Goal: Transaction & Acquisition: Purchase product/service

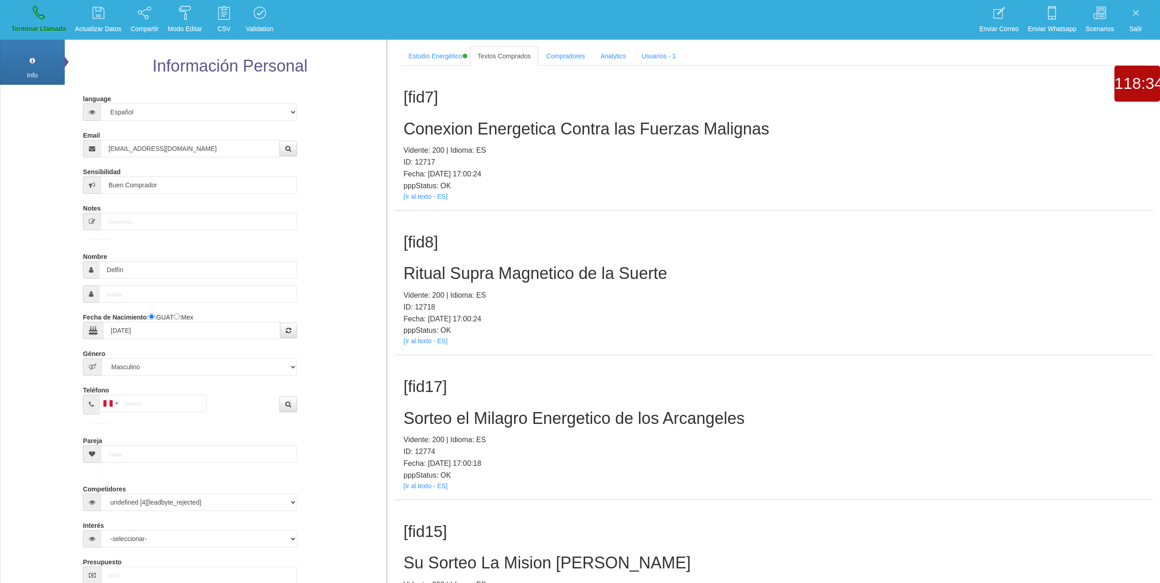
select select "1"
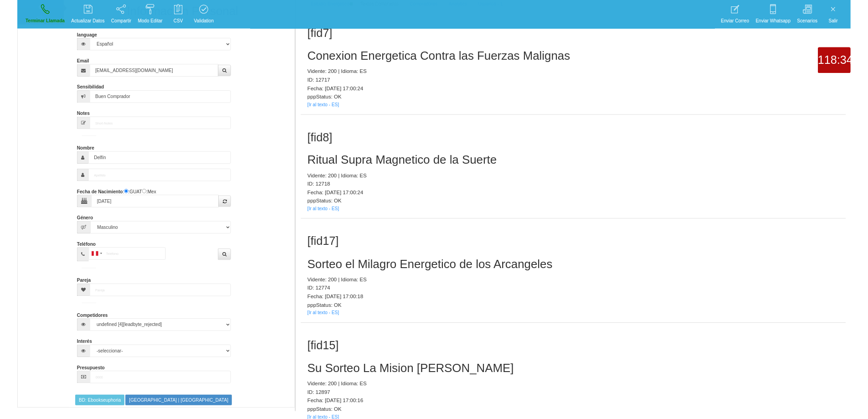
scroll to position [91, 0]
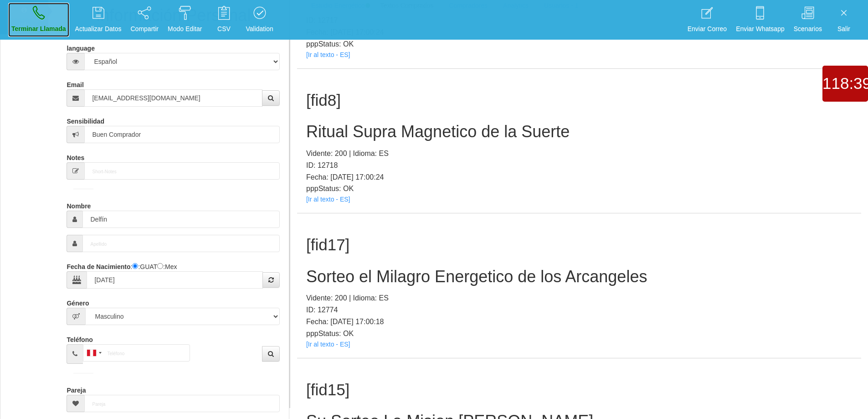
click at [31, 19] on link "Terminar Llamada" at bounding box center [38, 20] width 61 height 34
select select "0"
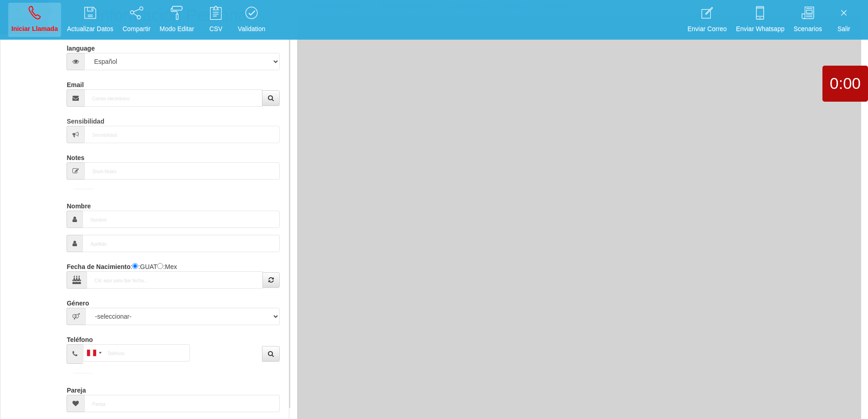
scroll to position [0, 0]
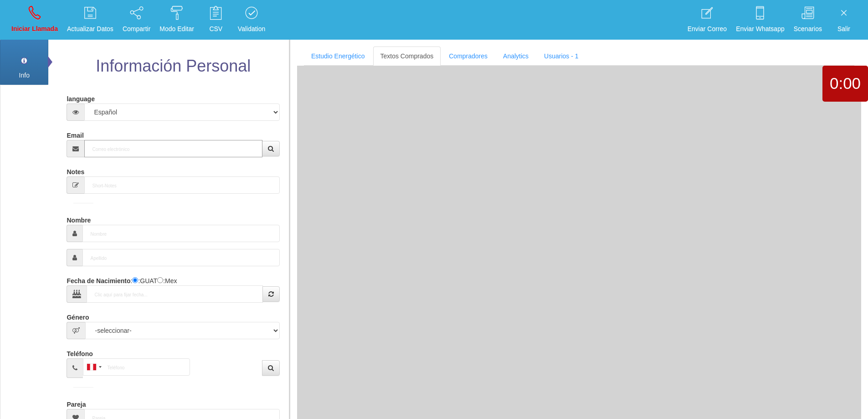
drag, startPoint x: 131, startPoint y: 155, endPoint x: 135, endPoint y: 149, distance: 6.6
click at [132, 153] on input "Email" at bounding box center [173, 148] width 178 height 17
paste input "[EMAIL_ADDRESS][DOMAIN_NAME]"
type input "[EMAIL_ADDRESS][DOMAIN_NAME]"
type input "[DATE]"
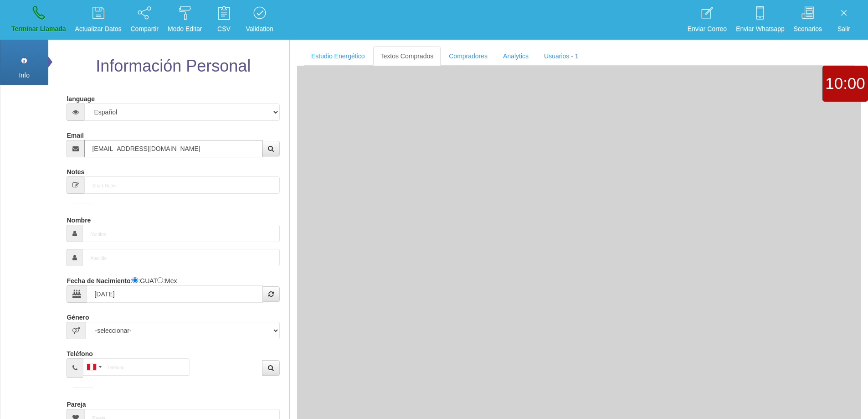
select select "4"
type input "Excelente Comprador"
type input "Markstephen"
select select "1"
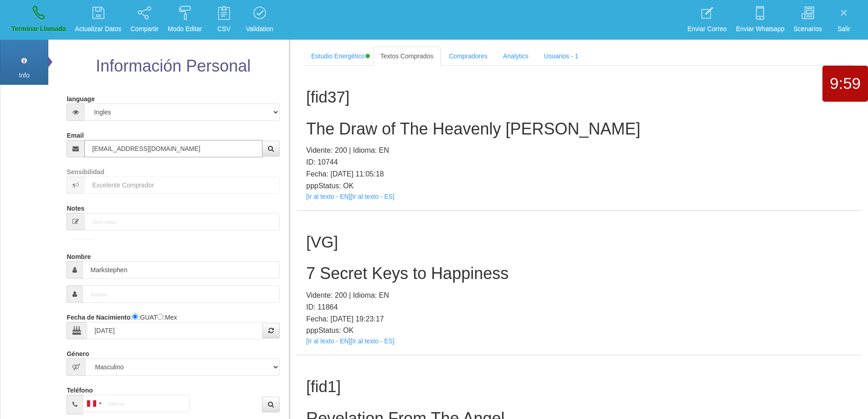
type input "[EMAIL_ADDRESS][DOMAIN_NAME]"
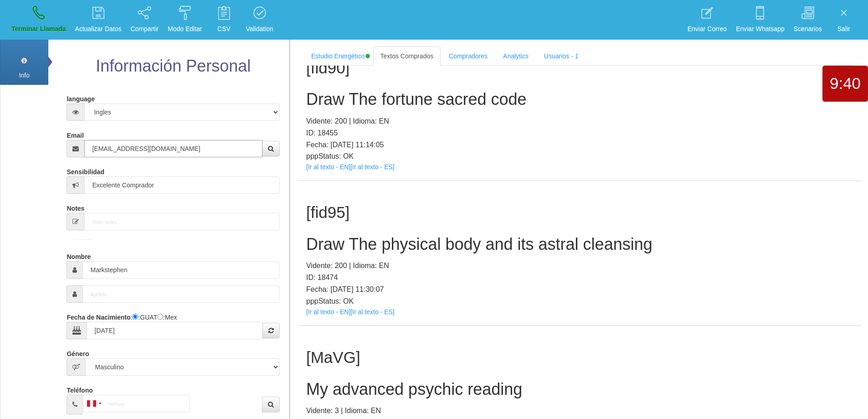
click at [187, 144] on input "[EMAIL_ADDRESS][DOMAIN_NAME]" at bounding box center [173, 148] width 178 height 17
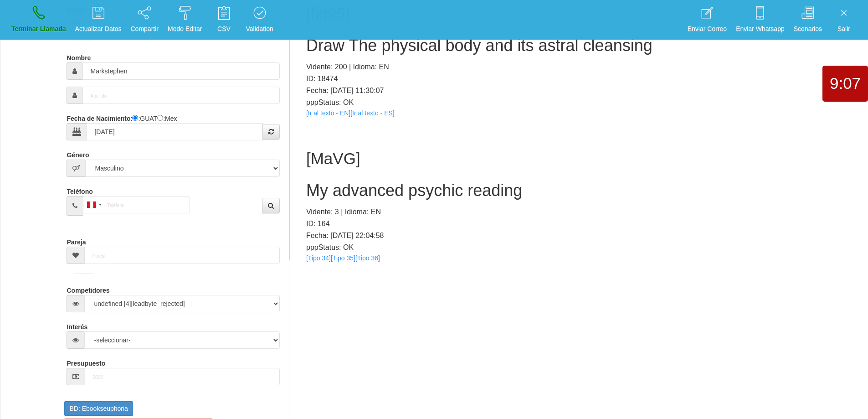
click at [424, 191] on h2 "My advanced psychic reading" at bounding box center [579, 190] width 546 height 18
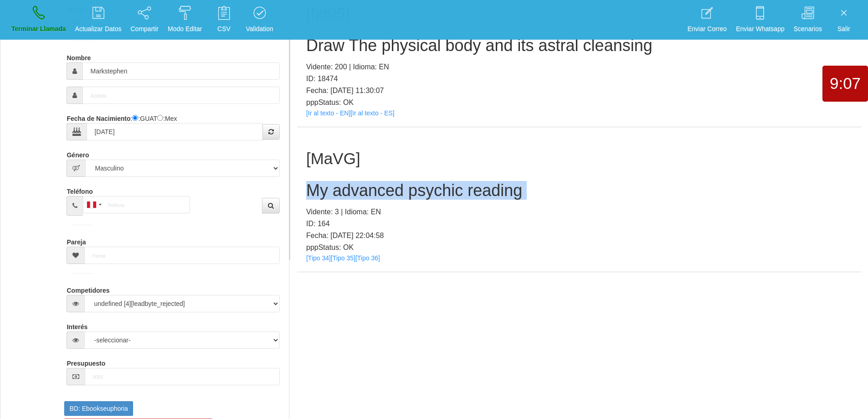
click at [424, 191] on h2 "My advanced psychic reading" at bounding box center [579, 190] width 546 height 18
copy h2 "My advanced psychic reading"
click at [607, 196] on h2 "My advanced psychic reading" at bounding box center [579, 190] width 546 height 18
drag, startPoint x: 524, startPoint y: 185, endPoint x: 300, endPoint y: 189, distance: 223.8
click at [300, 189] on div "[MaVG] My advanced psychic reading Vidente: 3 | Idioma: EN ID: 164 Fecha: [DATE…" at bounding box center [579, 199] width 564 height 144
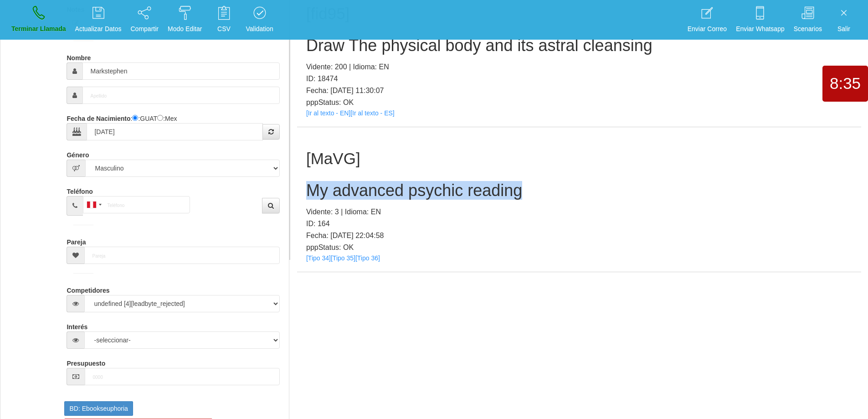
copy h2 "My advanced psychic reading"
click at [33, 10] on icon at bounding box center [39, 12] width 12 height 15
select select "0"
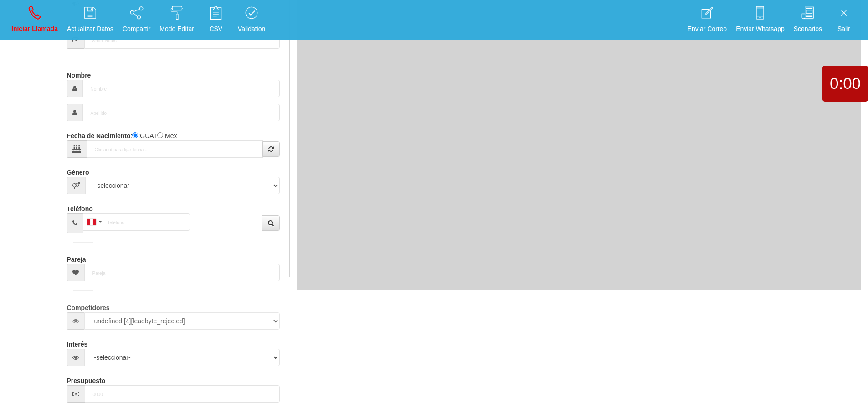
scroll to position [0, 0]
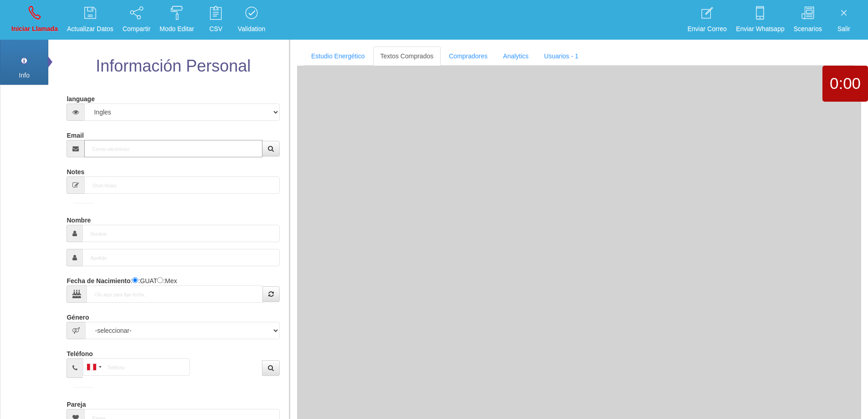
drag, startPoint x: 136, startPoint y: 153, endPoint x: 222, endPoint y: 155, distance: 86.2
click at [136, 153] on input "Email" at bounding box center [173, 148] width 178 height 17
paste input "[EMAIL_ADDRESS][DOMAIN_NAME]"
type input "[EMAIL_ADDRESS][DOMAIN_NAME]"
type input "[DATE]"
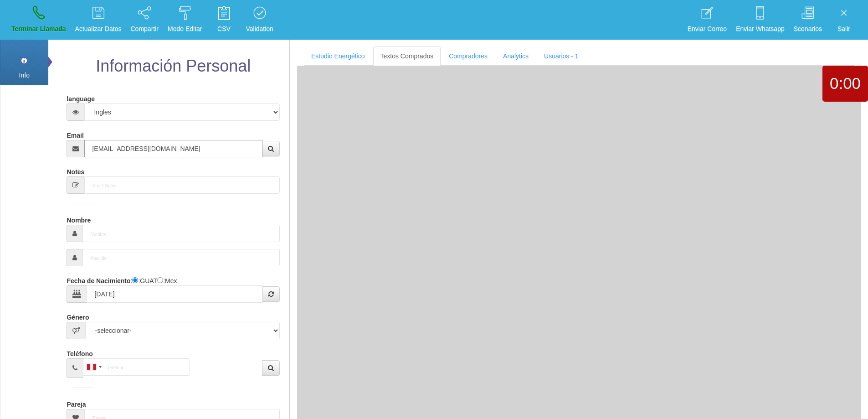
type input "Comprador simple"
type input "[PERSON_NAME]"
select select "1"
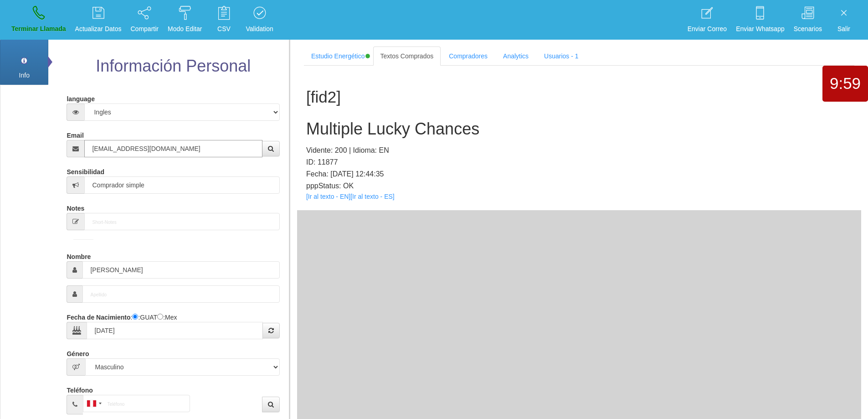
type input "[EMAIL_ADDRESS][DOMAIN_NAME]"
click at [411, 129] on h2 "Multiple Lucky Chances" at bounding box center [579, 129] width 546 height 18
copy h2 "Multiple Lucky Chances"
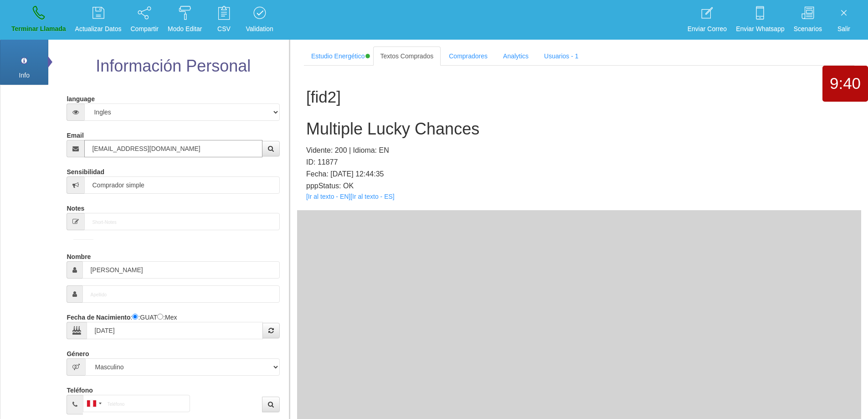
click at [151, 150] on input "[EMAIL_ADDRESS][DOMAIN_NAME]" at bounding box center [173, 148] width 178 height 17
click at [99, 278] on form "language Español Portugues [PERSON_NAME] Email [EMAIL_ADDRESS][DOMAIN_NAME] Sen…" at bounding box center [172, 337] width 199 height 493
click at [99, 278] on input "[PERSON_NAME]" at bounding box center [180, 269] width 197 height 17
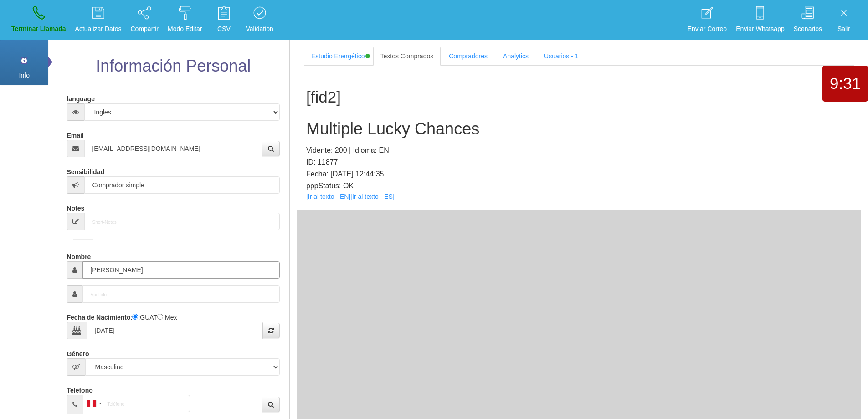
click at [99, 272] on input "[PERSON_NAME]" at bounding box center [180, 269] width 197 height 17
drag, startPoint x: 486, startPoint y: 132, endPoint x: 308, endPoint y: 127, distance: 178.7
click at [308, 127] on h2 "Multiple Lucky Chances" at bounding box center [579, 129] width 546 height 18
copy h2 "Multiple Lucky Chances"
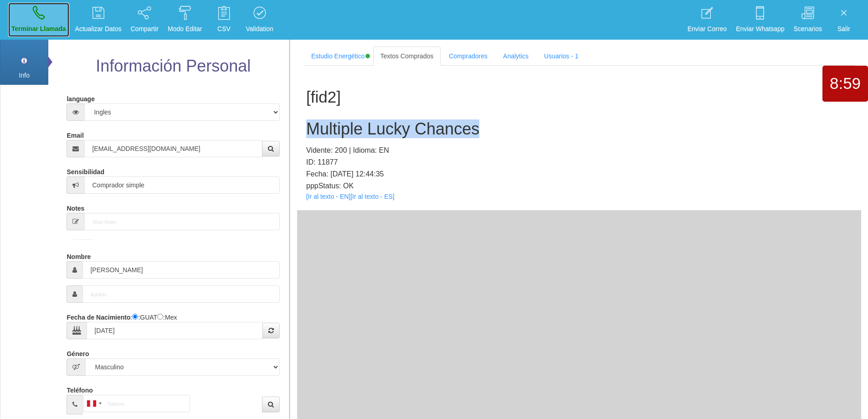
click at [22, 22] on link "Terminar Llamada" at bounding box center [38, 20] width 61 height 34
select select "0"
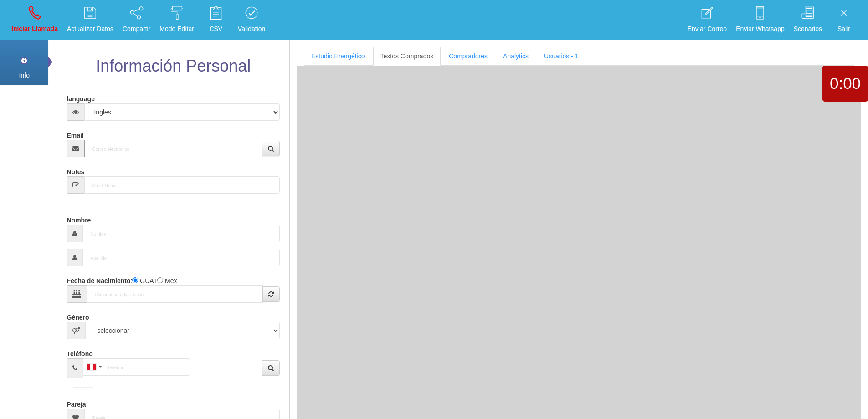
click at [181, 148] on input "Email" at bounding box center [173, 148] width 178 height 17
paste input "[EMAIL_ADDRESS][DOMAIN_NAME]"
type input "[EMAIL_ADDRESS][DOMAIN_NAME]"
type input "[DATE]"
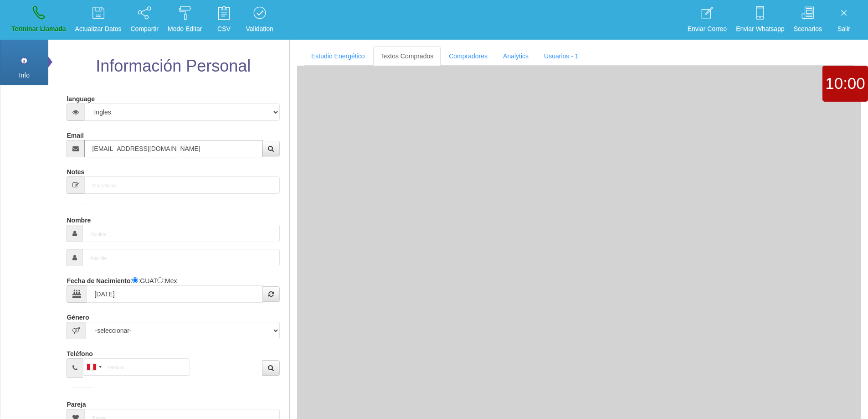
type input "Excelente Comprador"
type input "[PERSON_NAME]"
select select "2"
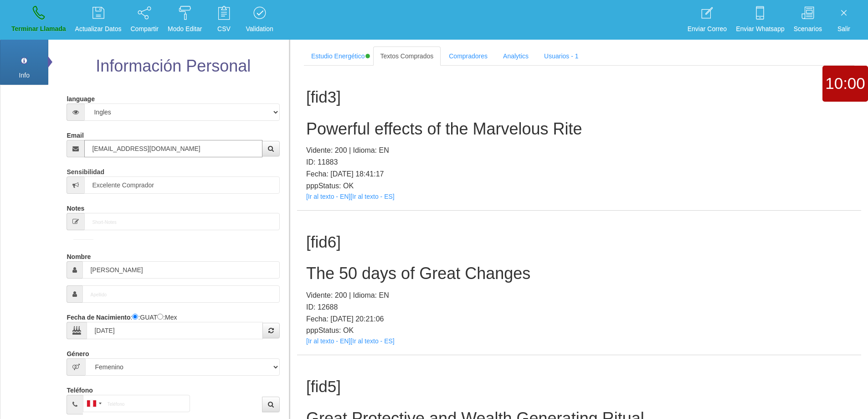
type input "[EMAIL_ADDRESS][DOMAIN_NAME]"
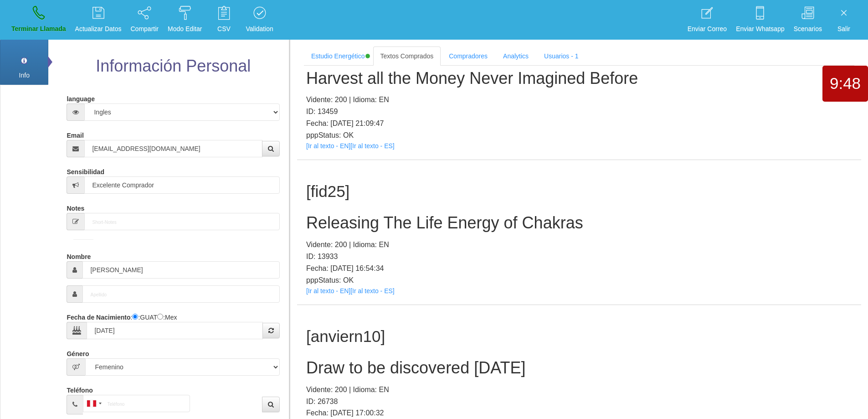
click at [421, 227] on h2 "Releasing The Life Energy of Chakras" at bounding box center [579, 223] width 546 height 18
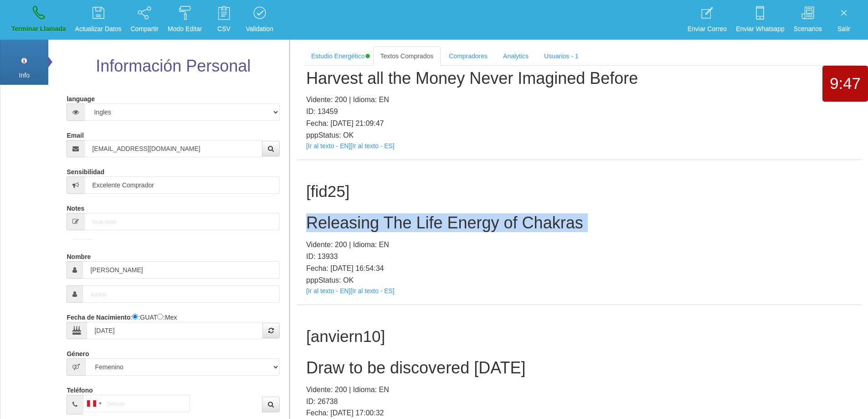
click at [421, 227] on h2 "Releasing The Life Energy of Chakras" at bounding box center [579, 223] width 546 height 18
copy h2 "Releasing The Life Energy of Chakras"
click at [579, 216] on h2 "Releasing The Life Energy of Chakras" at bounding box center [579, 223] width 546 height 18
drag, startPoint x: 590, startPoint y: 225, endPoint x: 293, endPoint y: 214, distance: 297.4
click at [293, 214] on section "Estudio Energético Realizar Pago Textos Comprados Compradores Analytics Usuario…" at bounding box center [578, 249] width 579 height 419
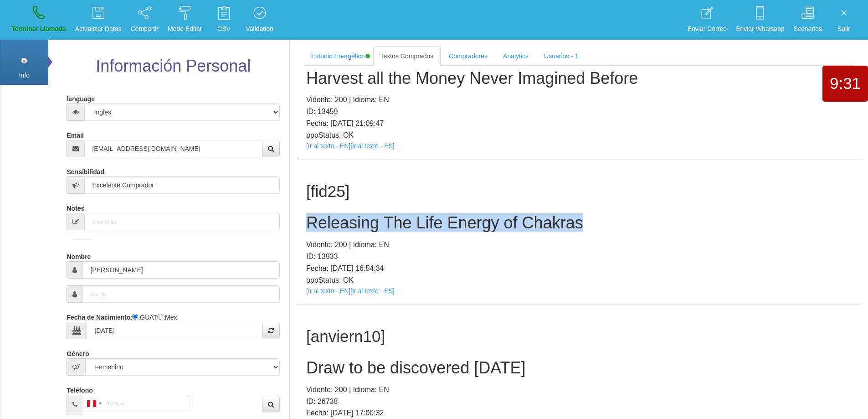
copy h2 "Releasing The Life Energy of Chakras"
click at [30, 18] on link "Terminar Llamada" at bounding box center [38, 20] width 61 height 34
select select "0"
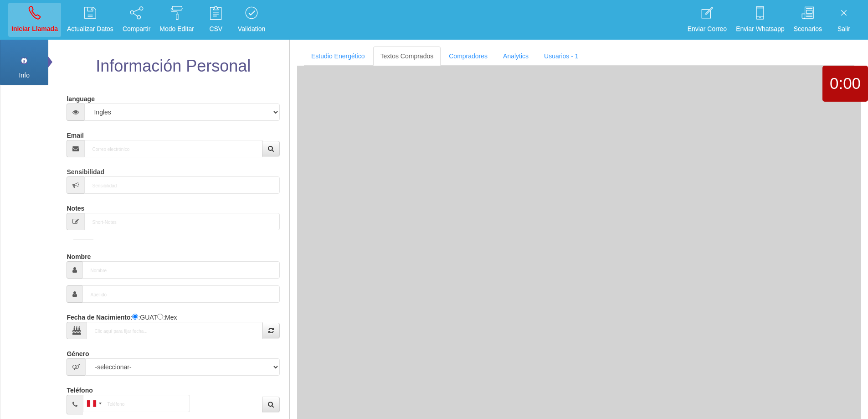
scroll to position [0, 0]
click at [30, 18] on icon at bounding box center [35, 12] width 12 height 15
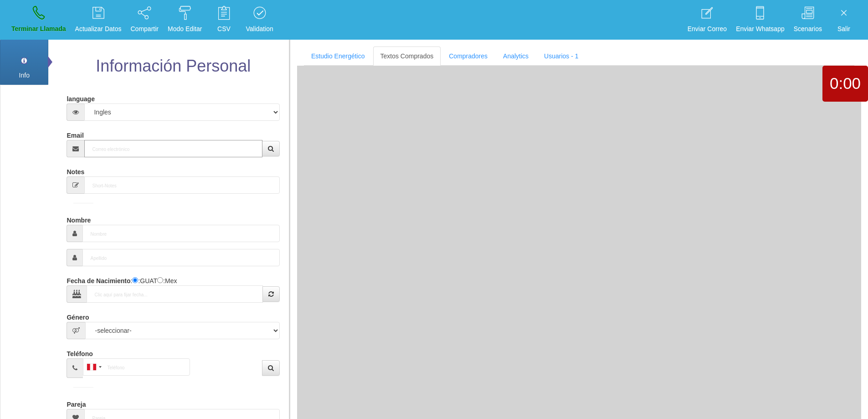
drag, startPoint x: 137, startPoint y: 155, endPoint x: 166, endPoint y: 144, distance: 31.3
click at [139, 152] on input "Email" at bounding box center [173, 148] width 178 height 17
paste input "[EMAIL_ADDRESS][DOMAIN_NAME]"
type input "[EMAIL_ADDRESS][DOMAIN_NAME]"
type input "[DATE]"
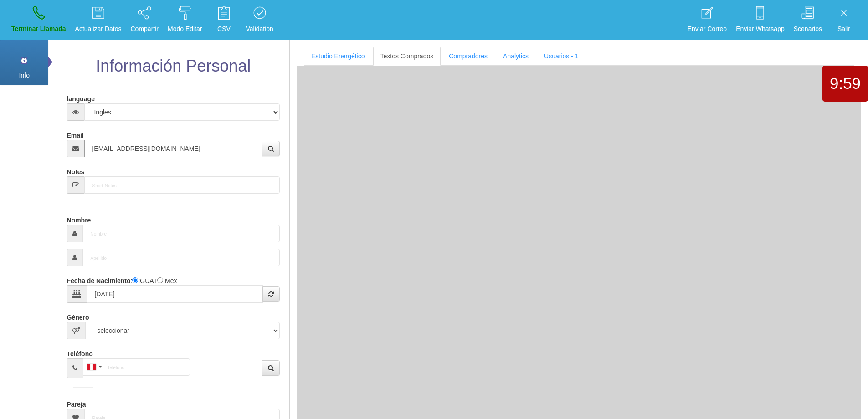
type input "Comprador simple"
type input "[PERSON_NAME]"
select select "2"
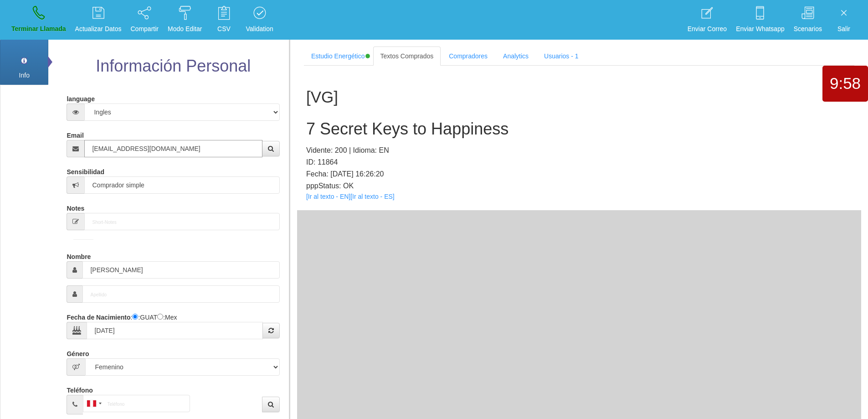
type input "[EMAIL_ADDRESS][DOMAIN_NAME]"
click at [98, 276] on input "[PERSON_NAME]" at bounding box center [180, 269] width 197 height 17
click at [98, 275] on input "[PERSON_NAME]" at bounding box center [180, 269] width 197 height 17
click at [375, 125] on h2 "7 Secret Keys to Happiness" at bounding box center [579, 129] width 546 height 18
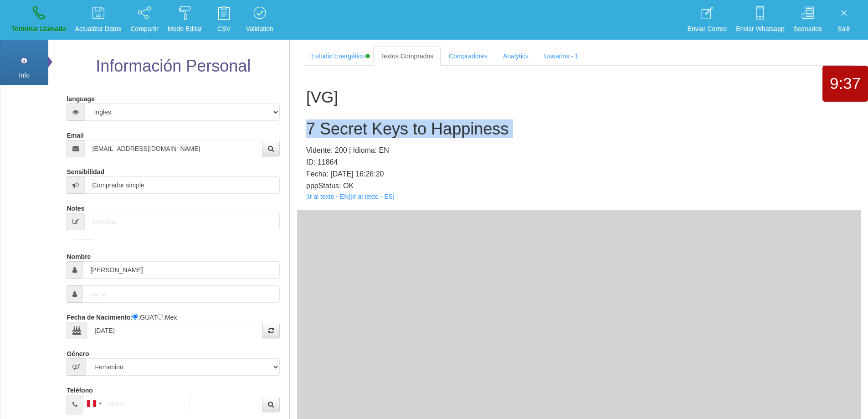
click at [375, 125] on h2 "7 Secret Keys to Happiness" at bounding box center [579, 129] width 546 height 18
copy h2 "7 Secret Keys to Happiness"
click at [552, 118] on div "[VG] 7 Secret Keys to Happiness Vidente: 200 | Idioma: EN ID: 11864 Fecha: [DAT…" at bounding box center [579, 138] width 564 height 144
drag, startPoint x: 412, startPoint y: 131, endPoint x: 304, endPoint y: 133, distance: 108.5
click at [303, 133] on div "[VG] 7 Secret Keys to Happiness Vidente: 200 | Idioma: EN ID: 11864 Fecha: [DAT…" at bounding box center [579, 138] width 564 height 144
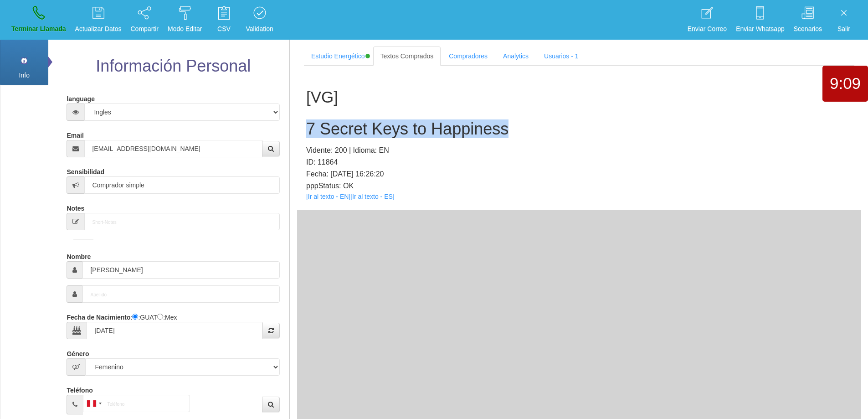
copy h2 "7 Secret Keys to Happiness"
click at [33, 16] on icon at bounding box center [39, 12] width 12 height 15
select select "0"
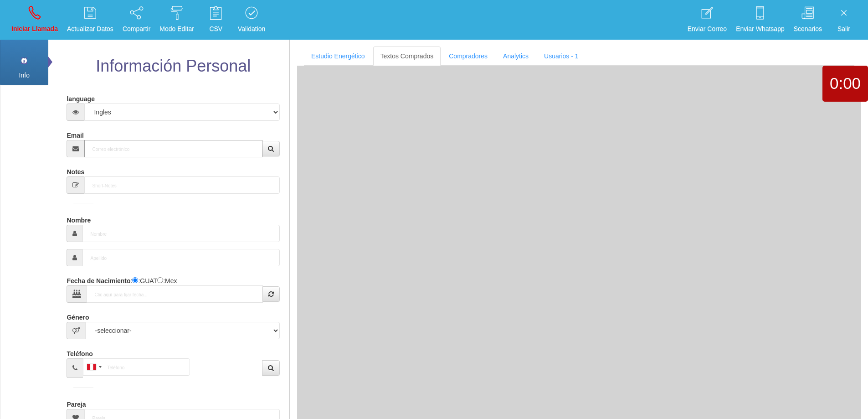
drag, startPoint x: 173, startPoint y: 154, endPoint x: 180, endPoint y: 150, distance: 7.6
click at [175, 153] on input "Email" at bounding box center [173, 148] width 178 height 17
paste input "[EMAIL_ADDRESS][DOMAIN_NAME]"
type input "[EMAIL_ADDRESS][DOMAIN_NAME]"
type input "[DATE]"
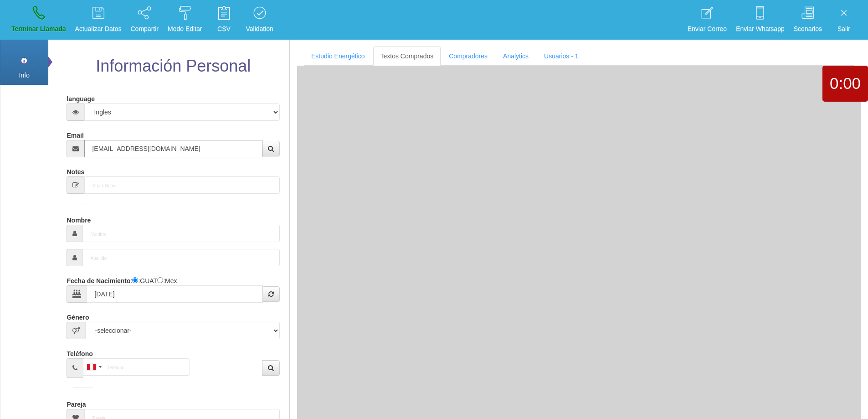
type input "Comprador bajo"
type input "[PERSON_NAME]"
select select "2"
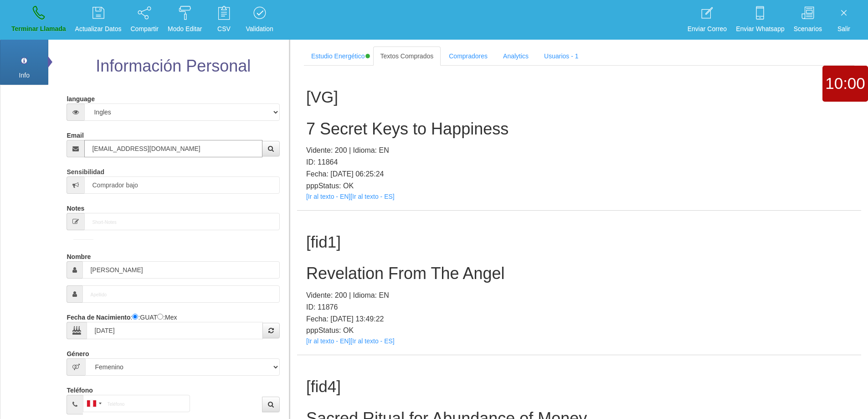
type input "[EMAIL_ADDRESS][DOMAIN_NAME]"
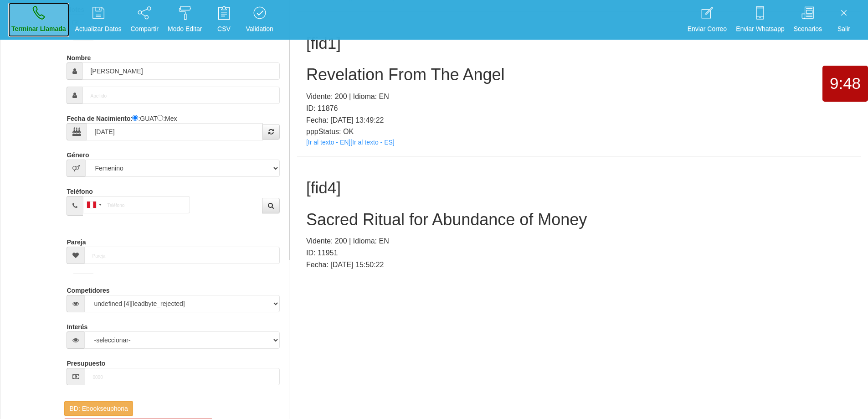
click at [36, 18] on icon at bounding box center [39, 12] width 12 height 15
select select "0"
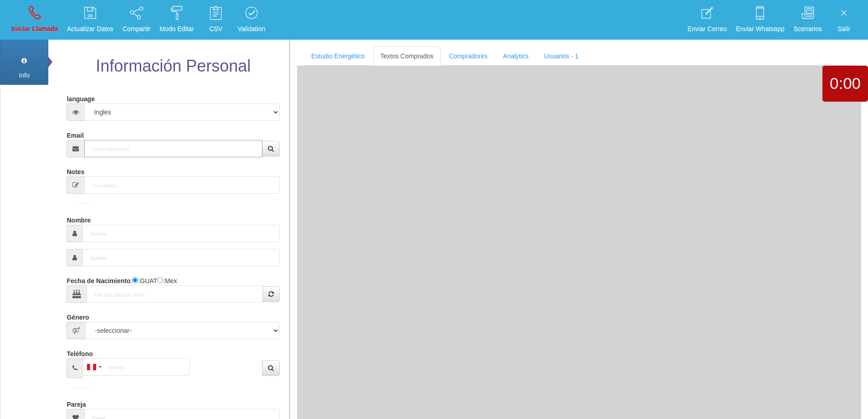
click at [128, 146] on input "Email" at bounding box center [173, 148] width 178 height 17
paste input "[EMAIL_ADDRESS][DOMAIN_NAME]"
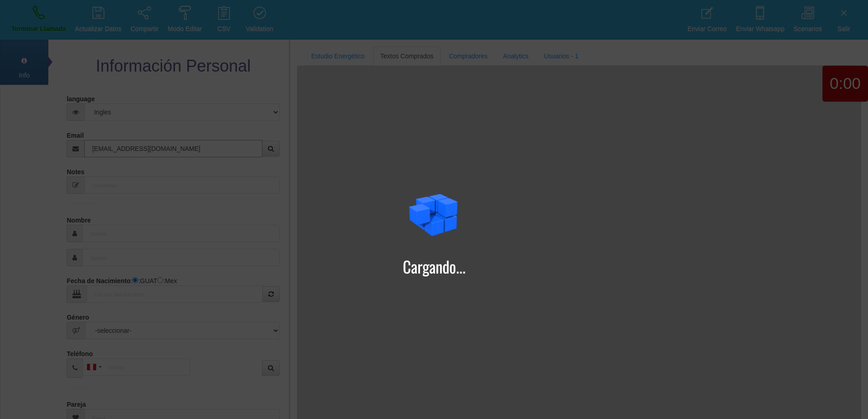
type input "[EMAIL_ADDRESS][DOMAIN_NAME]"
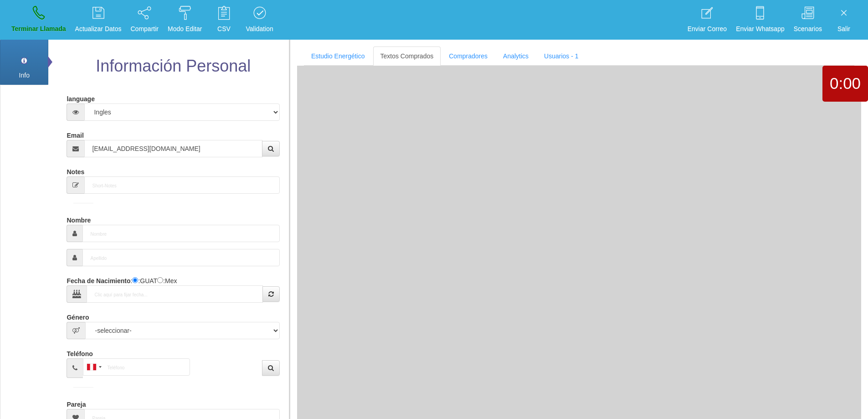
type input "[DATE]"
type input "Comprador bajo"
type input "[PERSON_NAME]"
select select "2"
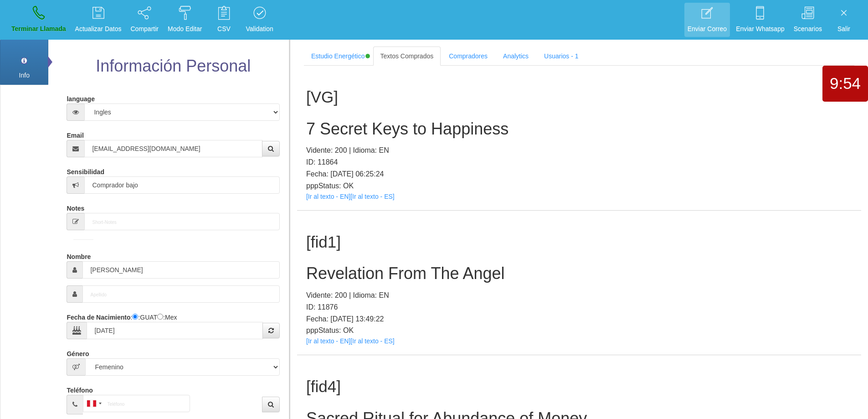
scroll to position [199, 0]
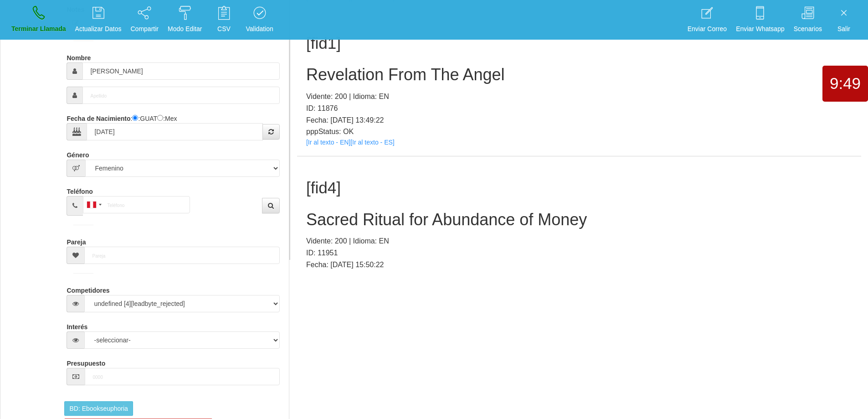
click at [427, 214] on h2 "Sacred Ritual for Abundance of Money" at bounding box center [579, 220] width 546 height 18
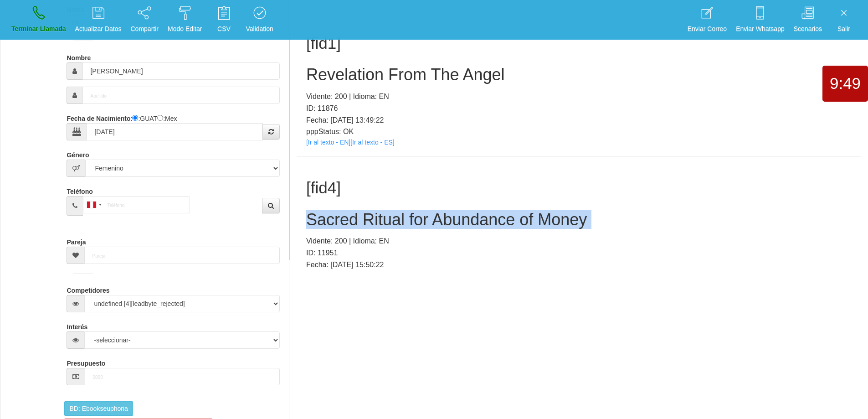
click at [427, 214] on h2 "Sacred Ritual for Abundance of Money" at bounding box center [579, 220] width 546 height 18
copy h2 "Sacred Ritual for Abundance of Money"
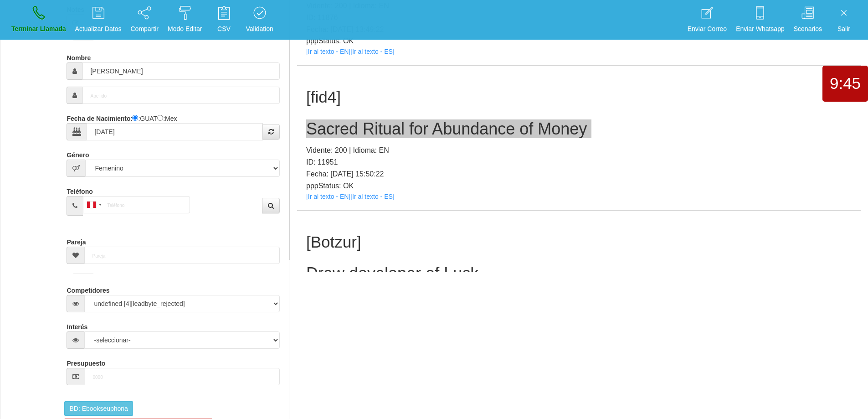
scroll to position [91, 0]
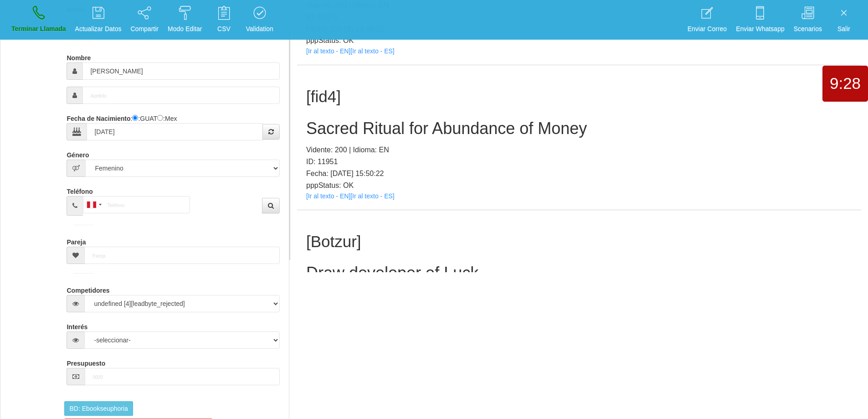
click at [639, 142] on div "[fid4] Sacred Ritual for Abundance of Money Vidente: 200 | Idioma: EN ID: 11951…" at bounding box center [579, 137] width 564 height 144
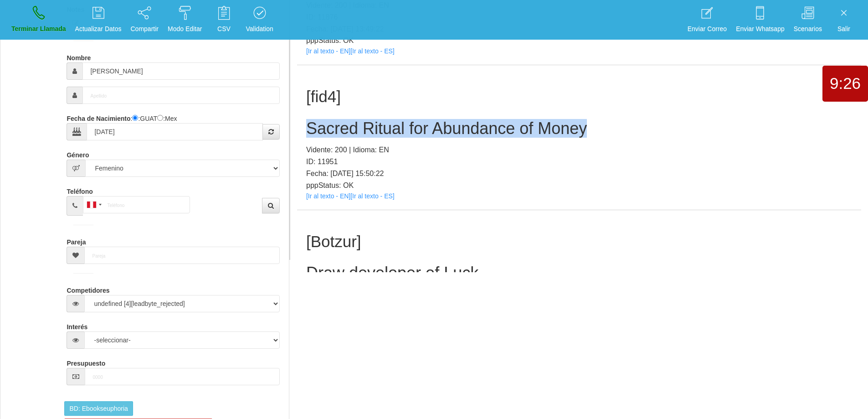
drag, startPoint x: 592, startPoint y: 129, endPoint x: 305, endPoint y: 120, distance: 286.8
click at [305, 120] on div "[fid4] Sacred Ritual for Abundance of Money Vidente: 200 | Idioma: EN ID: 11951…" at bounding box center [579, 137] width 564 height 144
copy h2 "Sacred Ritual for Abundance of Money"
click at [16, 21] on link "Terminar Llamada" at bounding box center [38, 20] width 61 height 34
select select "0"
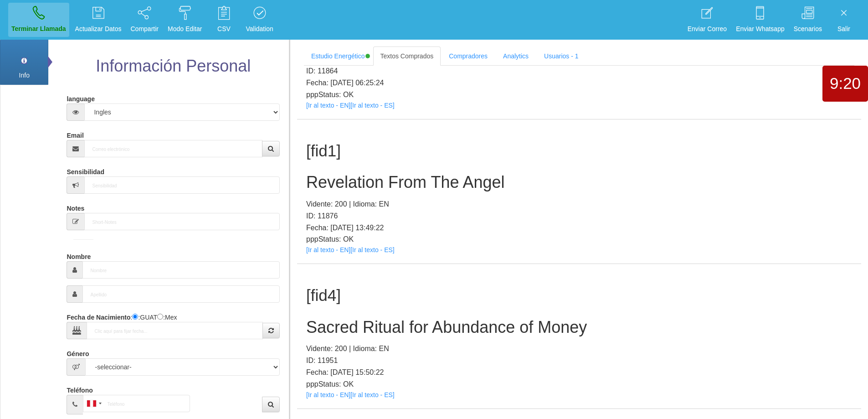
scroll to position [0, 0]
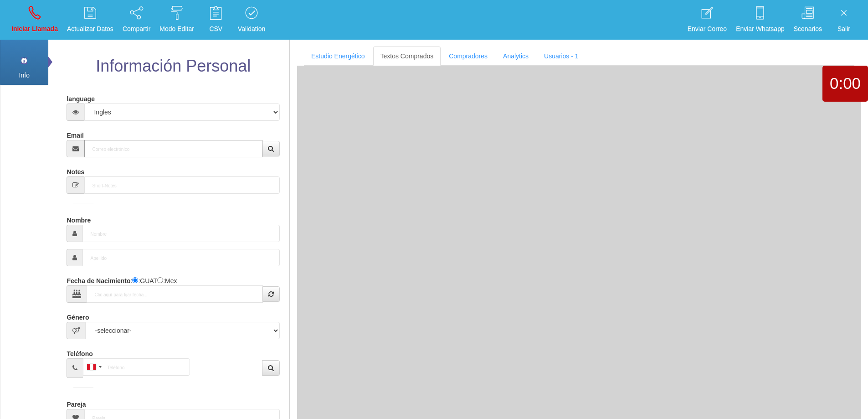
click at [151, 147] on input "Email" at bounding box center [173, 148] width 178 height 17
paste input "[EMAIL_ADDRESS][DOMAIN_NAME]"
type input "[EMAIL_ADDRESS][DOMAIN_NAME]"
type input "[DATE]"
type input "Comprador bajo"
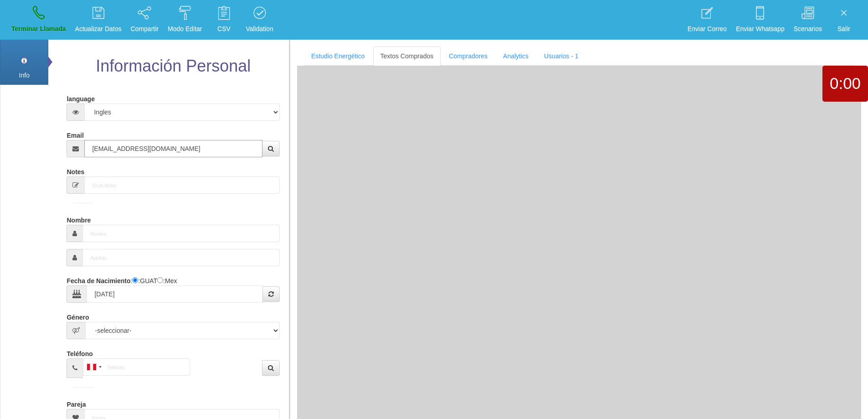
type input "[PERSON_NAME]"
select select "2"
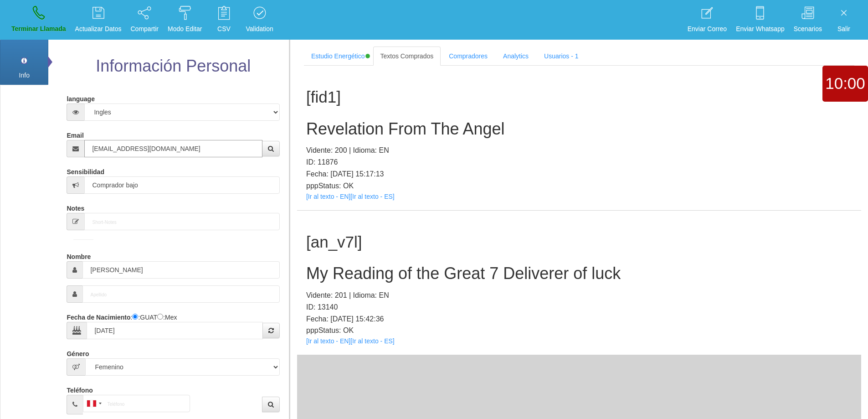
type input "[EMAIL_ADDRESS][DOMAIN_NAME]"
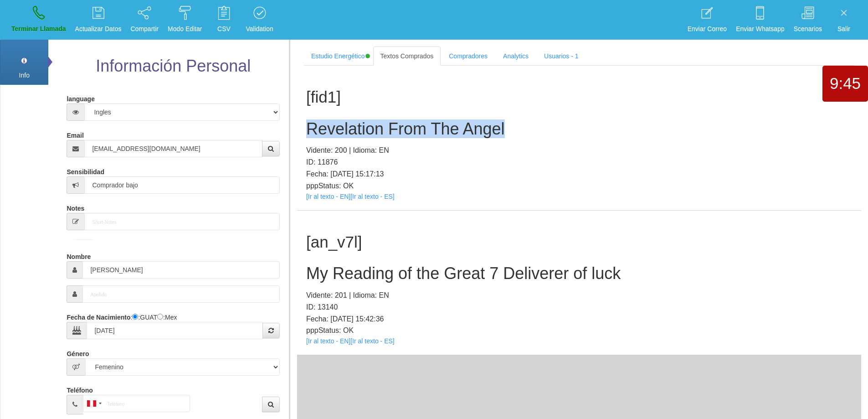
drag, startPoint x: 484, startPoint y: 127, endPoint x: 386, endPoint y: 113, distance: 100.0
click at [299, 113] on div "[fid1] Revelation From The [PERSON_NAME] Vidente: 200 | Idioma: EN ID: 11876 Fe…" at bounding box center [579, 138] width 564 height 144
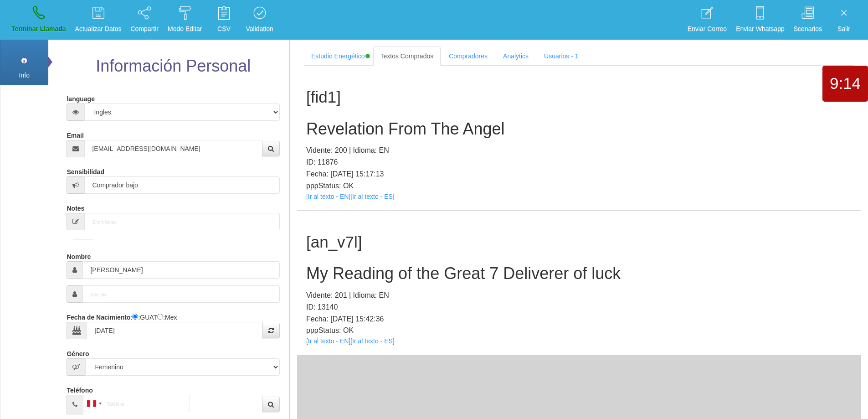
drag, startPoint x: 669, startPoint y: 165, endPoint x: 562, endPoint y: 146, distance: 108.4
click at [669, 165] on p "ID: 11876" at bounding box center [579, 162] width 546 height 12
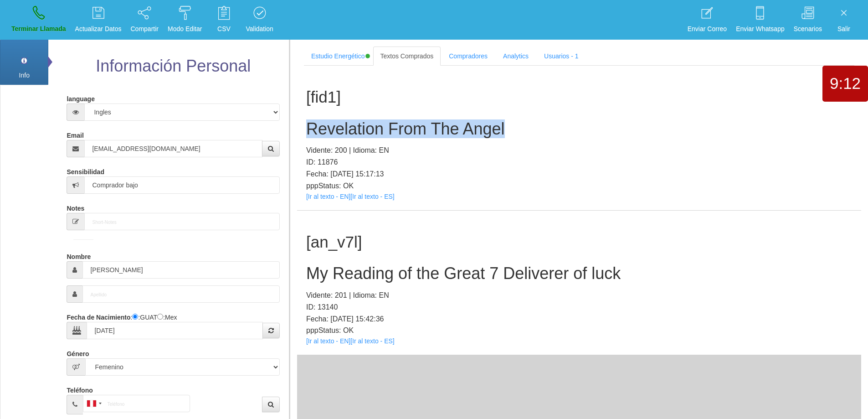
drag, startPoint x: 513, startPoint y: 129, endPoint x: 309, endPoint y: 122, distance: 204.8
click at [309, 122] on h2 "Revelation From The Angel" at bounding box center [579, 129] width 546 height 18
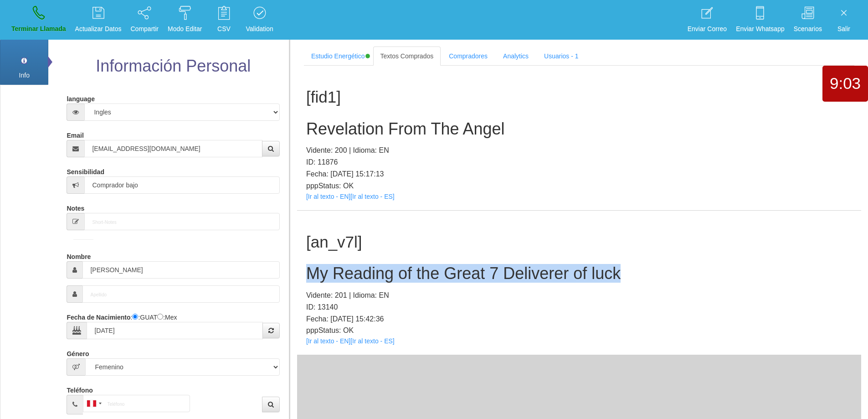
drag, startPoint x: 535, startPoint y: 275, endPoint x: 353, endPoint y: 267, distance: 182.1
click at [295, 263] on section "Estudio Energético Realizar Pago Textos Comprados Compradores Analytics Usuario…" at bounding box center [578, 249] width 579 height 419
click at [45, 22] on link "Terminar Llamada" at bounding box center [38, 20] width 61 height 34
select select "0"
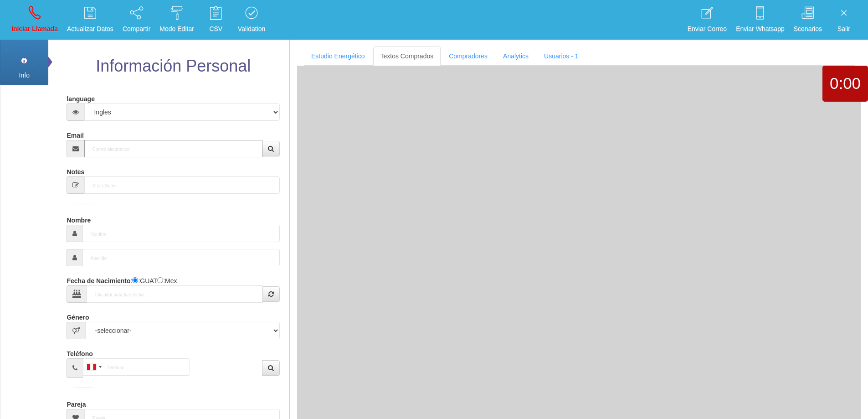
click at [152, 146] on input "Email" at bounding box center [173, 148] width 178 height 17
paste input "[EMAIL_ADDRESS][DOMAIN_NAME]"
type input "[EMAIL_ADDRESS][DOMAIN_NAME]"
type input "[DATE]"
type input "Buen Comprador"
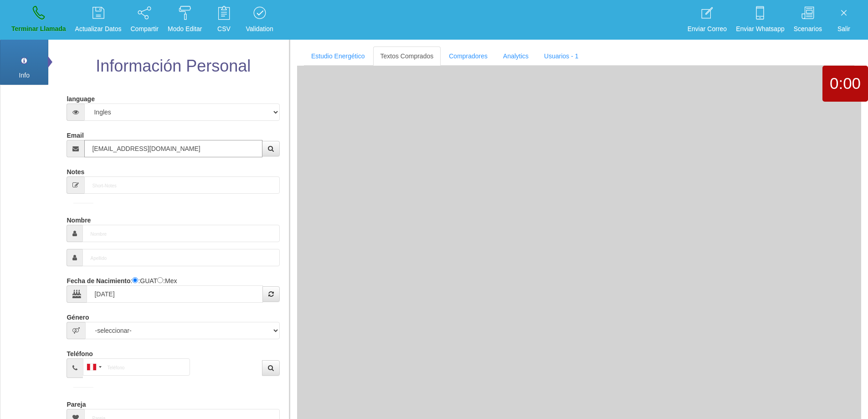
type input "[PERSON_NAME]"
select select "2"
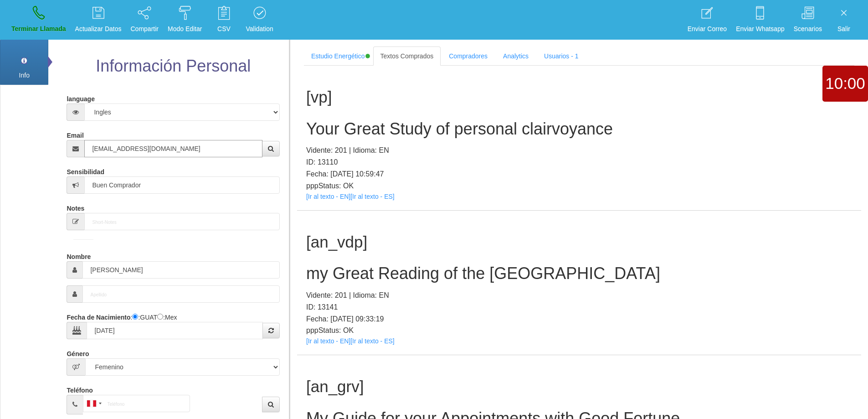
type input "[EMAIL_ADDRESS][DOMAIN_NAME]"
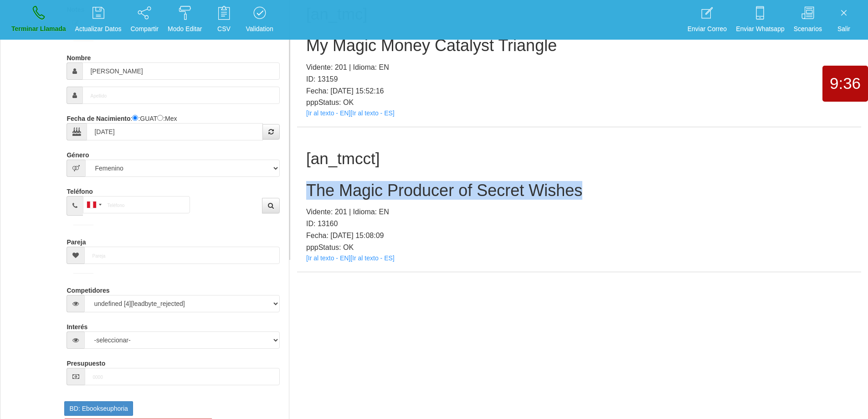
drag, startPoint x: 590, startPoint y: 188, endPoint x: 292, endPoint y: 187, distance: 298.1
click at [292, 185] on section "Estudio Energético Realizar Pago Textos Comprados Compradores Analytics Usuario…" at bounding box center [578, 50] width 579 height 419
click at [40, 19] on icon at bounding box center [39, 12] width 12 height 15
select select "0"
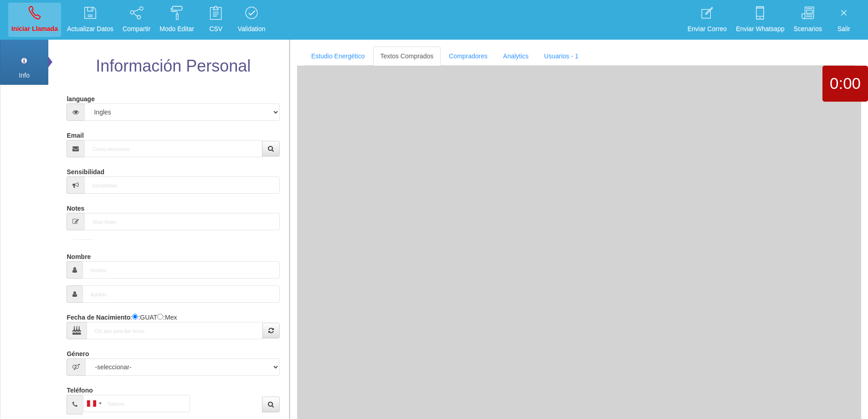
scroll to position [0, 0]
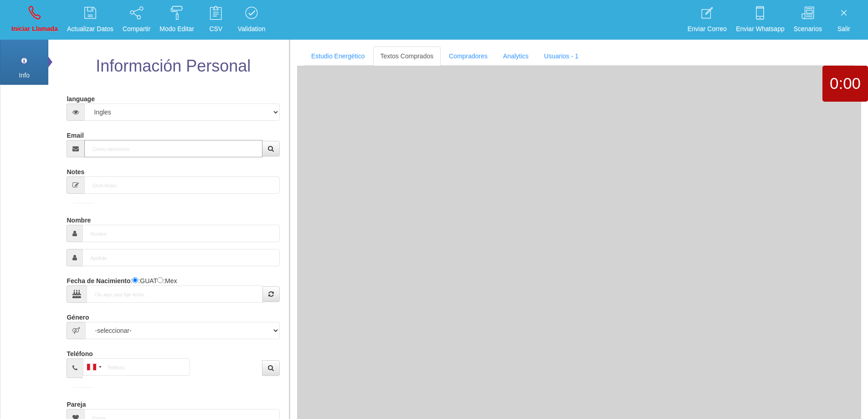
drag, startPoint x: 125, startPoint y: 152, endPoint x: 139, endPoint y: 148, distance: 14.7
click at [134, 149] on input "Email" at bounding box center [173, 148] width 178 height 17
paste input "[EMAIL_ADDRESS][DOMAIN_NAME]"
type input "[EMAIL_ADDRESS][DOMAIN_NAME]"
type input "[DATE]"
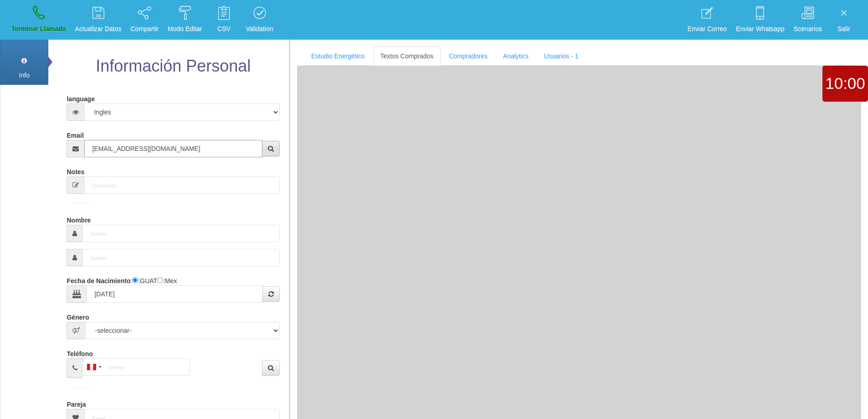
type input "Buen Comprador"
type input "[PERSON_NAME]"
select select "2"
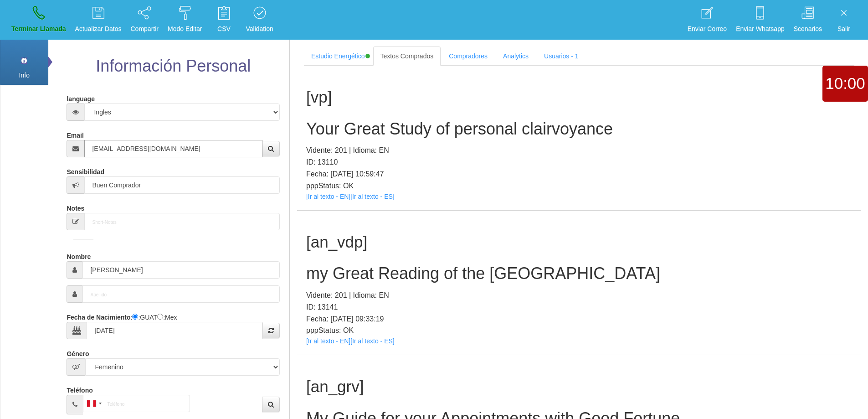
type input "[EMAIL_ADDRESS][DOMAIN_NAME]"
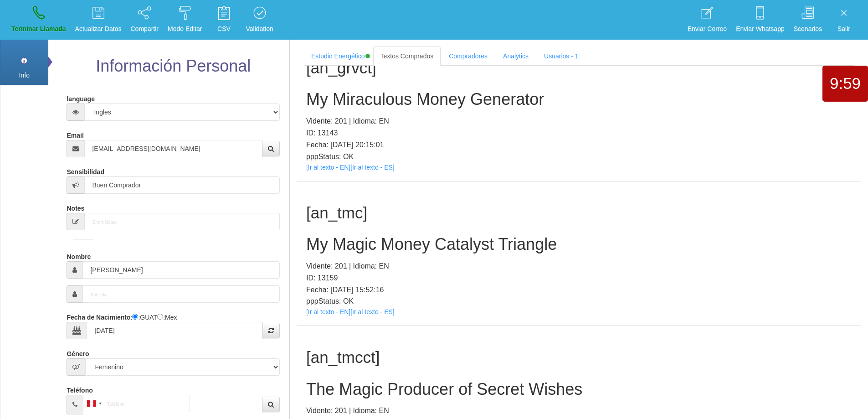
scroll to position [199, 0]
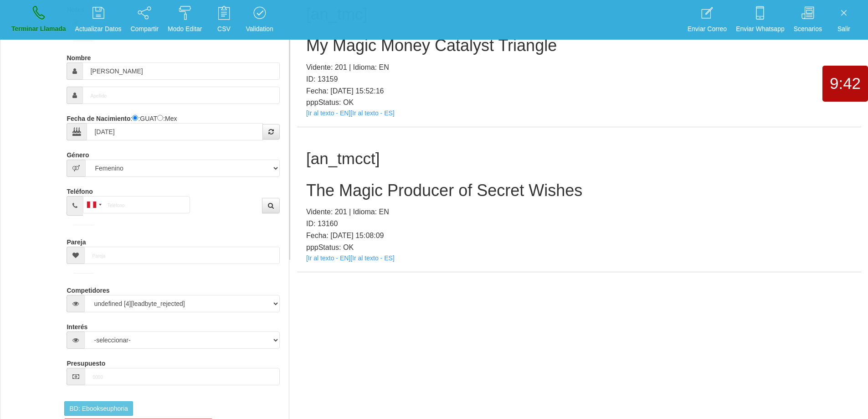
click at [421, 195] on h2 "The Magic Producer of Secret Wishes" at bounding box center [579, 190] width 546 height 18
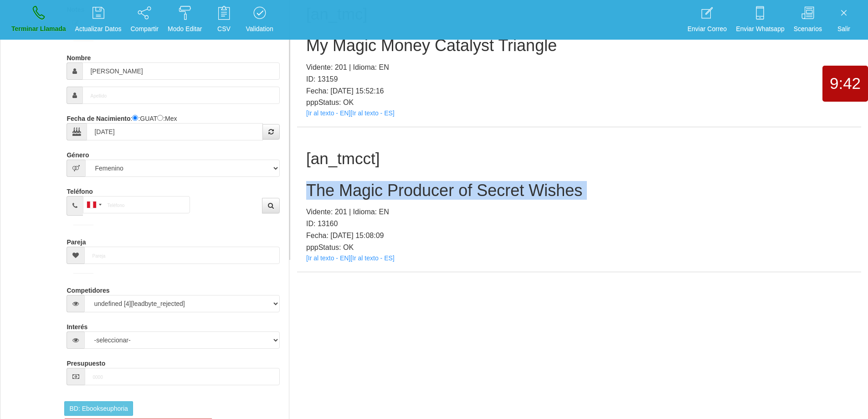
click at [421, 195] on h2 "The Magic Producer of Secret Wishes" at bounding box center [579, 190] width 546 height 18
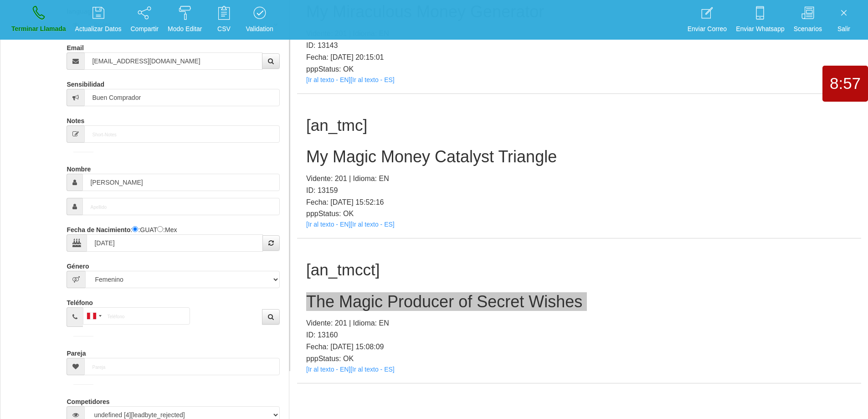
scroll to position [91, 0]
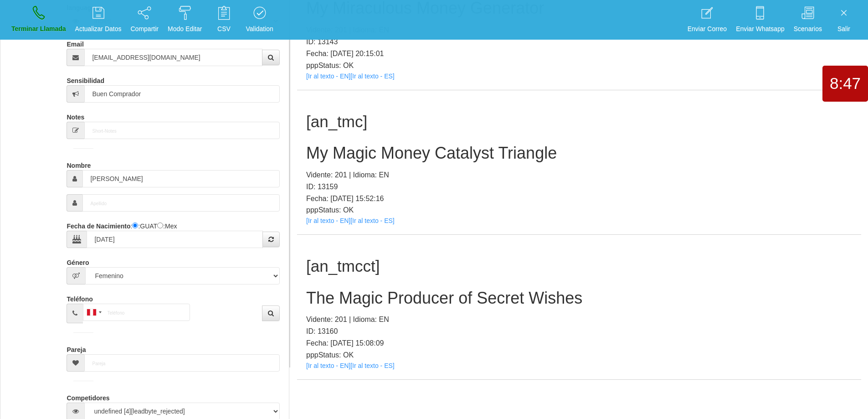
click at [518, 270] on h1 "[an_tmcct]" at bounding box center [579, 266] width 546 height 18
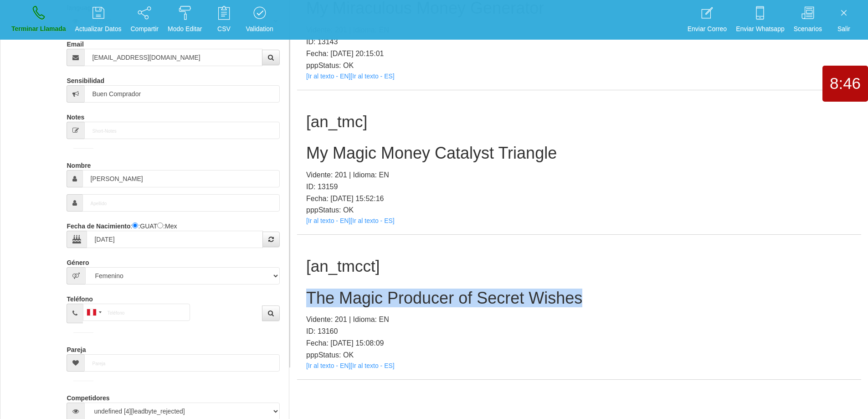
drag, startPoint x: 530, startPoint y: 293, endPoint x: 300, endPoint y: 298, distance: 229.3
click at [300, 298] on div "[an_tmcct] The Magic Producer of Secret Wishes Vidente: 201 | Idioma: EN ID: 13…" at bounding box center [579, 307] width 564 height 144
click at [22, 9] on link "Terminar Llamada" at bounding box center [38, 20] width 61 height 34
select select "0"
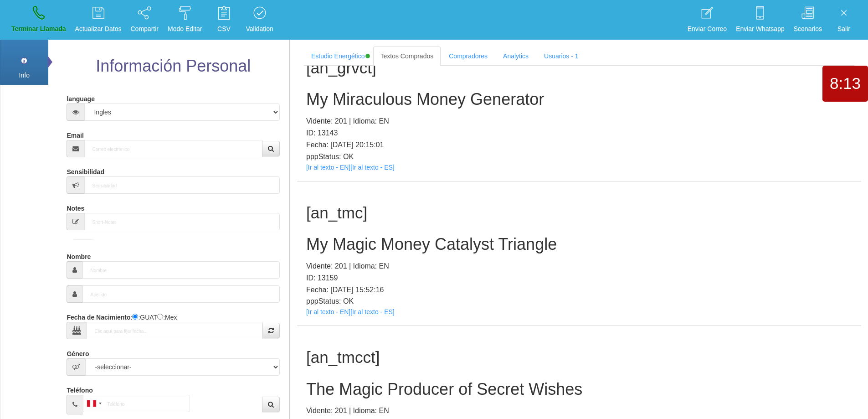
scroll to position [0, 0]
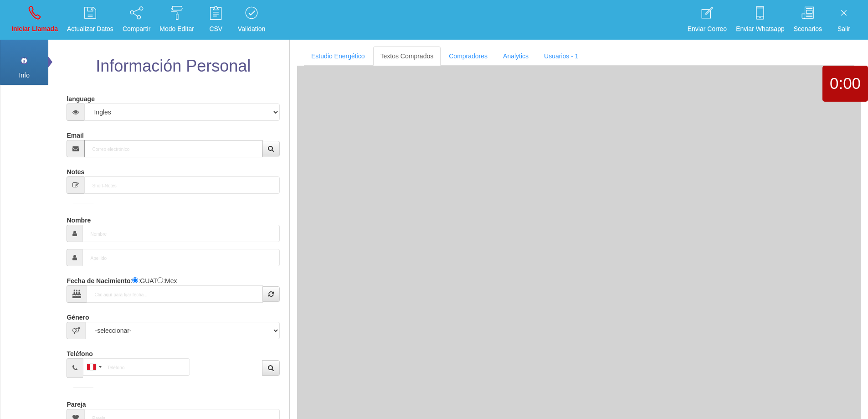
click at [154, 144] on input "Email" at bounding box center [173, 148] width 178 height 17
paste input "[EMAIL_ADDRESS][DOMAIN_NAME]"
type input "[EMAIL_ADDRESS][DOMAIN_NAME]"
type input "[DATE]"
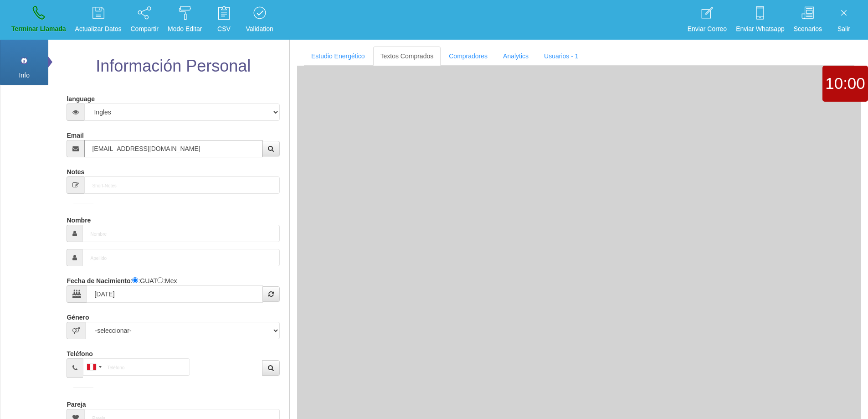
type input "Excelente Comprador"
type input "[PERSON_NAME]"
select select "2"
type input "[PHONE_NUMBER]"
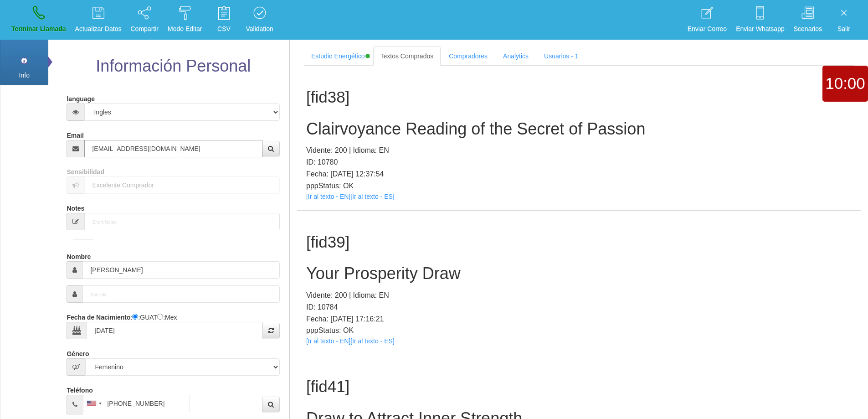
type input "[EMAIL_ADDRESS][DOMAIN_NAME]"
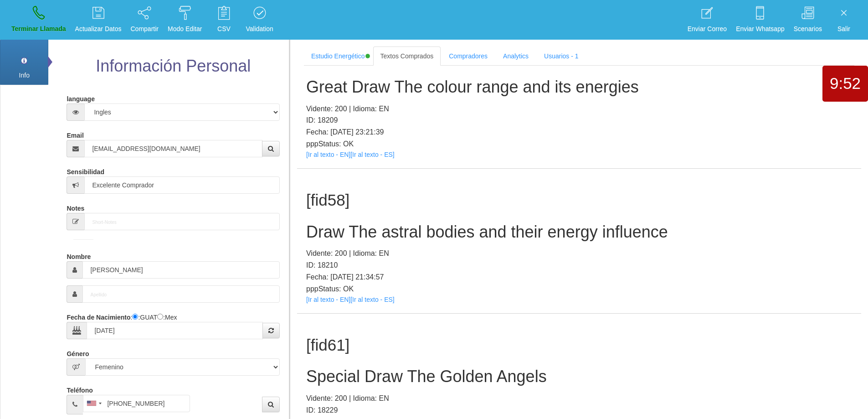
scroll to position [3319, 0]
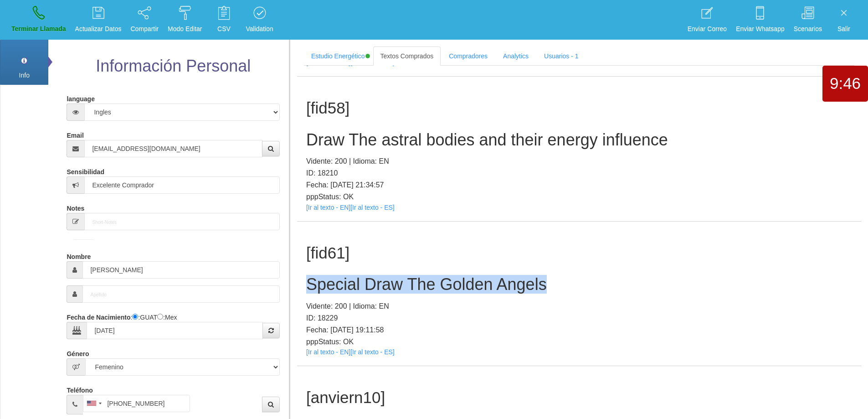
drag, startPoint x: 555, startPoint y: 280, endPoint x: 307, endPoint y: 282, distance: 247.9
click at [307, 282] on h2 "Special Draw The Golden Angels" at bounding box center [579, 284] width 546 height 18
click at [612, 273] on div "[fid61] Special Draw The Golden Angels Vidente: 200 | Idioma: EN ID: 18229 Fech…" at bounding box center [579, 293] width 564 height 144
drag, startPoint x: 463, startPoint y: 284, endPoint x: 300, endPoint y: 275, distance: 163.4
click at [300, 275] on div "[fid61] Special Draw The Golden Angels Vidente: 200 | Idioma: EN ID: 18229 Fech…" at bounding box center [579, 293] width 564 height 144
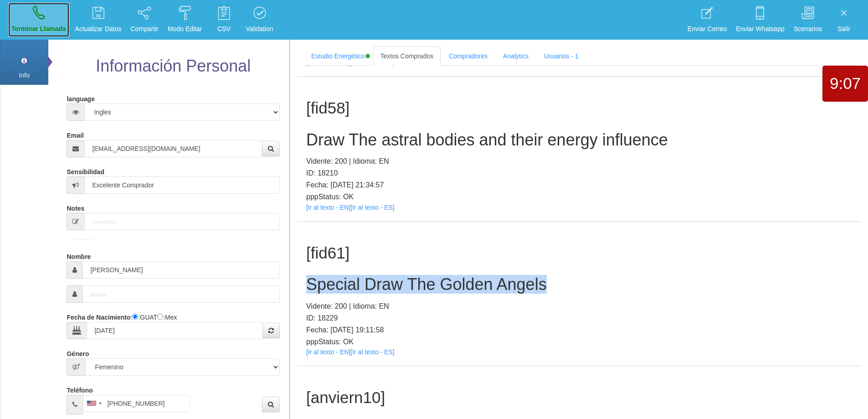
click at [42, 16] on icon at bounding box center [39, 12] width 12 height 15
select select "0"
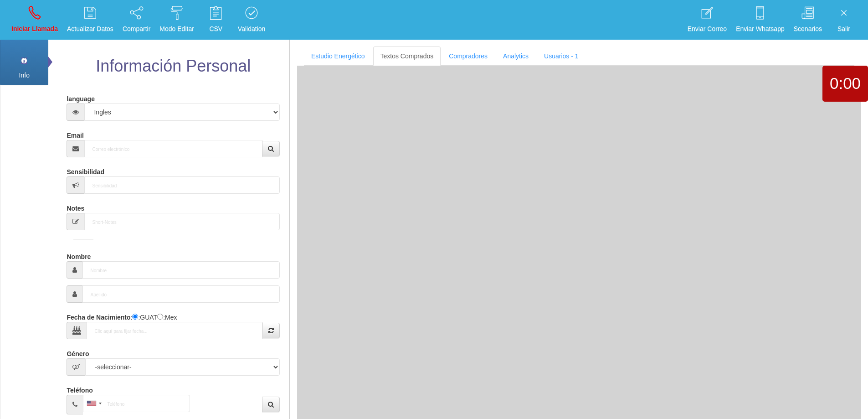
scroll to position [0, 0]
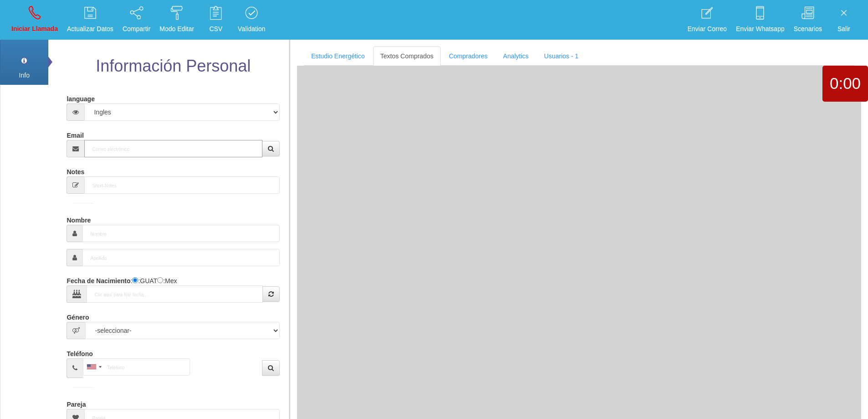
click at [157, 151] on input "Email" at bounding box center [173, 148] width 178 height 17
paste input "[EMAIL_ADDRESS][DOMAIN_NAME]"
type input "[EMAIL_ADDRESS][DOMAIN_NAME]"
type input "[DATE]"
type input "Excelente Comprador"
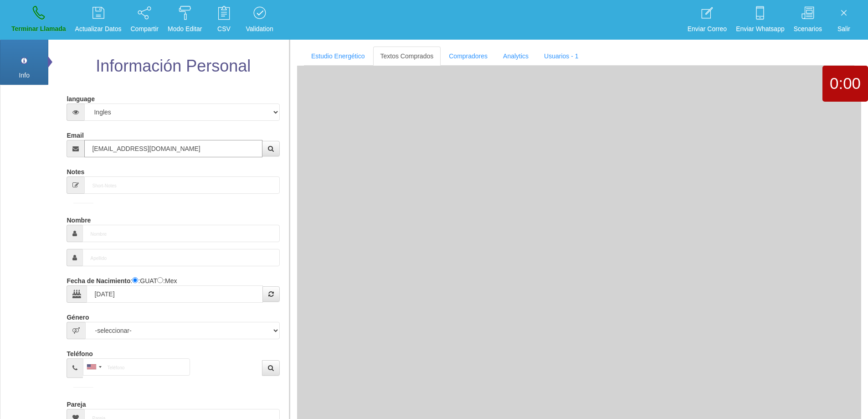
type input "[PERSON_NAME]"
select select "1"
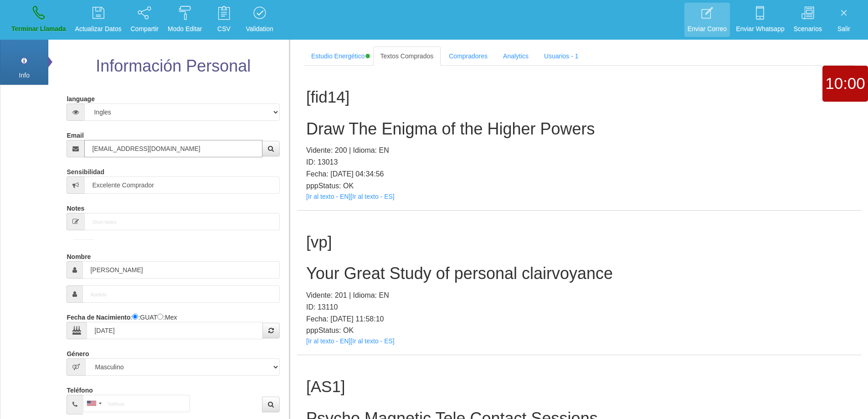
type input "[EMAIL_ADDRESS][DOMAIN_NAME]"
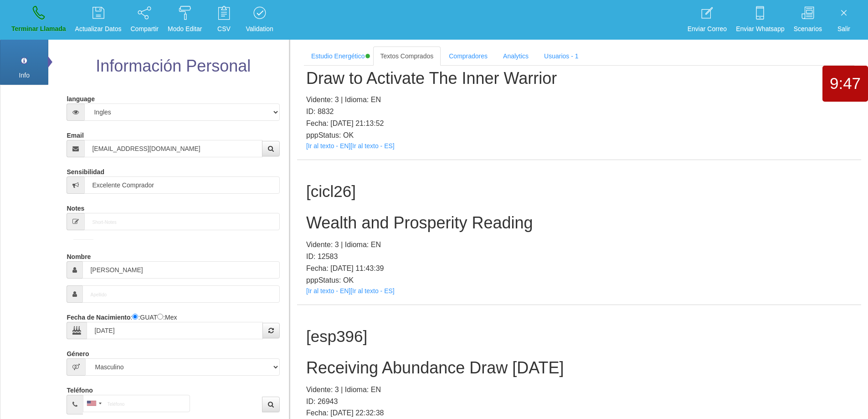
click at [454, 226] on h2 "Wealth and Prosperity Reading" at bounding box center [579, 223] width 546 height 18
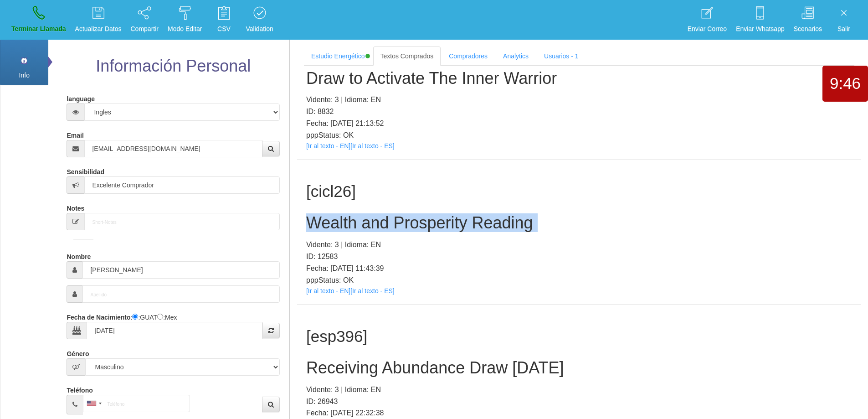
click at [454, 226] on h2 "Wealth and Prosperity Reading" at bounding box center [579, 223] width 546 height 18
click at [528, 222] on h2 "Wealth and Prosperity Reading" at bounding box center [579, 223] width 546 height 18
click at [542, 223] on h2 "Wealth and Prosperity Reading" at bounding box center [579, 223] width 546 height 18
drag, startPoint x: 544, startPoint y: 224, endPoint x: 303, endPoint y: 222, distance: 240.6
click at [303, 222] on div "[cicl26] Wealth and Prosperity Reading Vidente: 3 | Idioma: EN ID: 12583 Fecha:…" at bounding box center [579, 232] width 564 height 144
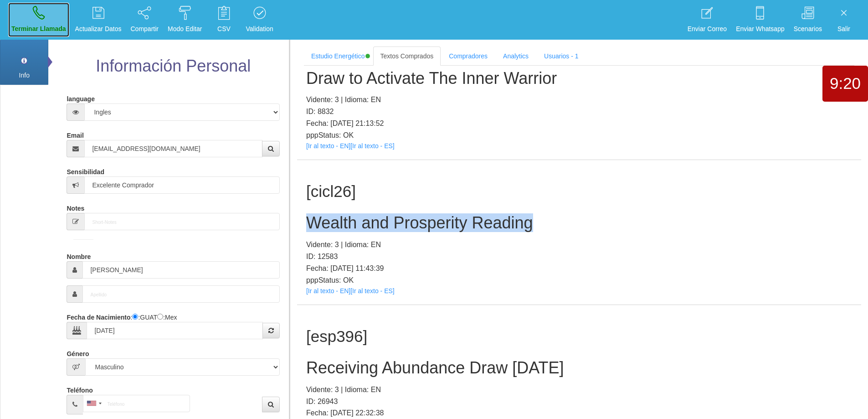
click at [35, 12] on icon at bounding box center [39, 12] width 12 height 15
select select "0"
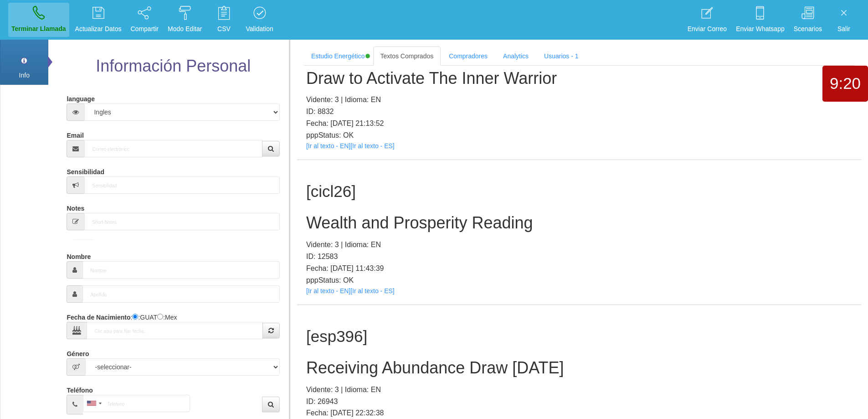
scroll to position [0, 0]
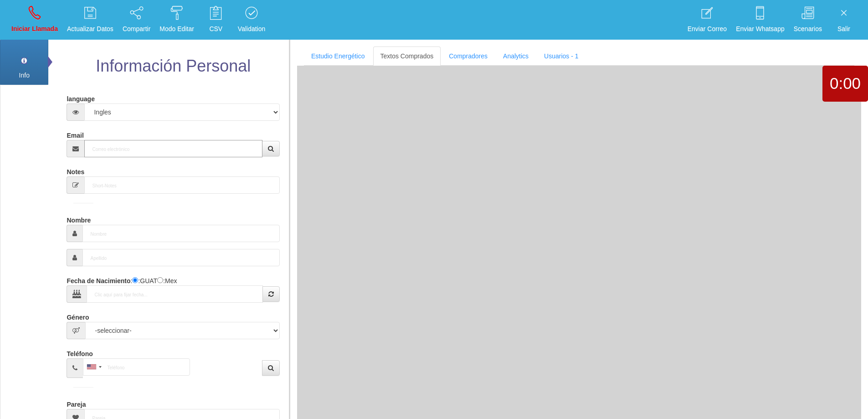
drag, startPoint x: 160, startPoint y: 148, endPoint x: 199, endPoint y: 145, distance: 38.8
click at [172, 147] on input "Email" at bounding box center [173, 148] width 178 height 17
paste input "[EMAIL_ADDRESS][DOMAIN_NAME]"
type input "[EMAIL_ADDRESS][DOMAIN_NAME]"
type input "[DATE]"
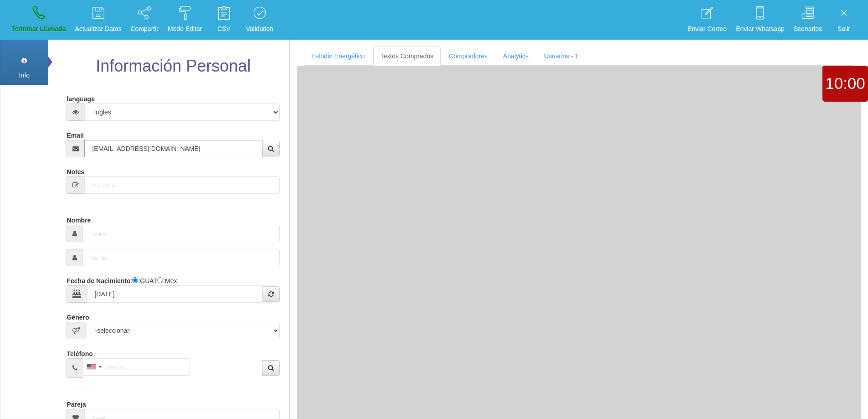
type input "Excelente Comprador"
type input "[PERSON_NAME]"
select select "2"
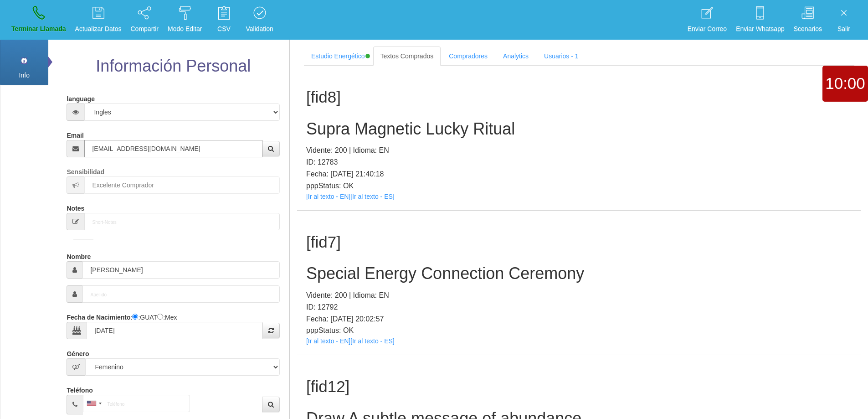
type input "[EMAIL_ADDRESS][DOMAIN_NAME]"
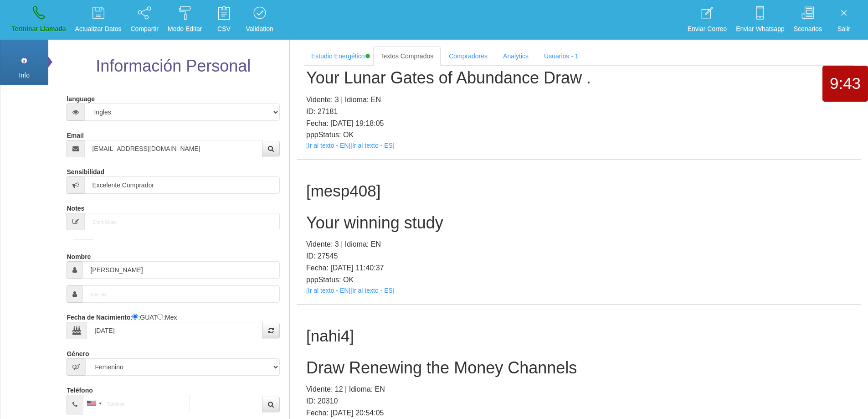
click at [332, 228] on h2 "Your winning study" at bounding box center [579, 223] width 546 height 18
click at [506, 230] on h2 "Your winning study" at bounding box center [579, 223] width 546 height 18
drag, startPoint x: 456, startPoint y: 224, endPoint x: 298, endPoint y: 217, distance: 158.3
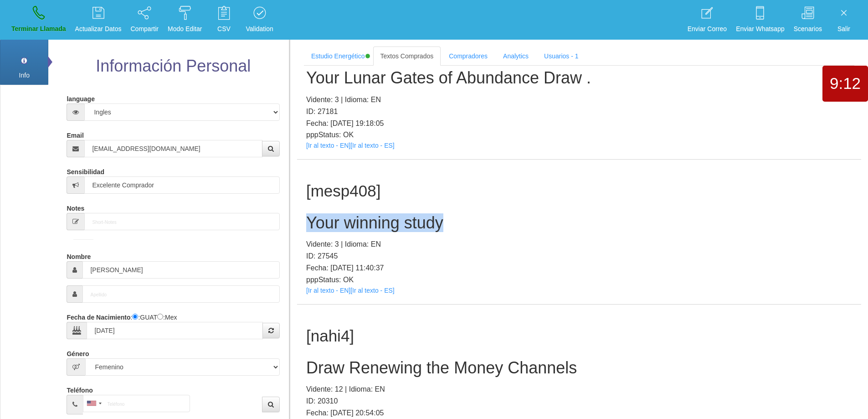
click at [298, 217] on div "[mesp408] Your winning study Vidente: 3 | Idioma: EN ID: 27545 Fecha: [DATE] 11…" at bounding box center [579, 232] width 564 height 144
click at [26, 17] on link "Terminar Llamada" at bounding box center [38, 20] width 61 height 34
select select "0"
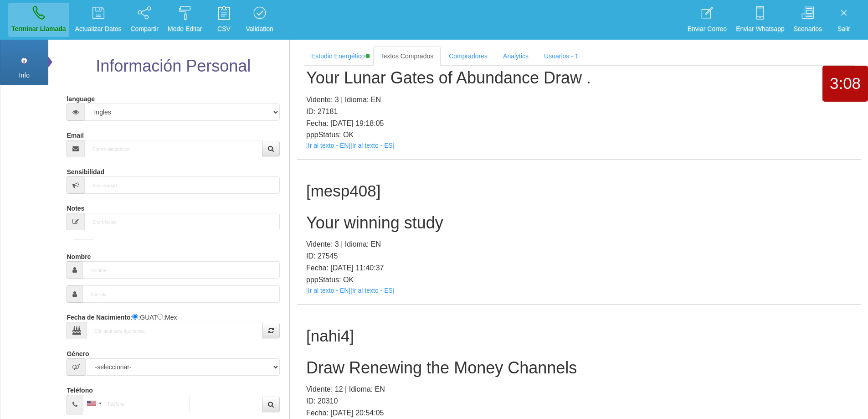
scroll to position [0, 0]
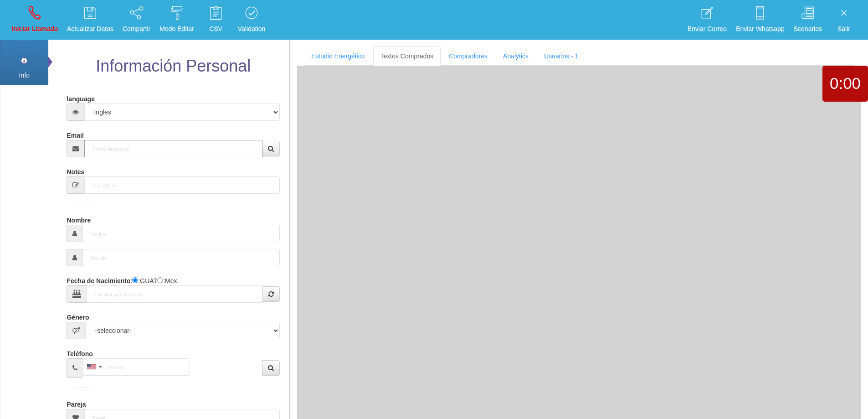
drag, startPoint x: 119, startPoint y: 153, endPoint x: 174, endPoint y: 139, distance: 56.4
click at [119, 153] on input "Email" at bounding box center [173, 148] width 178 height 17
paste input "[EMAIL_ADDRESS][DOMAIN_NAME]"
type input "[EMAIL_ADDRESS][DOMAIN_NAME]"
type input "[DATE]"
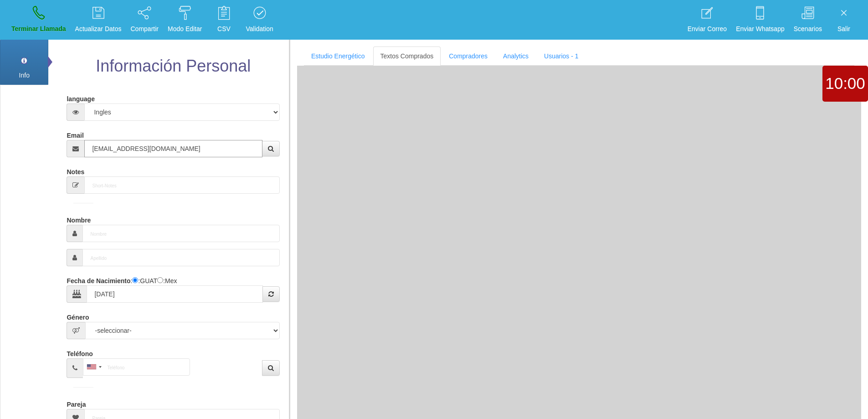
type input "Comprador simple"
type input "[PERSON_NAME]"
select select "2"
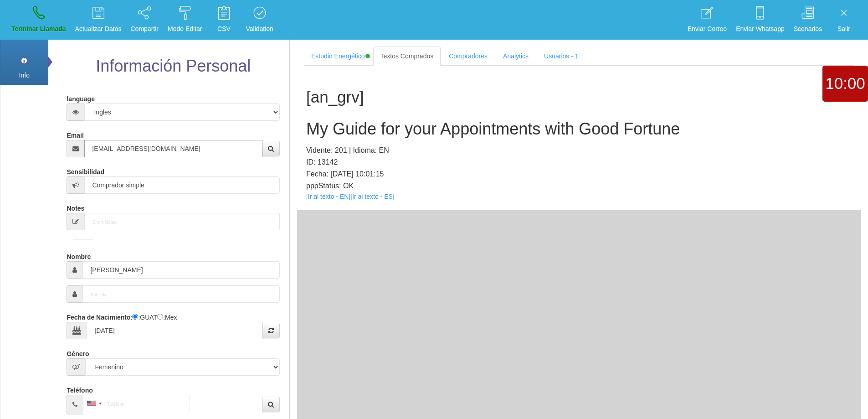
type input "[EMAIL_ADDRESS][DOMAIN_NAME]"
click at [147, 153] on input "[EMAIL_ADDRESS][DOMAIN_NAME]" at bounding box center [173, 148] width 178 height 17
click at [144, 152] on input "[EMAIL_ADDRESS][DOMAIN_NAME]" at bounding box center [173, 148] width 178 height 17
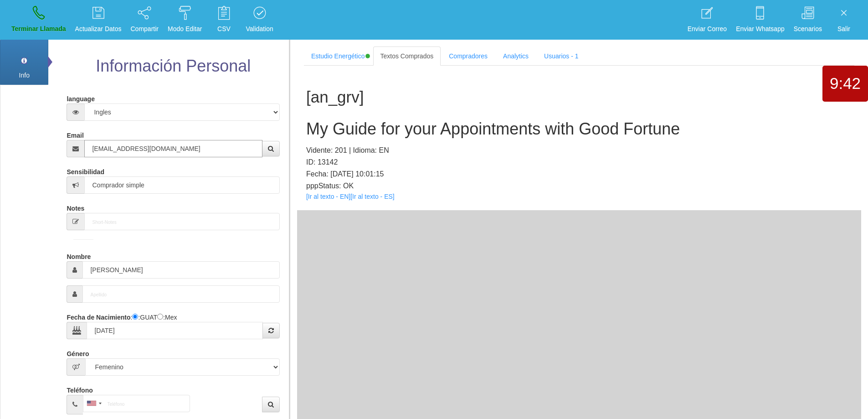
click at [144, 152] on input "[EMAIL_ADDRESS][DOMAIN_NAME]" at bounding box center [173, 148] width 178 height 17
drag, startPoint x: 118, startPoint y: 266, endPoint x: 360, endPoint y: 241, distance: 242.8
click at [25, 254] on div "Info Pref Extra Información Personal language Español Portugues [PERSON_NAME] E…" at bounding box center [144, 327] width 289 height 579
click at [104, 275] on input "[PERSON_NAME]" at bounding box center [180, 269] width 197 height 17
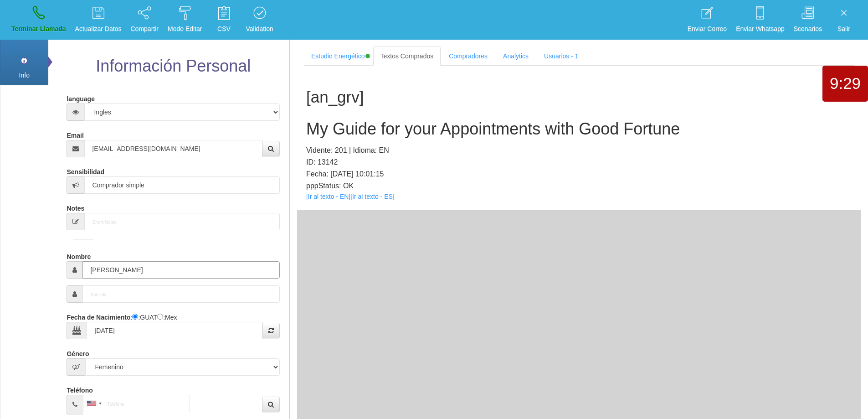
click at [104, 275] on input "[PERSON_NAME]" at bounding box center [180, 269] width 197 height 17
click at [415, 131] on h2 "My Guide for your Appointments with Good Fortune" at bounding box center [579, 129] width 546 height 18
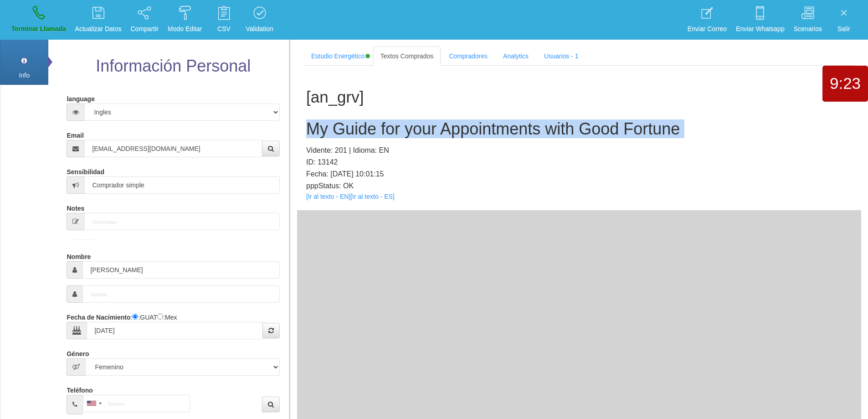
click at [415, 131] on h2 "My Guide for your Appointments with Good Fortune" at bounding box center [579, 129] width 546 height 18
click at [328, 198] on link "[Ir al texto - EN]" at bounding box center [328, 196] width 44 height 7
click at [42, 28] on p "Terminar Llamada" at bounding box center [38, 29] width 55 height 10
select select "0"
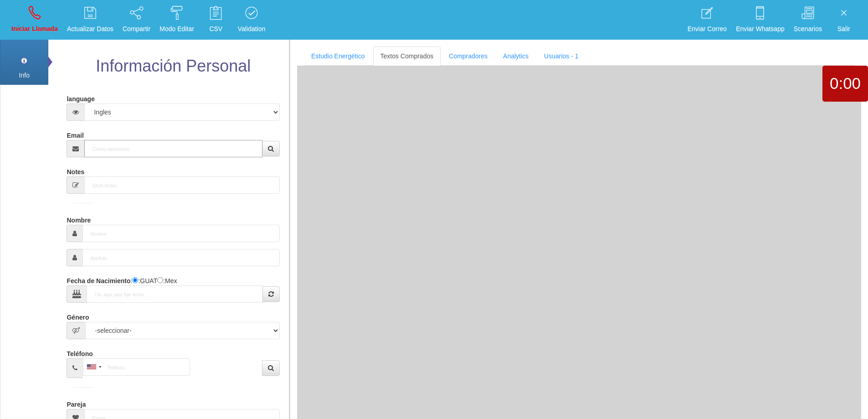
drag, startPoint x: 133, startPoint y: 142, endPoint x: 143, endPoint y: 143, distance: 9.6
click at [136, 144] on input "Email" at bounding box center [173, 148] width 178 height 17
paste input "[EMAIL_ADDRESS][DOMAIN_NAME]"
type input "[EMAIL_ADDRESS][DOMAIN_NAME]"
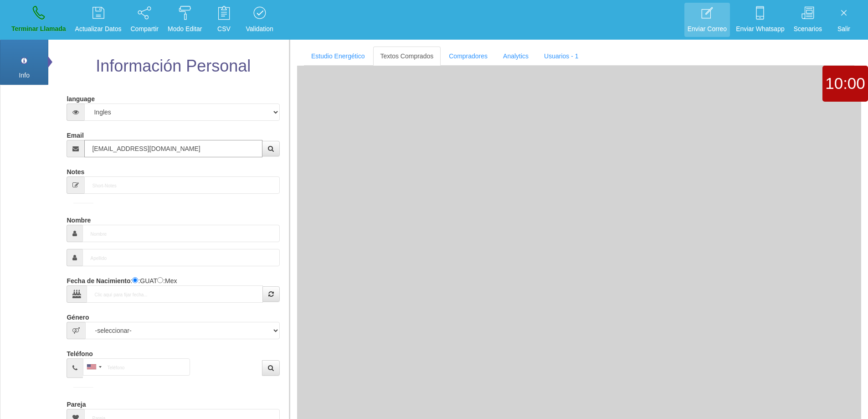
type input "[DATE]"
type input "Excelente Comprador"
type input "[PERSON_NAME]"
select select "2"
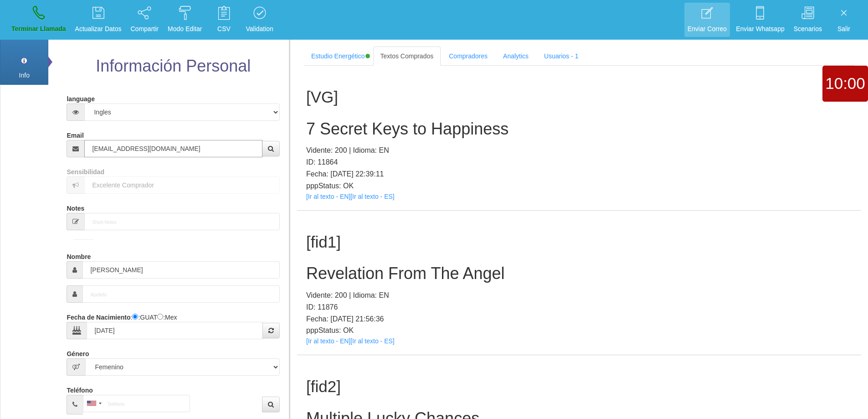
type input "[EMAIL_ADDRESS][DOMAIN_NAME]"
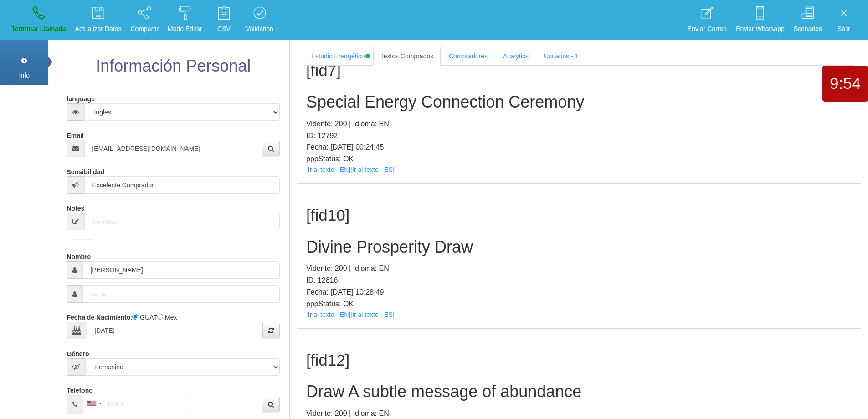
scroll to position [199, 0]
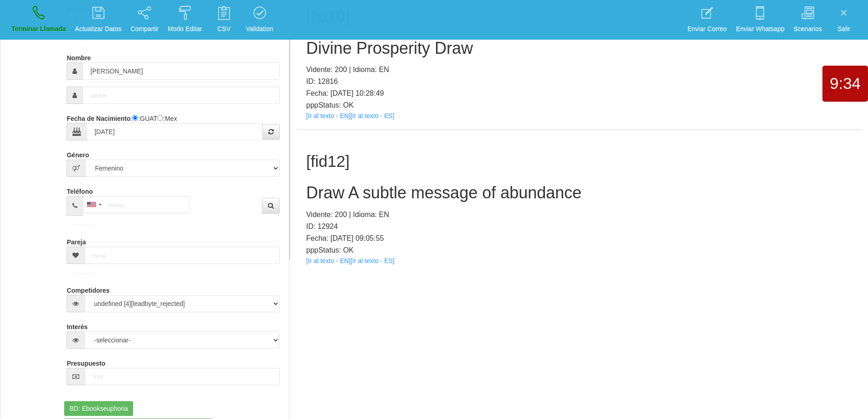
click at [383, 197] on h2 "Draw A subtle message of abundance" at bounding box center [579, 193] width 546 height 18
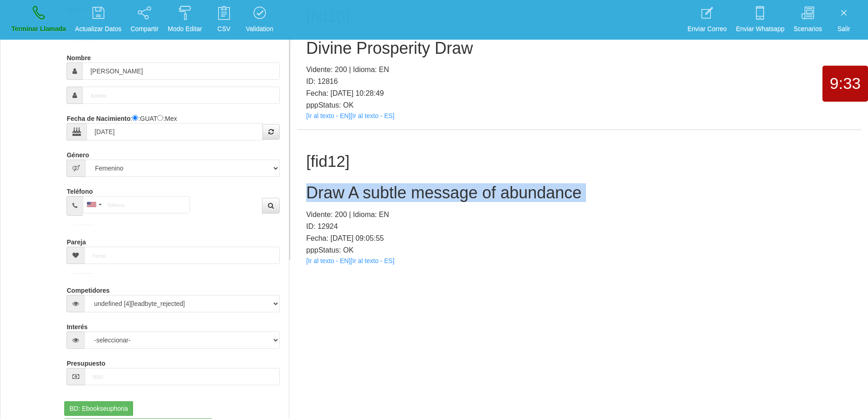
click at [383, 197] on h2 "Draw A subtle message of abundance" at bounding box center [579, 193] width 546 height 18
click at [611, 193] on h2 "Draw A subtle message of abundance" at bounding box center [579, 193] width 546 height 18
drag, startPoint x: 601, startPoint y: 196, endPoint x: 400, endPoint y: 188, distance: 200.7
click at [299, 180] on div "[fid12] Draw A subtle message of abundance Vidente: 200 | Idioma: EN ID: 12924 …" at bounding box center [579, 202] width 564 height 144
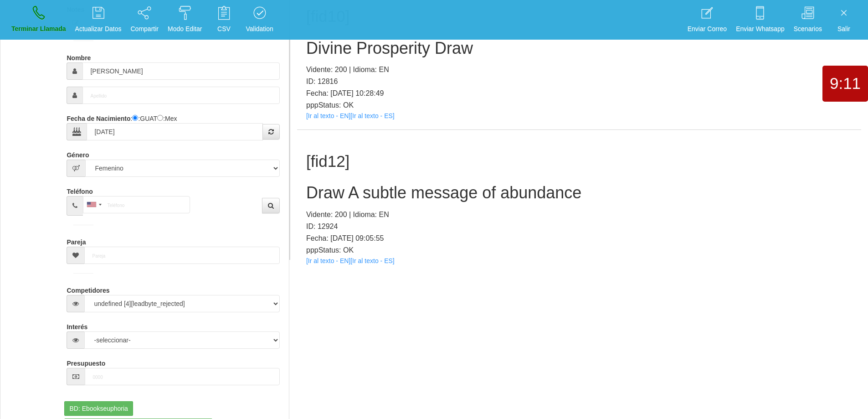
click at [541, 244] on p "pppStatus: OK" at bounding box center [579, 250] width 546 height 12
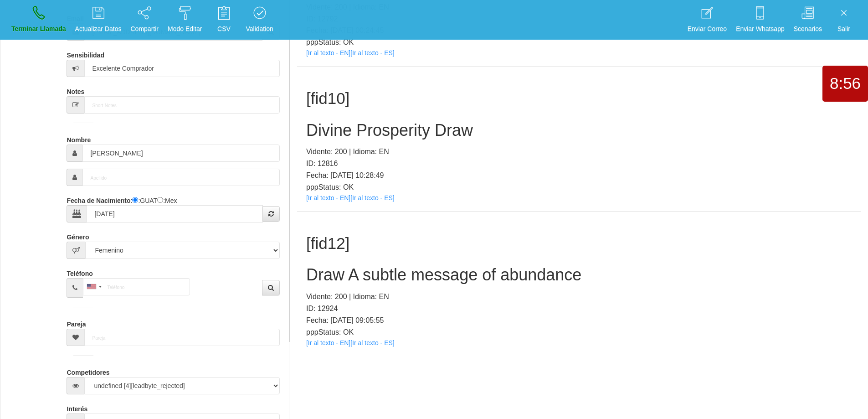
scroll to position [0, 0]
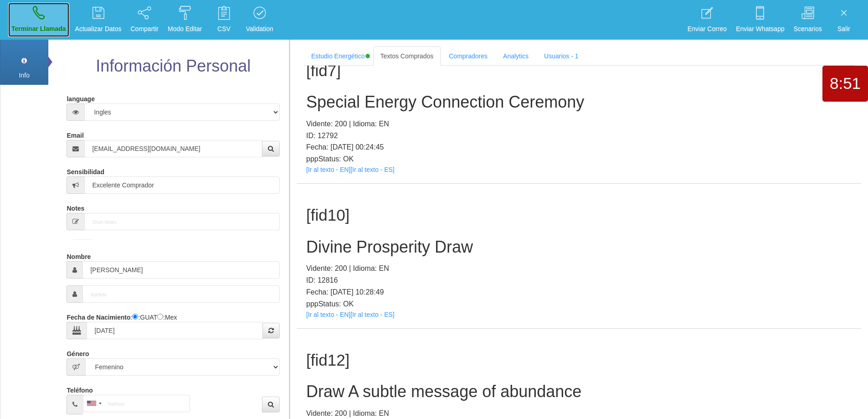
click at [46, 21] on link "Terminar Llamada" at bounding box center [38, 20] width 61 height 34
select select "0"
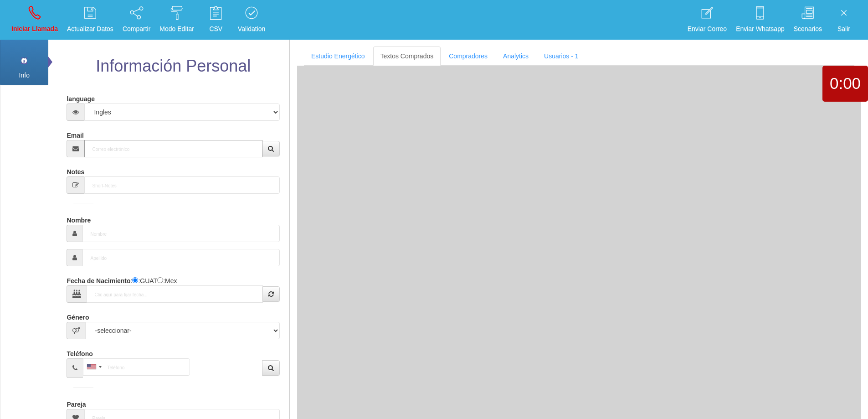
drag, startPoint x: 117, startPoint y: 146, endPoint x: 128, endPoint y: 146, distance: 10.9
click at [118, 146] on input "Email" at bounding box center [173, 148] width 178 height 17
paste input "[EMAIL_ADDRESS][DOMAIN_NAME]"
type input "[EMAIL_ADDRESS][DOMAIN_NAME]"
type input "[DATE]"
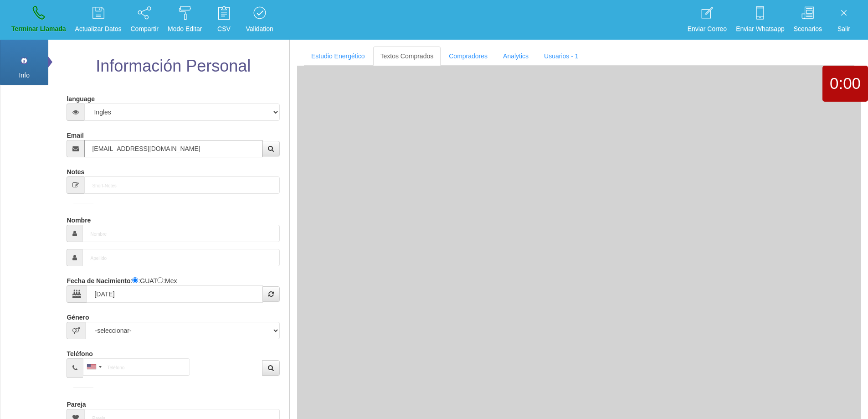
type input "Comprador bajo"
type input "[PERSON_NAME]"
select select "2"
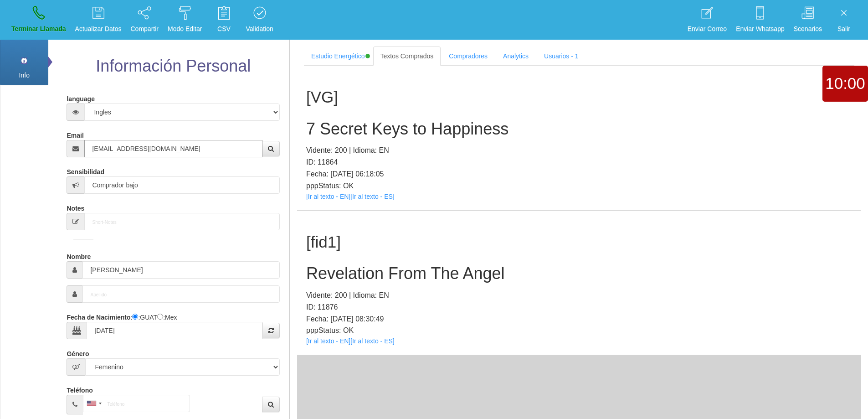
type input "[EMAIL_ADDRESS][DOMAIN_NAME]"
click at [430, 279] on h2 "Revelation From The Angel" at bounding box center [579, 273] width 546 height 18
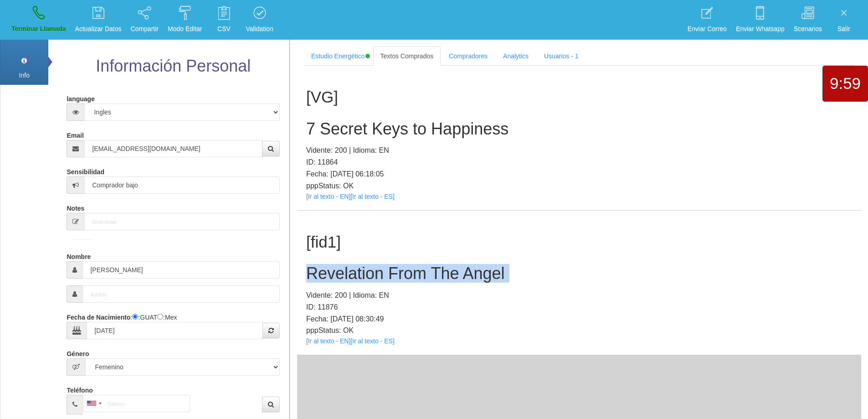
click at [430, 279] on h2 "Revelation From The Angel" at bounding box center [579, 273] width 546 height 18
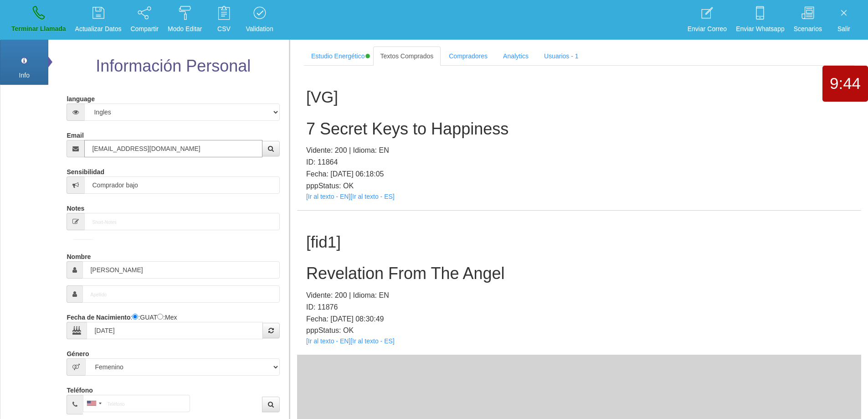
click at [166, 150] on input "[EMAIL_ADDRESS][DOMAIN_NAME]" at bounding box center [173, 148] width 178 height 17
click at [413, 276] on h2 "Revelation From The Angel" at bounding box center [579, 273] width 546 height 18
click at [412, 275] on h2 "Revelation From The Angel" at bounding box center [579, 273] width 546 height 18
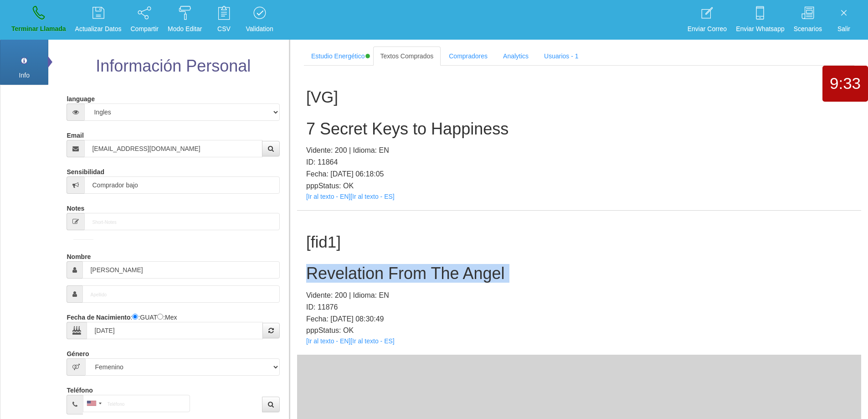
click at [412, 275] on h2 "Revelation From The Angel" at bounding box center [579, 273] width 546 height 18
click at [554, 267] on h2 "Revelation From The Angel" at bounding box center [579, 273] width 546 height 18
drag, startPoint x: 514, startPoint y: 275, endPoint x: 312, endPoint y: 263, distance: 202.8
click at [312, 263] on div "[fid1] Revelation From The [PERSON_NAME] Vidente: 200 | Idioma: EN ID: 11876 Fe…" at bounding box center [579, 283] width 564 height 144
click at [49, 23] on link "Terminar Llamada" at bounding box center [38, 20] width 61 height 34
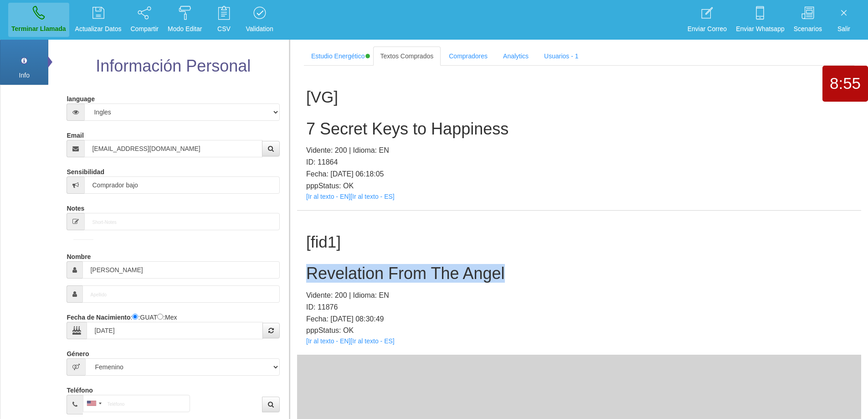
select select "0"
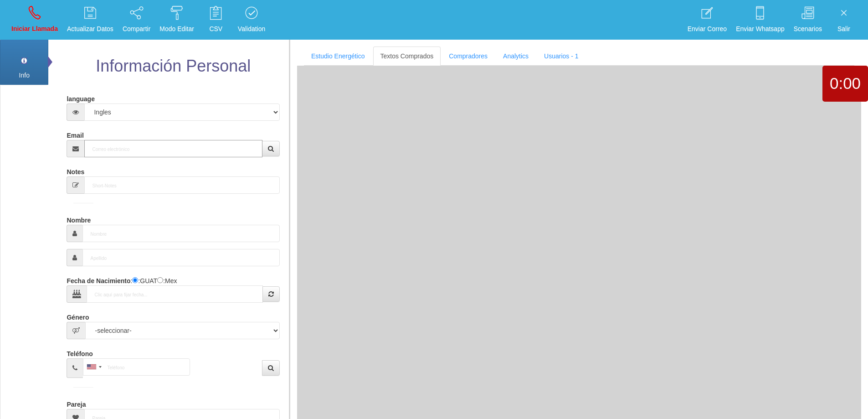
drag, startPoint x: 169, startPoint y: 149, endPoint x: 186, endPoint y: 142, distance: 19.2
click at [169, 149] on input "Email" at bounding box center [173, 148] width 178 height 17
paste input "[EMAIL_ADDRESS][DOMAIN_NAME]"
type input "[EMAIL_ADDRESS][DOMAIN_NAME]"
type input "[DATE]"
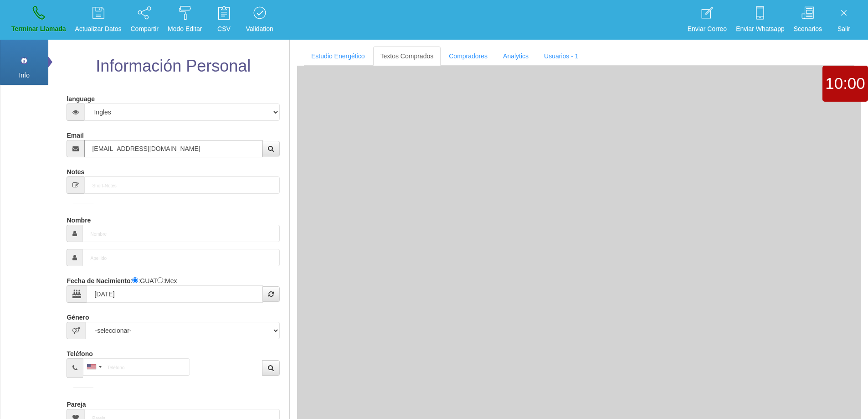
type input "Comprador simple"
type input "[PERSON_NAME]"
select select "2"
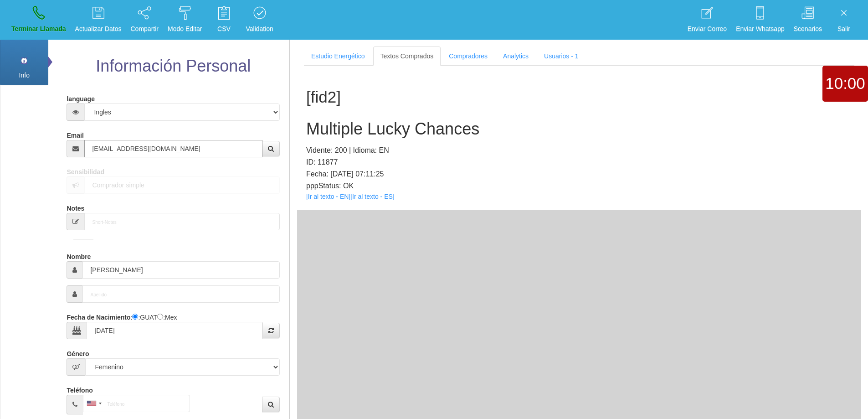
type input "[EMAIL_ADDRESS][DOMAIN_NAME]"
click at [33, 13] on icon at bounding box center [39, 12] width 12 height 15
select select "0"
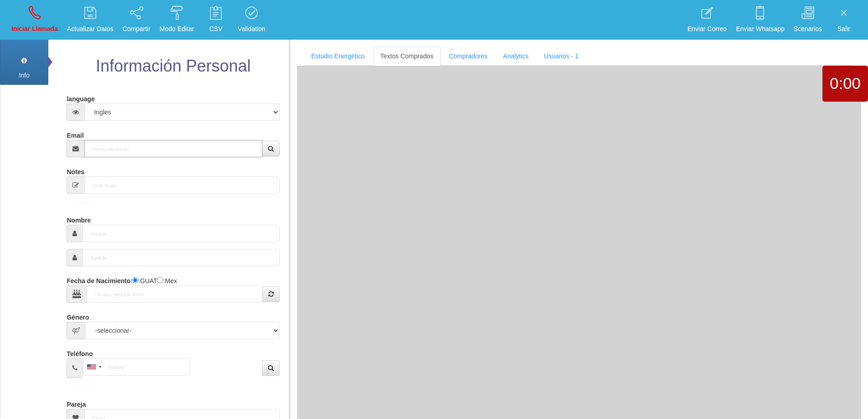
click at [137, 148] on input "Email" at bounding box center [173, 148] width 178 height 17
paste input "[EMAIL_ADDRESS][DOMAIN_NAME]"
type input "[EMAIL_ADDRESS][DOMAIN_NAME]"
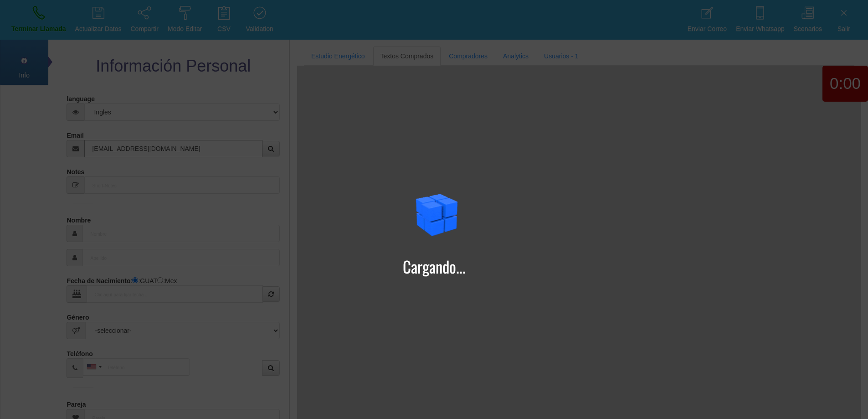
type input "[DATE]"
type input "Comprador simple"
type input "[PERSON_NAME]"
select select "2"
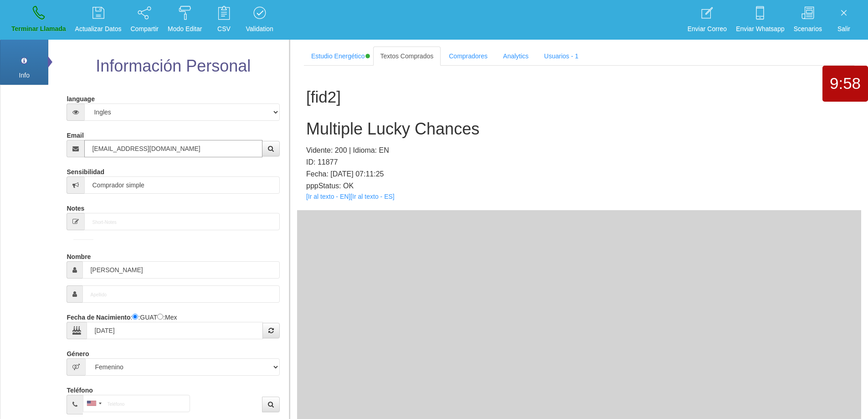
type input "[EMAIL_ADDRESS][DOMAIN_NAME]"
click at [366, 130] on h2 "Multiple Lucky Chances" at bounding box center [579, 129] width 546 height 18
click at [565, 126] on h2 "Multiple Lucky Chances" at bounding box center [579, 129] width 546 height 18
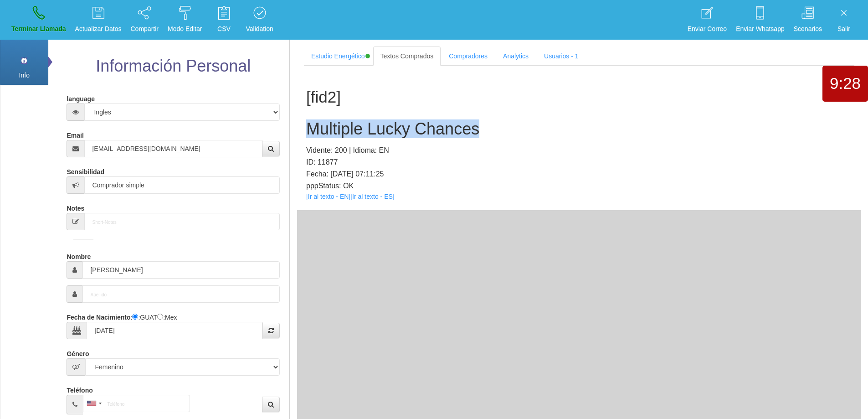
drag, startPoint x: 482, startPoint y: 129, endPoint x: 300, endPoint y: 129, distance: 181.8
click at [300, 129] on div "[fid2] Multiple Lucky Chances Vidente: 200 | Idioma: EN ID: 11877 Fecha: [DATE]…" at bounding box center [579, 138] width 564 height 144
click at [26, 21] on link "Terminar Llamada" at bounding box center [38, 20] width 61 height 34
select select "0"
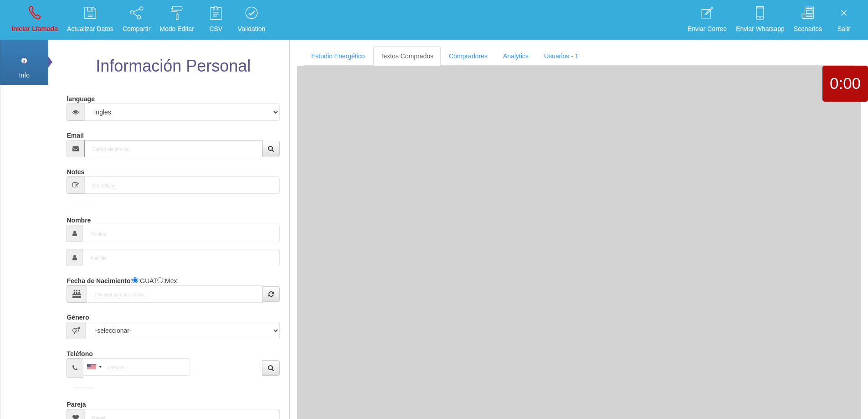
drag, startPoint x: 100, startPoint y: 144, endPoint x: 162, endPoint y: 147, distance: 62.5
click at [101, 144] on input "Email" at bounding box center [173, 148] width 178 height 17
paste input "[EMAIL_ADDRESS][DOMAIN_NAME]"
type input "[EMAIL_ADDRESS][DOMAIN_NAME]"
type input "[DATE]"
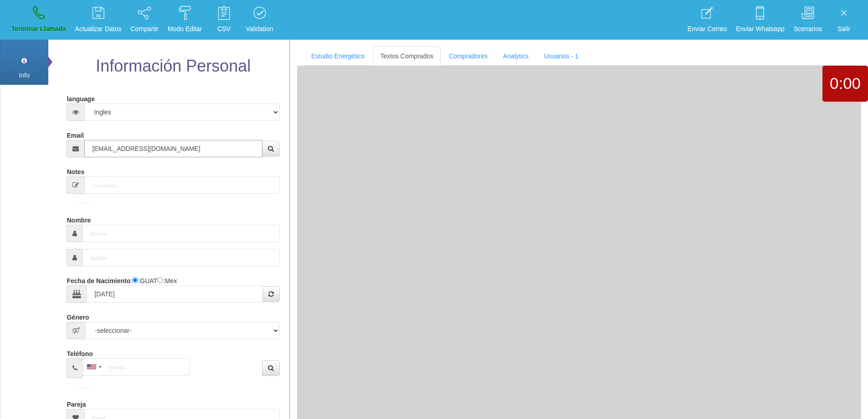
type input "Comprador bajo"
type input "[PERSON_NAME]"
select select "2"
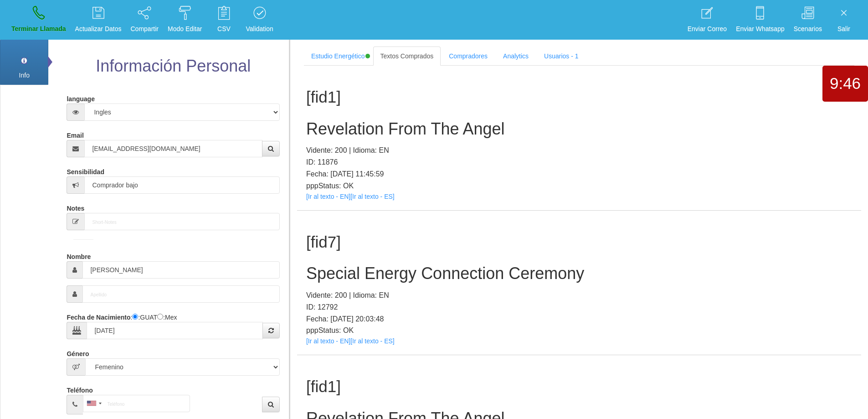
click at [425, 271] on h2 "Special Energy Connection Ceremony" at bounding box center [579, 273] width 546 height 18
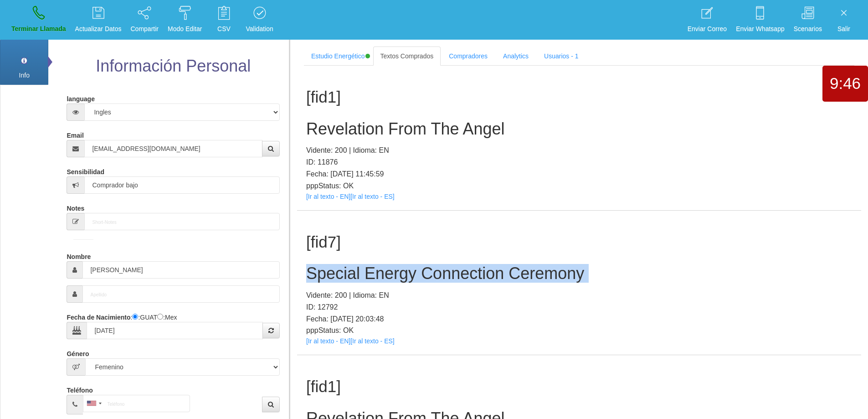
click at [425, 271] on h2 "Special Energy Connection Ceremony" at bounding box center [579, 273] width 546 height 18
click at [492, 280] on h2 "Special Energy Connection Ceremony" at bounding box center [579, 273] width 546 height 18
drag, startPoint x: 588, startPoint y: 276, endPoint x: 303, endPoint y: 274, distance: 285.3
click at [302, 274] on div "[fid7] Special Energy Connection Ceremony Vidente: 200 | Idioma: EN ID: 12792 F…" at bounding box center [579, 283] width 564 height 144
click at [41, 11] on icon at bounding box center [39, 12] width 12 height 15
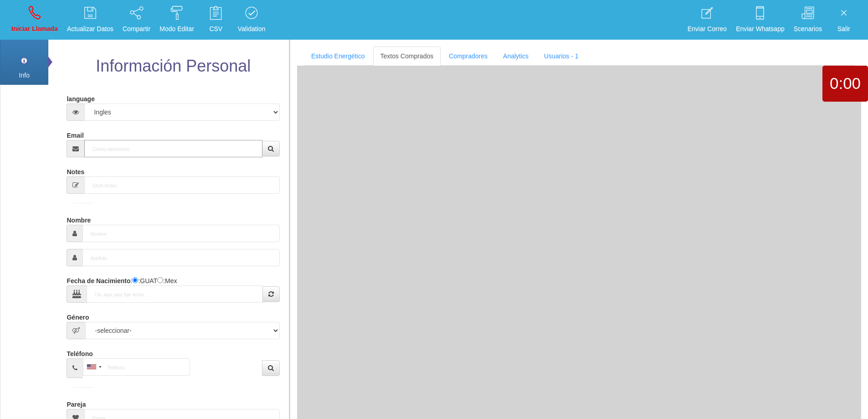
drag, startPoint x: 125, startPoint y: 149, endPoint x: 141, endPoint y: 142, distance: 17.8
click at [126, 148] on input "Email" at bounding box center [173, 148] width 178 height 17
paste input "[EMAIL_ADDRESS][DOMAIN_NAME]"
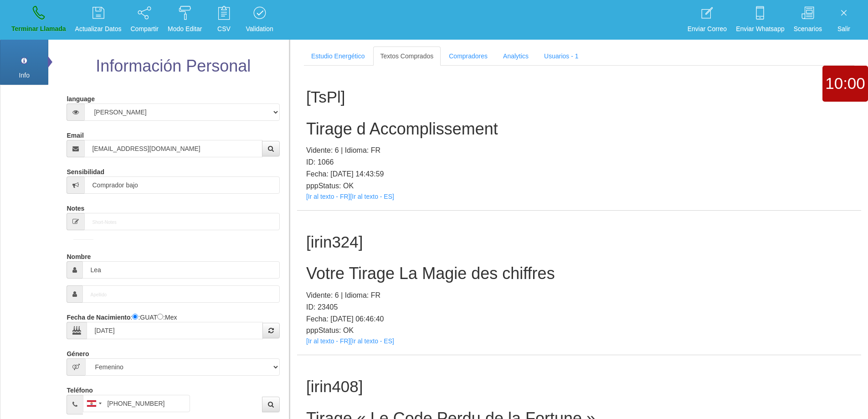
scroll to position [199, 0]
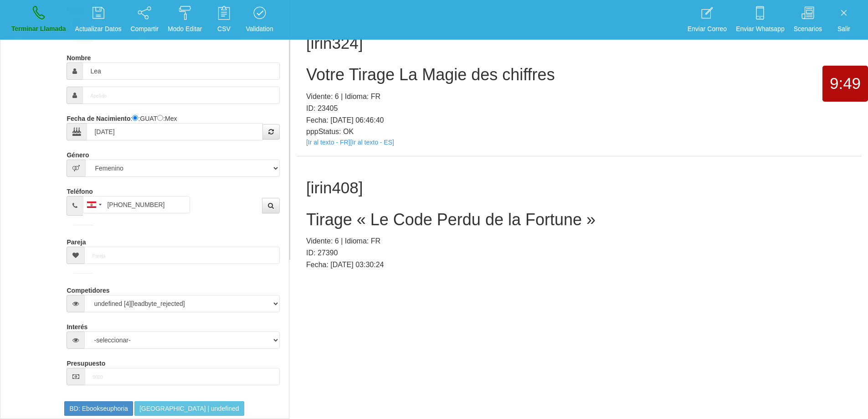
click at [459, 221] on h2 "Tirage « Le Code Perdu de la Fortune »" at bounding box center [579, 220] width 546 height 18
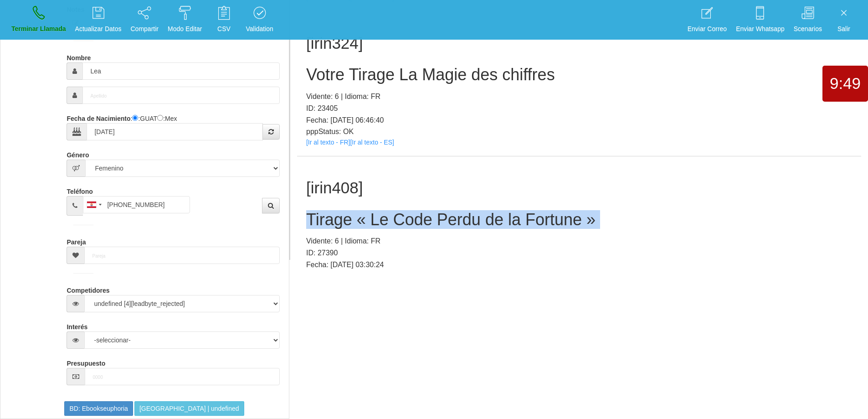
click at [459, 221] on h2 "Tirage « Le Code Perdu de la Fortune »" at bounding box center [579, 220] width 546 height 18
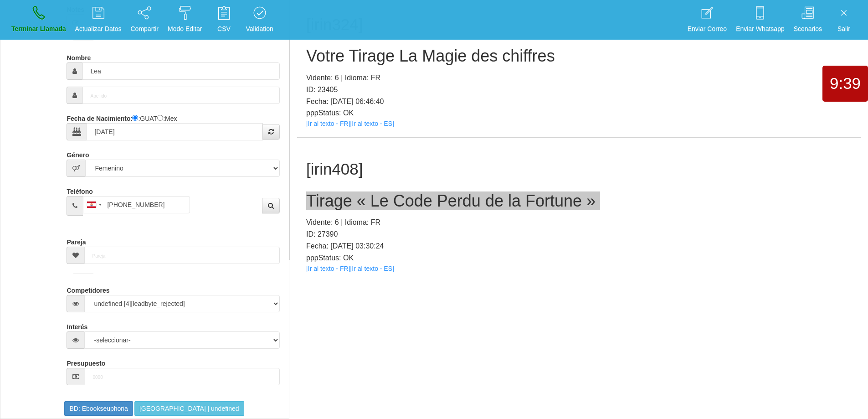
scroll to position [29, 0]
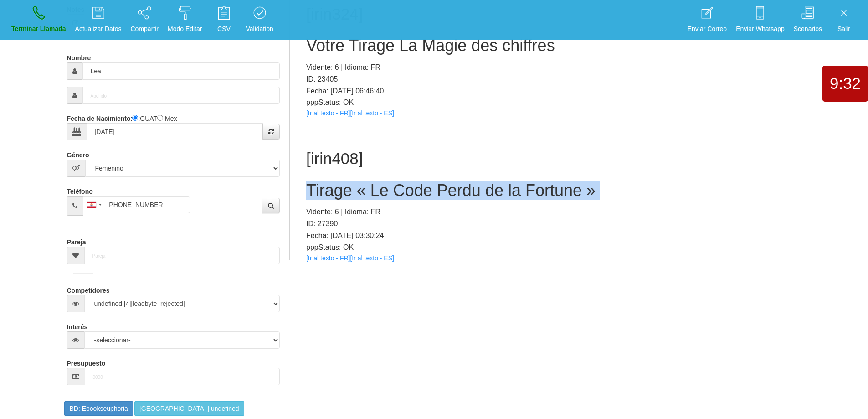
click at [561, 175] on div "[irin408] Tirage « Le Code Perdu de la Fortune » Vidente: 6 | Idioma: FR ID: 27…" at bounding box center [579, 199] width 564 height 144
drag, startPoint x: 590, startPoint y: 194, endPoint x: 297, endPoint y: 185, distance: 293.2
click at [297, 185] on div "[irin408] Tirage « Le Code Perdu de la Fortune » Vidente: 6 | Idioma: FR ID: 27…" at bounding box center [579, 199] width 564 height 144
drag, startPoint x: 42, startPoint y: 6, endPoint x: 469, endPoint y: 41, distance: 428.4
click at [42, 7] on icon at bounding box center [39, 12] width 12 height 15
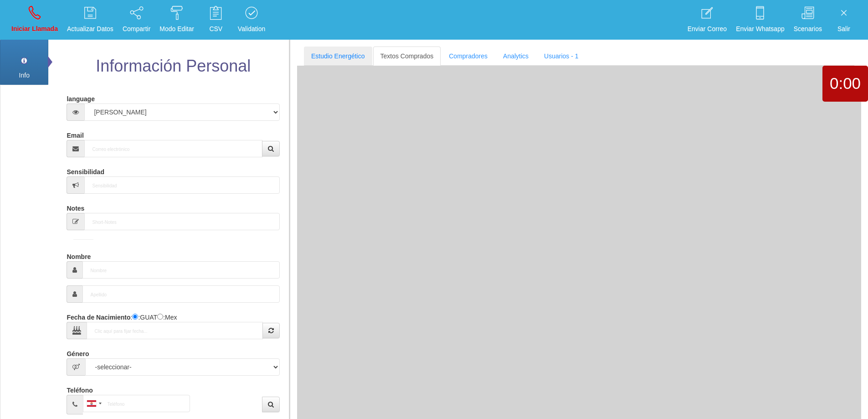
scroll to position [0, 0]
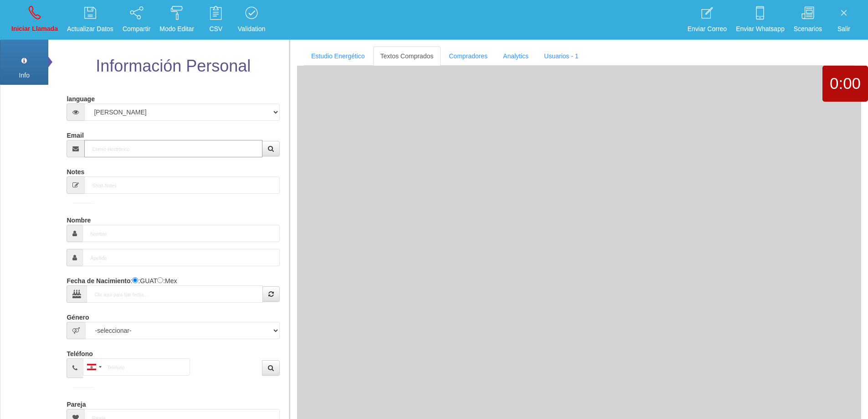
drag, startPoint x: 119, startPoint y: 145, endPoint x: 257, endPoint y: 145, distance: 137.6
click at [120, 146] on input "Email" at bounding box center [173, 148] width 178 height 17
paste input "[EMAIL_ADDRESS][DOMAIN_NAME]"
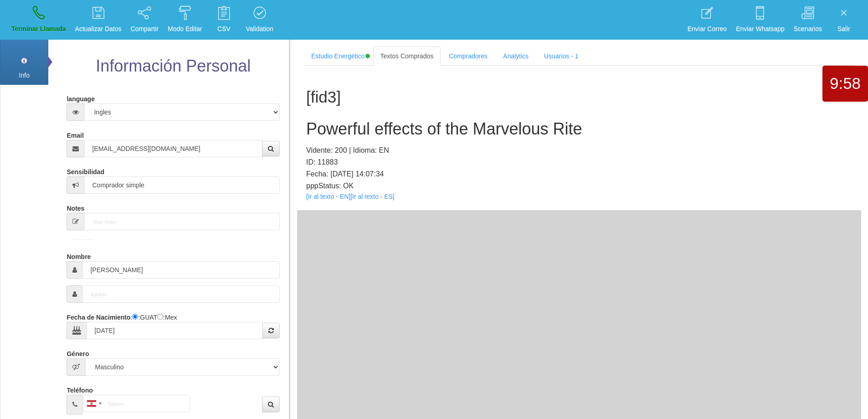
click at [397, 131] on h2 "Powerful effects of the Marvelous Rite" at bounding box center [579, 129] width 546 height 18
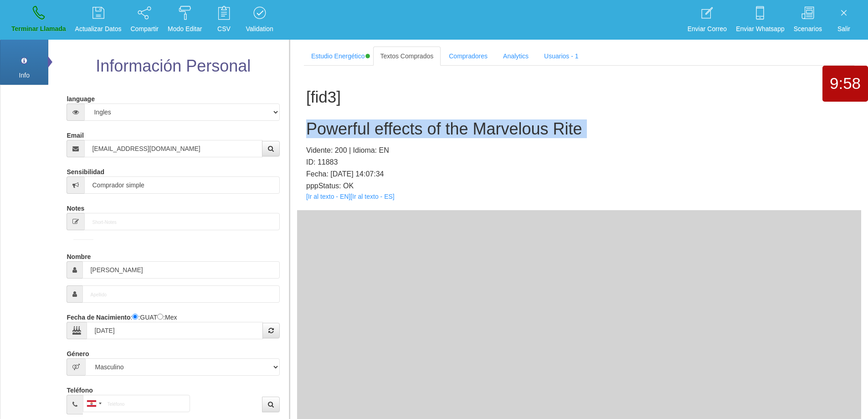
click at [397, 131] on h2 "Powerful effects of the Marvelous Rite" at bounding box center [579, 129] width 546 height 18
click at [546, 131] on h2 "Powerful effects of the Marvelous Rite" at bounding box center [579, 129] width 546 height 18
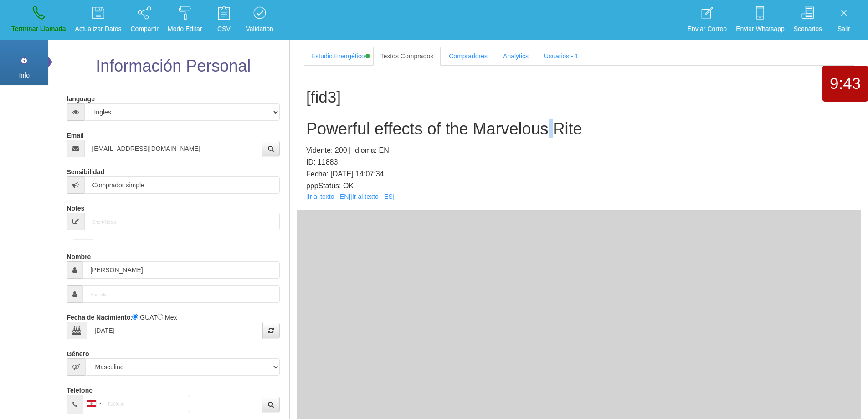
click at [546, 131] on h2 "Powerful effects of the Marvelous Rite" at bounding box center [579, 129] width 546 height 18
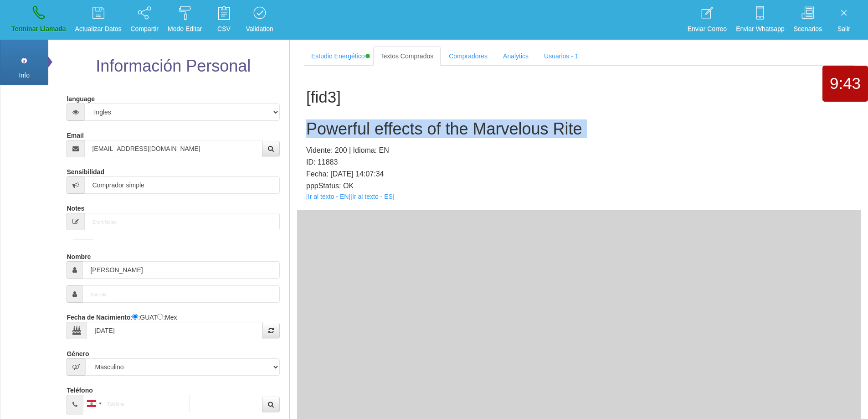
click at [546, 131] on h2 "Powerful effects of the Marvelous Rite" at bounding box center [579, 129] width 546 height 18
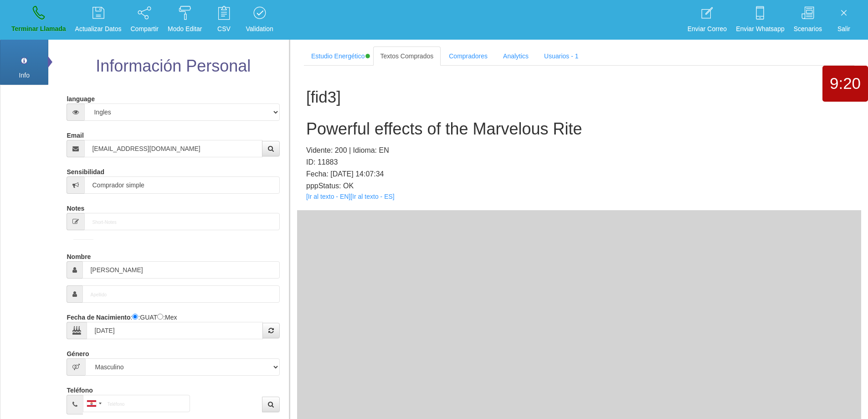
click at [588, 139] on div "[fid3] Powerful effects of the Marvelous Rite Vidente: 200 | Idioma: EN ID: 118…" at bounding box center [579, 138] width 564 height 144
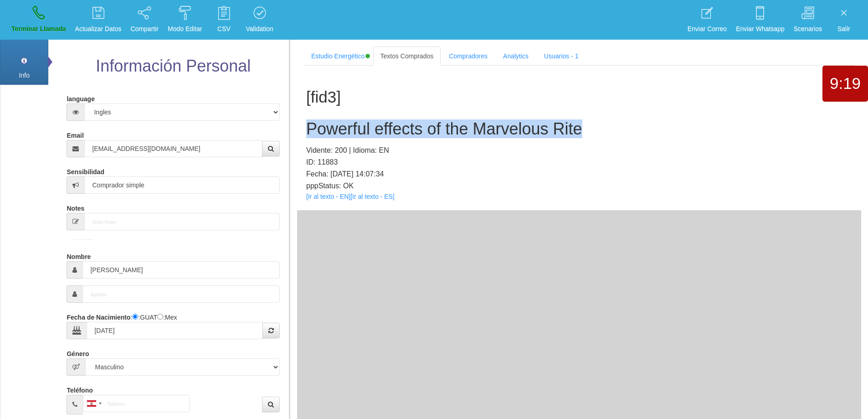
drag, startPoint x: 592, startPoint y: 133, endPoint x: 302, endPoint y: 132, distance: 289.9
click at [302, 132] on div "[fid3] Powerful effects of the Marvelous Rite Vidente: 200 | Idioma: EN ID: 118…" at bounding box center [579, 138] width 564 height 144
click at [52, 21] on link "Terminar Llamada" at bounding box center [38, 20] width 61 height 34
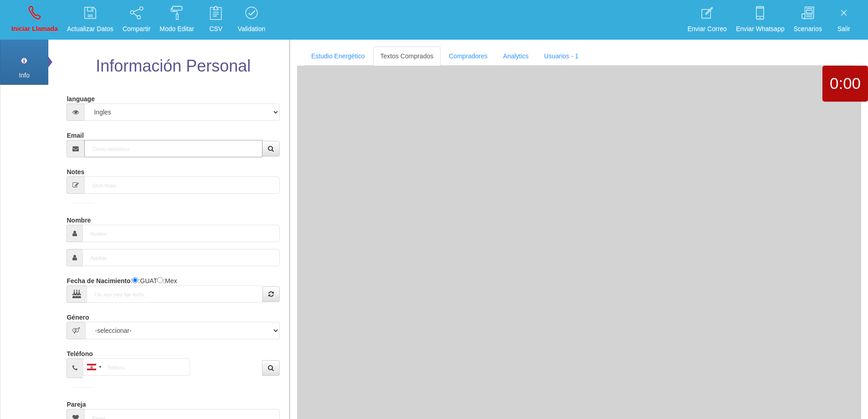
drag, startPoint x: 173, startPoint y: 152, endPoint x: 184, endPoint y: 149, distance: 11.0
click at [174, 152] on input "Email" at bounding box center [173, 148] width 178 height 17
paste input "[EMAIL_ADDRESS][DOMAIN_NAME]"
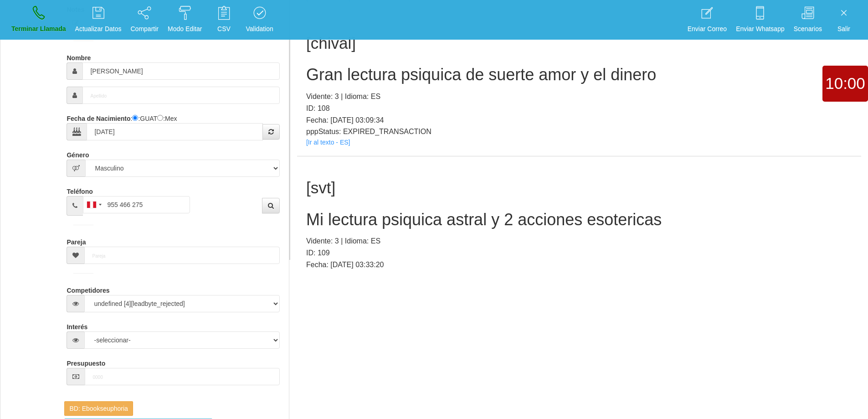
scroll to position [8860, 0]
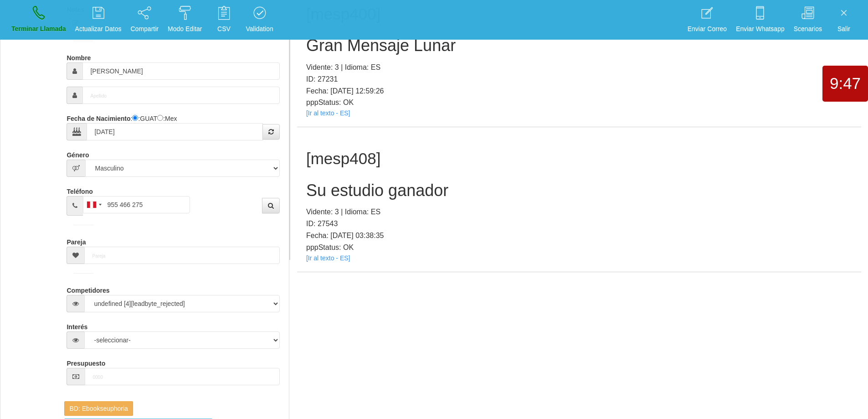
click at [360, 189] on h2 "Su estudio ganador" at bounding box center [579, 190] width 546 height 18
click at [527, 202] on div "[mesp408] Su estudio ganador Vidente: 3 | Idioma: ES ID: 27543 Fecha: [DATE] 03…" at bounding box center [579, 199] width 564 height 144
drag, startPoint x: 437, startPoint y: 190, endPoint x: 304, endPoint y: 186, distance: 132.7
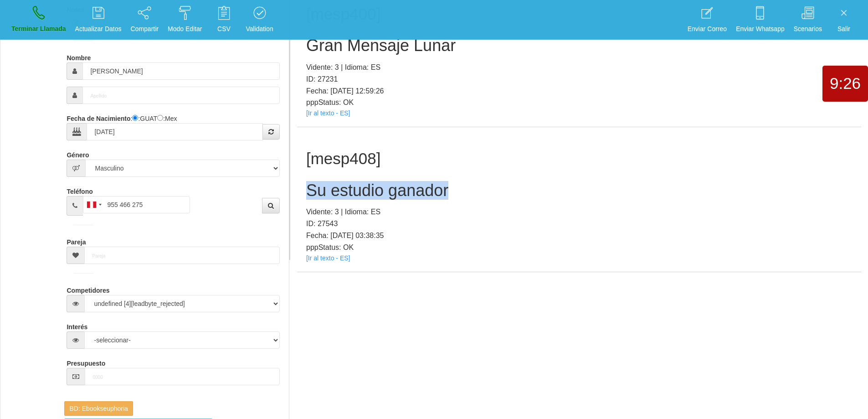
click at [304, 186] on div "[mesp408] Su estudio ganador Vidente: 3 | Idioma: ES ID: 27543 Fecha: [DATE] 03…" at bounding box center [579, 199] width 564 height 144
drag, startPoint x: 27, startPoint y: 17, endPoint x: 479, endPoint y: 45, distance: 453.4
click at [27, 17] on link "Terminar Llamada" at bounding box center [38, 20] width 61 height 34
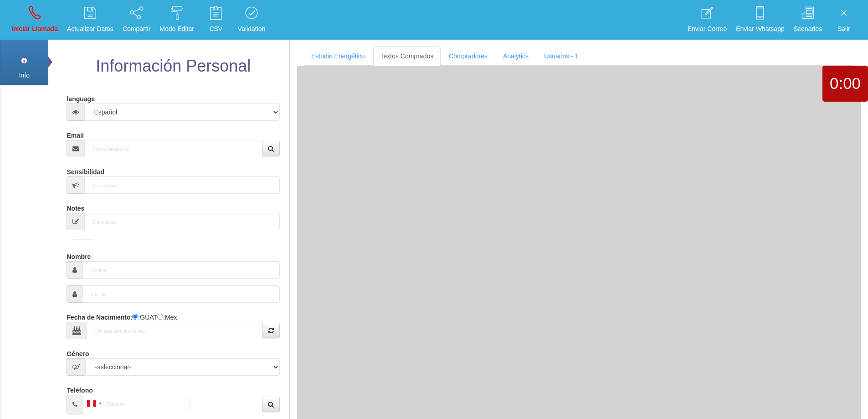
scroll to position [0, 0]
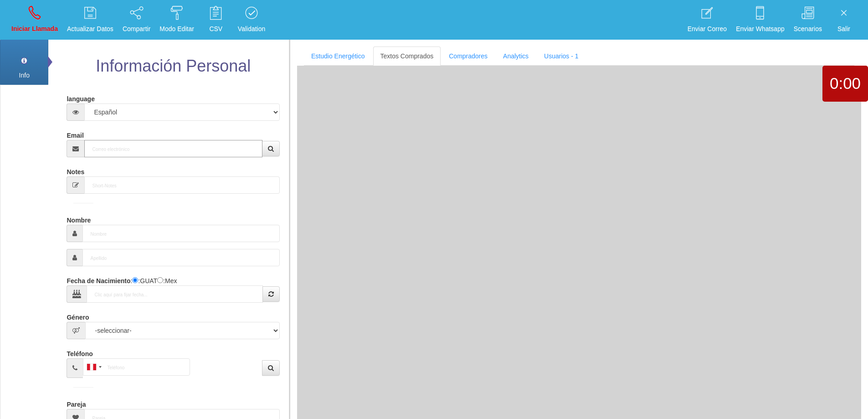
click at [159, 150] on input "Email" at bounding box center [173, 148] width 178 height 17
paste input "[EMAIL_ADDRESS][DOMAIN_NAME]"
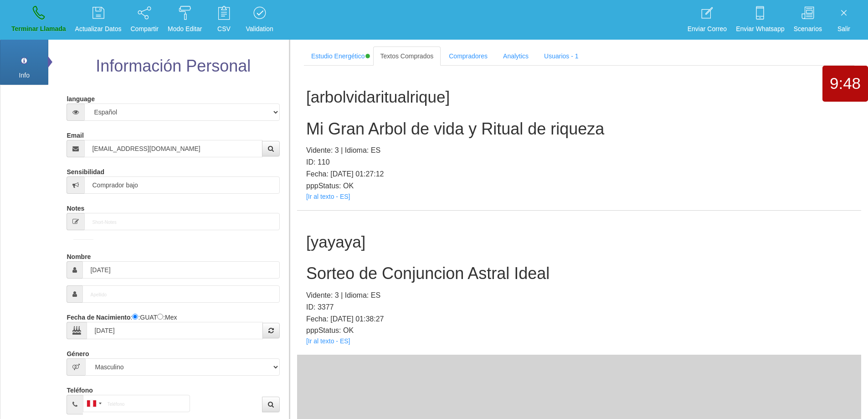
click at [430, 276] on h2 "Sorteo de Conjuncion Astral Ideal" at bounding box center [579, 273] width 546 height 18
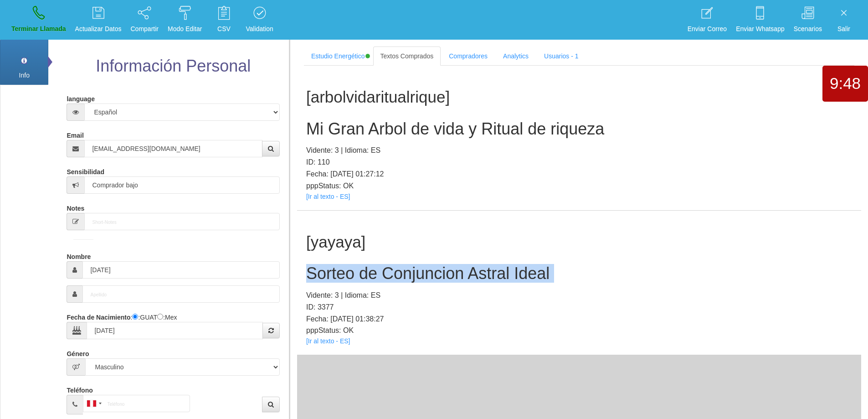
click at [430, 276] on h2 "Sorteo de Conjuncion Astral Ideal" at bounding box center [579, 273] width 546 height 18
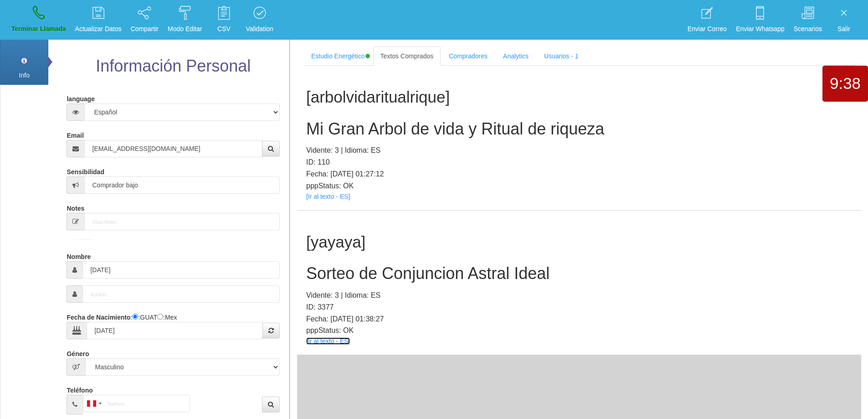
drag, startPoint x: 335, startPoint y: 342, endPoint x: 330, endPoint y: 339, distance: 5.9
click at [529, 251] on div "[yayaya] Sorteo de Conjuncion Astral Ideal Vidente: 3 | Idioma: ES ID: 3377 Fec…" at bounding box center [579, 283] width 564 height 144
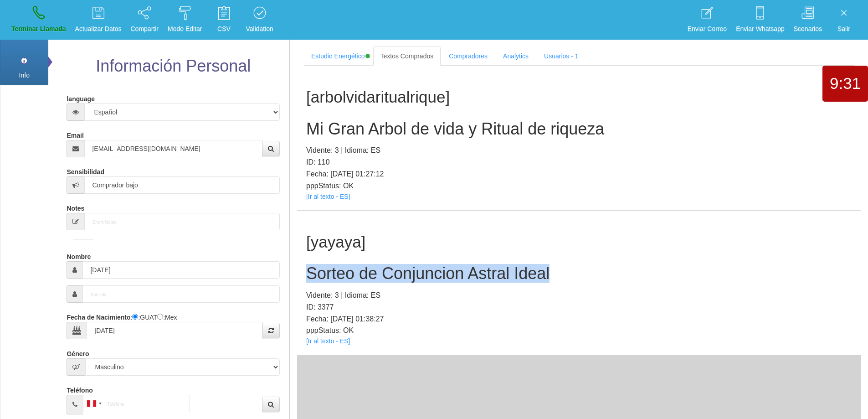
drag, startPoint x: 562, startPoint y: 270, endPoint x: 300, endPoint y: 270, distance: 262.5
click at [300, 270] on div "[yayaya] Sorteo de Conjuncion Astral Ideal Vidente: 3 | Idioma: ES ID: 3377 Fec…" at bounding box center [579, 283] width 564 height 144
click at [36, 19] on icon at bounding box center [39, 12] width 12 height 15
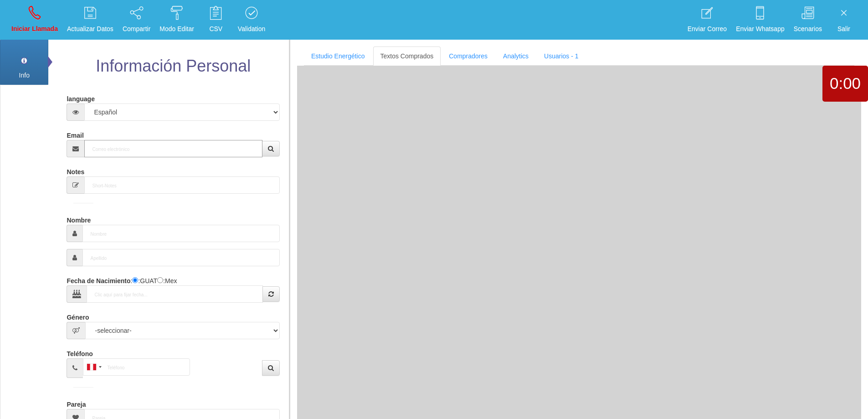
drag, startPoint x: 148, startPoint y: 148, endPoint x: 284, endPoint y: 102, distance: 144.0
click at [151, 146] on input "Email" at bounding box center [173, 148] width 178 height 17
paste input "[EMAIL_ADDRESS][DOMAIN_NAME]"
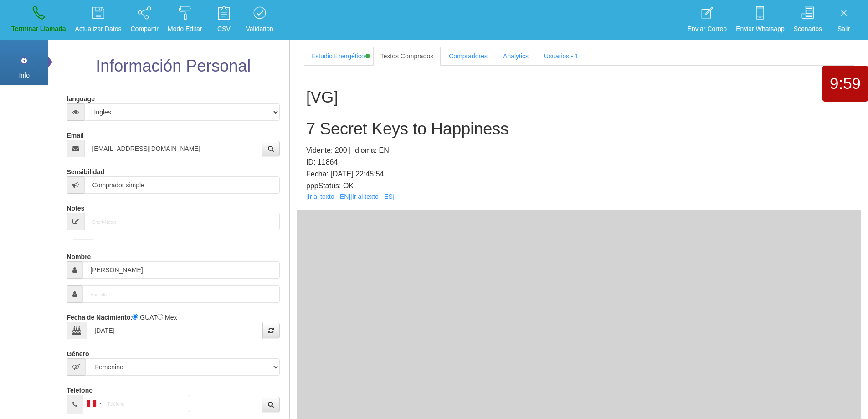
click at [447, 122] on h2 "7 Secret Keys to Happiness" at bounding box center [579, 129] width 546 height 18
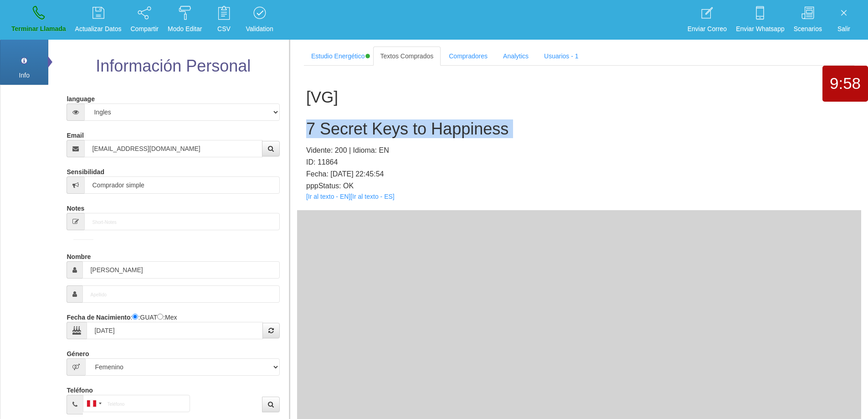
click at [447, 122] on h2 "7 Secret Keys to Happiness" at bounding box center [579, 129] width 546 height 18
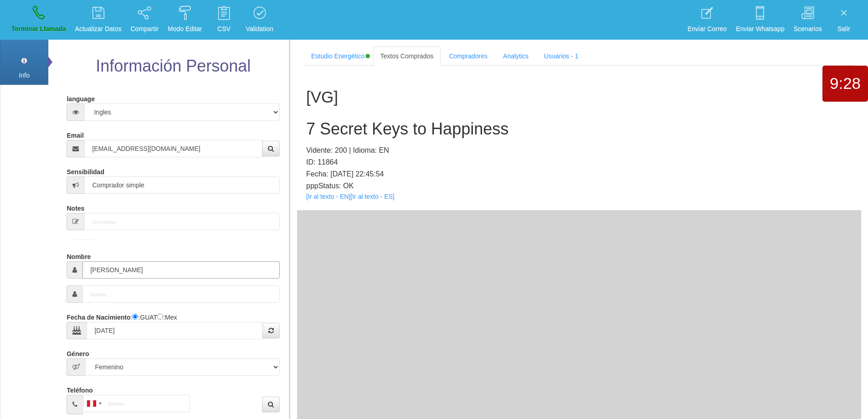
click at [98, 268] on input "[PERSON_NAME]" at bounding box center [180, 269] width 197 height 17
click at [417, 134] on h2 "7 Secret Keys to Happiness" at bounding box center [579, 129] width 546 height 18
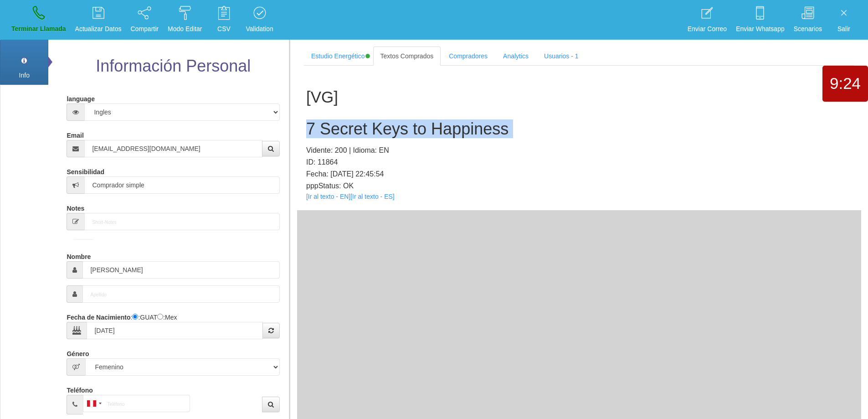
click at [417, 134] on h2 "7 Secret Keys to Happiness" at bounding box center [579, 129] width 546 height 18
click at [523, 117] on div "[VG] 7 Secret Keys to Happiness Vidente: 200 | Idioma: EN ID: 11864 Fecha: [DAT…" at bounding box center [579, 138] width 564 height 144
drag, startPoint x: 507, startPoint y: 130, endPoint x: 302, endPoint y: 130, distance: 205.1
click at [302, 130] on div "[VG] 7 Secret Keys to Happiness Vidente: 200 | Idioma: EN ID: 11864 Fecha: [DAT…" at bounding box center [579, 138] width 564 height 144
click at [43, 23] on link "Terminar Llamada" at bounding box center [38, 20] width 61 height 34
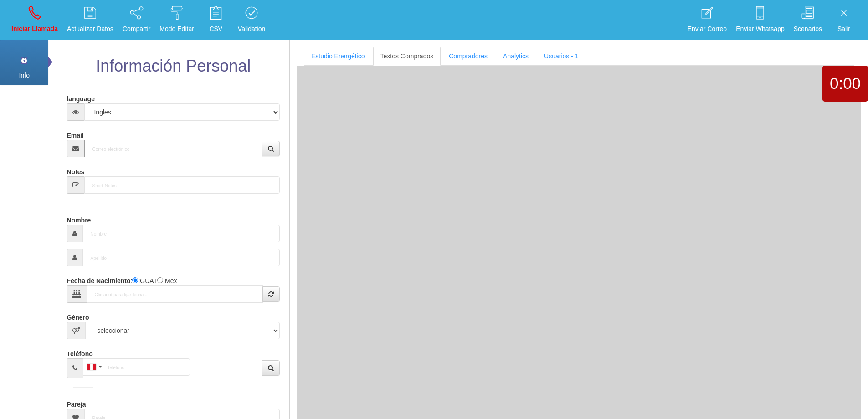
drag, startPoint x: 148, startPoint y: 149, endPoint x: 154, endPoint y: 144, distance: 7.8
click at [149, 147] on input "Email" at bounding box center [173, 148] width 178 height 17
paste input "[PERSON_NAME][EMAIL_ADDRESS][DOMAIN_NAME]"
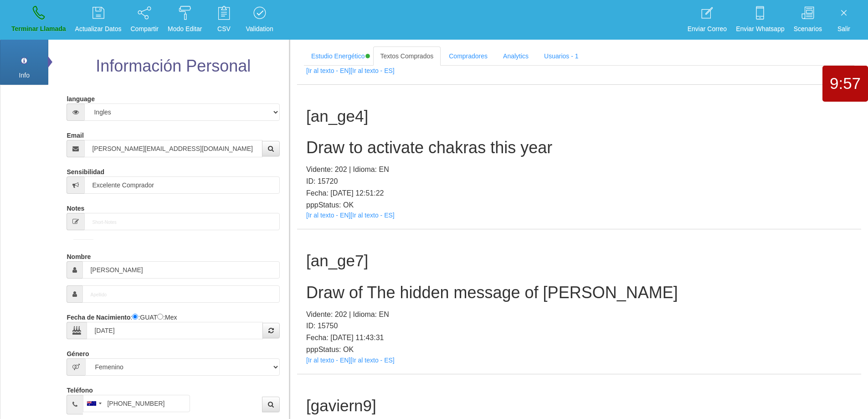
scroll to position [2603, 0]
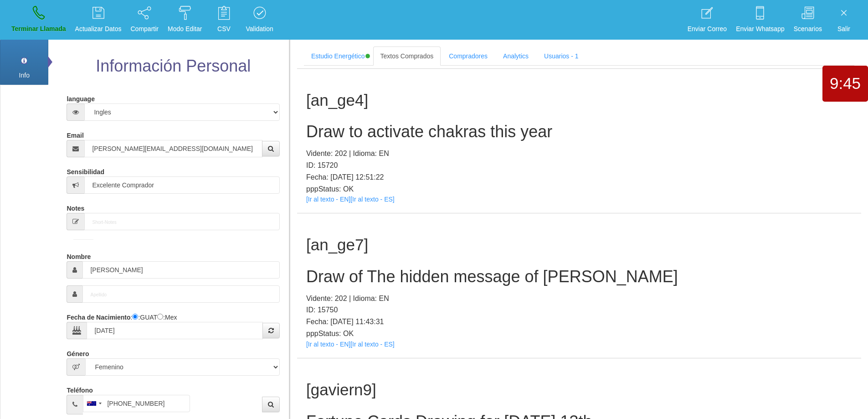
click at [520, 280] on h2 "Draw of The hidden message of [PERSON_NAME]" at bounding box center [579, 277] width 546 height 18
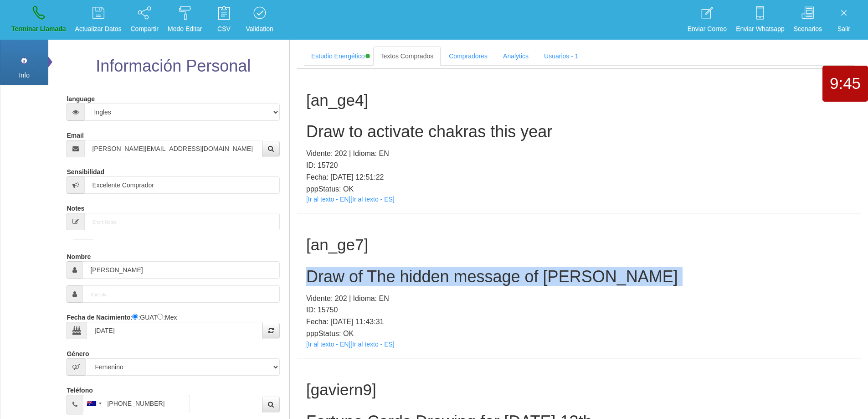
click at [520, 280] on h2 "Draw of The hidden message of [PERSON_NAME]" at bounding box center [579, 277] width 546 height 18
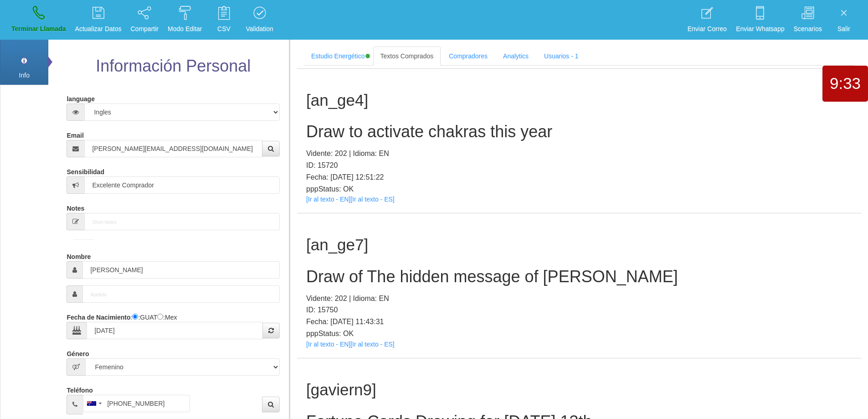
click at [406, 237] on h1 "[an_ge7]" at bounding box center [579, 245] width 546 height 18
click at [668, 285] on h2 "Draw of The hidden message of [PERSON_NAME]" at bounding box center [579, 277] width 546 height 18
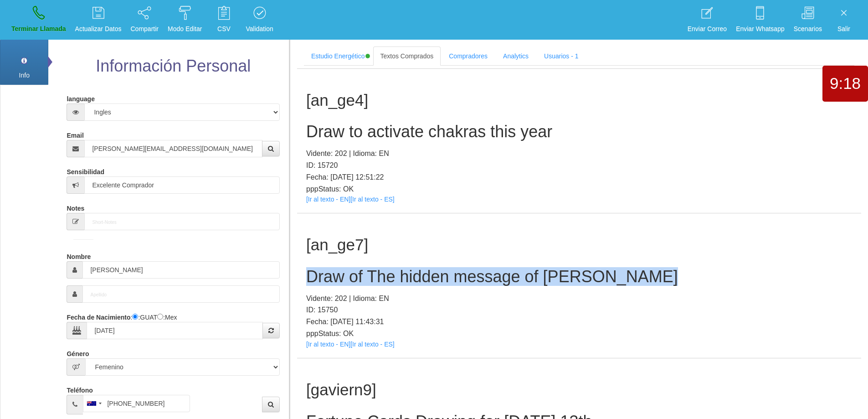
drag, startPoint x: 657, startPoint y: 275, endPoint x: 304, endPoint y: 268, distance: 352.8
click at [304, 268] on div "[an_ge7] Draw of The hidden message of [PERSON_NAME] Vidente: 202 | Idioma: EN …" at bounding box center [579, 285] width 564 height 144
drag, startPoint x: 53, startPoint y: 12, endPoint x: 468, endPoint y: 37, distance: 415.9
click at [52, 13] on link "Terminar Llamada" at bounding box center [38, 20] width 61 height 34
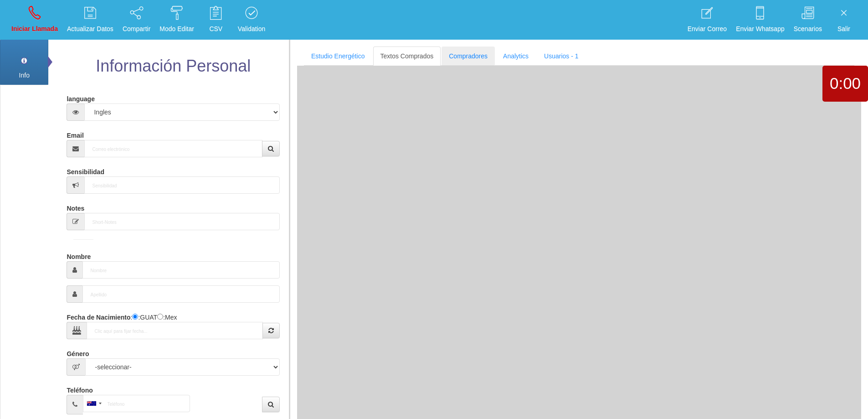
scroll to position [0, 0]
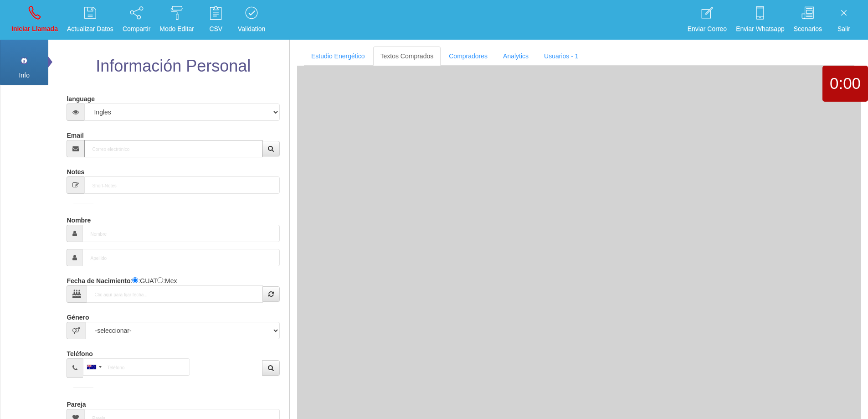
click at [178, 148] on input "Email" at bounding box center [173, 148] width 178 height 17
paste input "[EMAIL_ADDRESS][DOMAIN_NAME]"
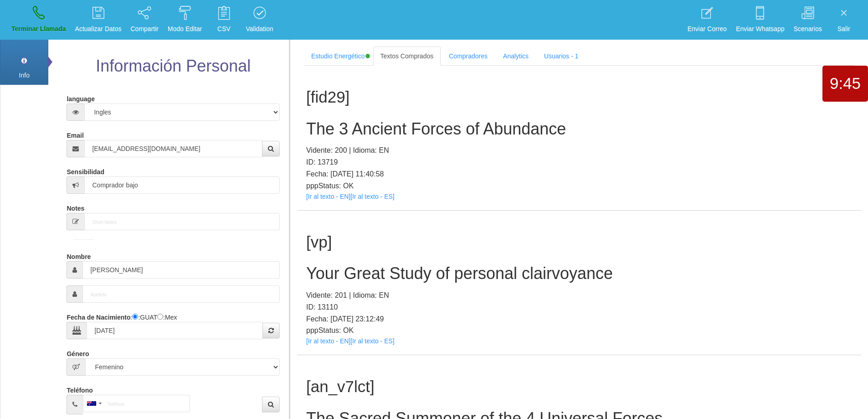
click at [480, 129] on h2 "The 3 Ancient Forces of Abundance" at bounding box center [579, 129] width 546 height 18
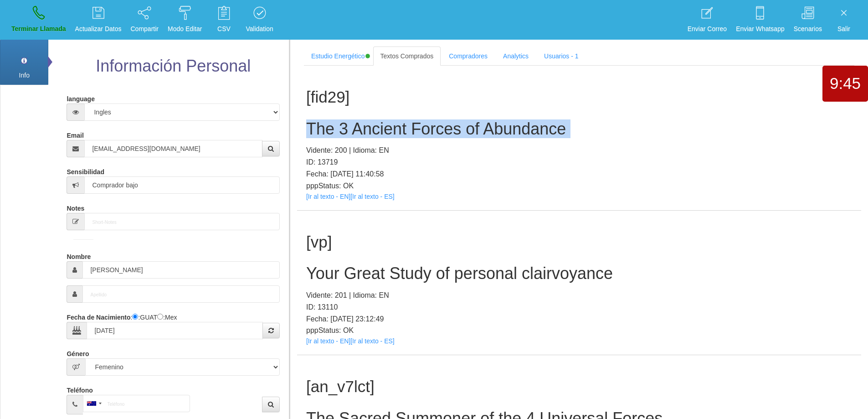
click at [480, 129] on h2 "The 3 Ancient Forces of Abundance" at bounding box center [579, 129] width 546 height 18
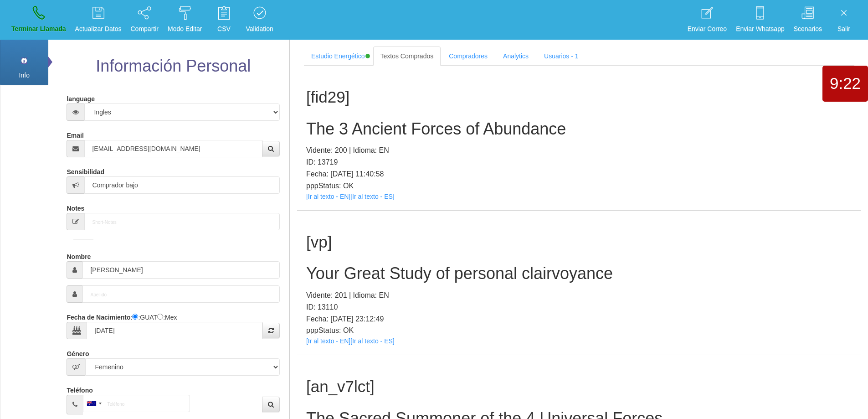
click at [602, 169] on p "Fecha: [DATE] 11:40:58" at bounding box center [579, 174] width 546 height 12
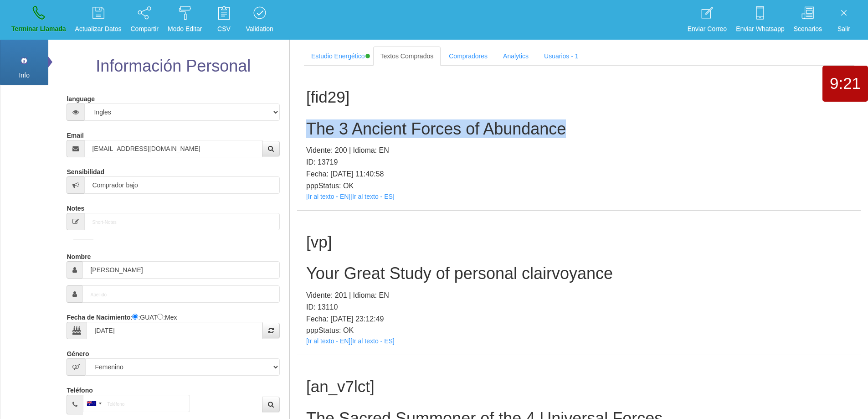
drag, startPoint x: 580, startPoint y: 132, endPoint x: 314, endPoint y: 123, distance: 265.9
click at [292, 124] on section "Estudio Energético Realizar Pago Textos Comprados Compradores Analytics Usuario…" at bounding box center [578, 249] width 579 height 419
click at [456, 129] on h2 "The 3 Ancient Forces of Abundance" at bounding box center [579, 129] width 546 height 18
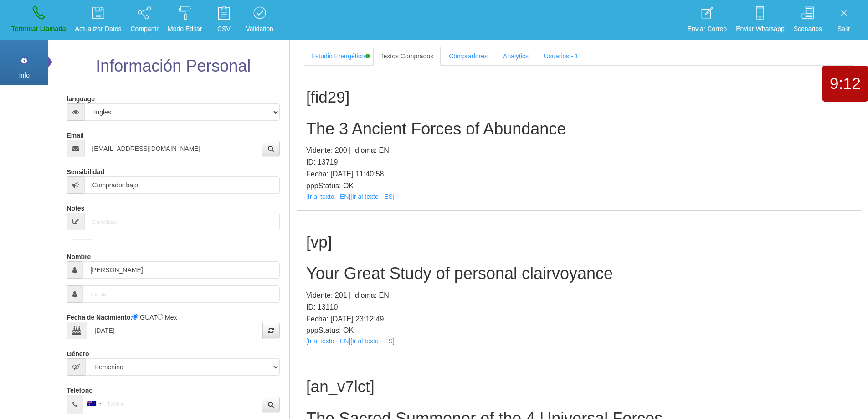
click at [496, 141] on div "[fid29] The 3 Ancient Forces of Abundance Vidente: 200 | Idioma: EN ID: 13719 F…" at bounding box center [579, 138] width 564 height 144
click at [509, 127] on h2 "The 3 Ancient Forces of Abundance" at bounding box center [579, 129] width 546 height 18
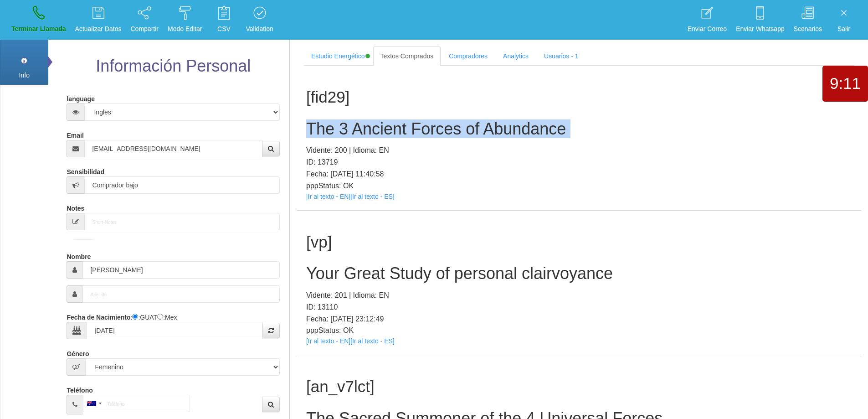
click at [509, 127] on h2 "The 3 Ancient Forces of Abundance" at bounding box center [579, 129] width 546 height 18
click at [532, 129] on h2 "The 3 Ancient Forces of Abundance" at bounding box center [579, 129] width 546 height 18
click at [38, 20] on icon at bounding box center [39, 12] width 12 height 15
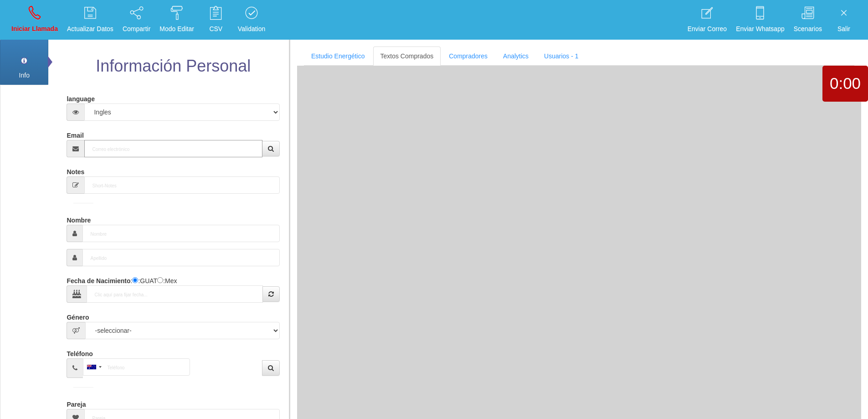
drag, startPoint x: 178, startPoint y: 151, endPoint x: 216, endPoint y: 128, distance: 44.6
click at [178, 151] on input "Email" at bounding box center [173, 148] width 178 height 17
paste input "[EMAIL_ADDRESS][DOMAIN_NAME]"
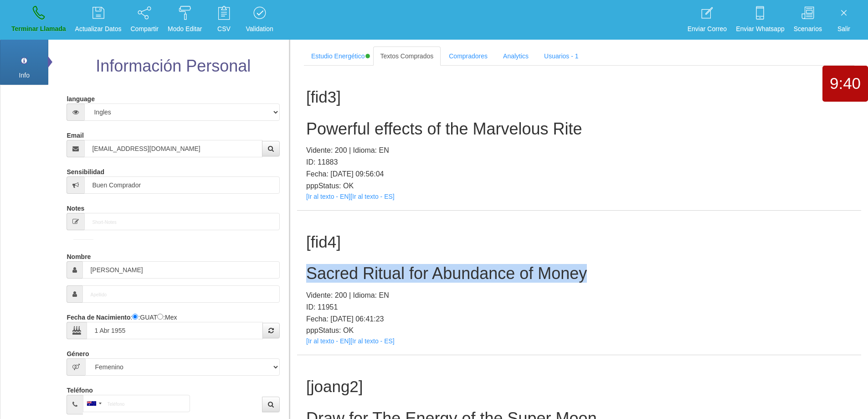
drag, startPoint x: 587, startPoint y: 274, endPoint x: 307, endPoint y: 260, distance: 280.6
click at [307, 260] on div "[fid4] Sacred Ritual for Abundance of Money Vidente: 200 | Idioma: EN ID: 11951…" at bounding box center [579, 283] width 564 height 144
click at [601, 283] on div "[fid4] Sacred Ritual for Abundance of Money Vidente: 200 | Idioma: EN ID: 11951…" at bounding box center [579, 283] width 564 height 144
click at [637, 279] on h2 "Sacred Ritual for Abundance of Money" at bounding box center [579, 273] width 546 height 18
drag, startPoint x: 592, startPoint y: 275, endPoint x: 299, endPoint y: 270, distance: 293.1
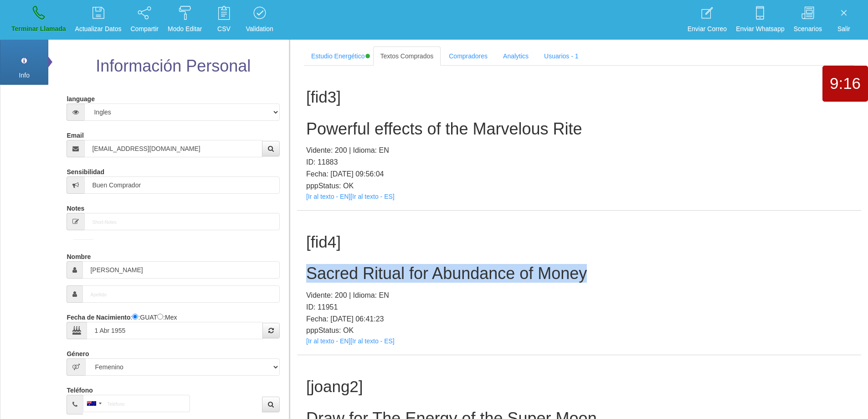
click at [298, 270] on div "[fid4] Sacred Ritual for Abundance of Money Vidente: 200 | Idioma: EN ID: 11951…" at bounding box center [579, 283] width 564 height 144
click at [29, 19] on link "Terminar Llamada" at bounding box center [38, 20] width 61 height 34
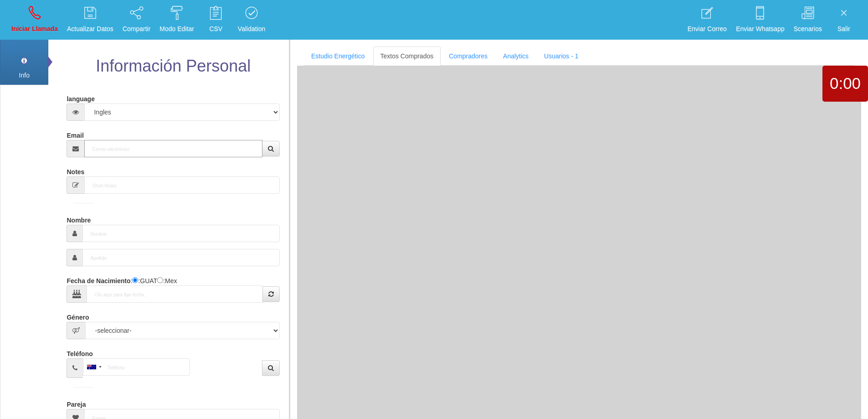
click at [129, 145] on input "Email" at bounding box center [173, 148] width 178 height 17
paste input "[EMAIL_ADDRESS][DOMAIN_NAME]"
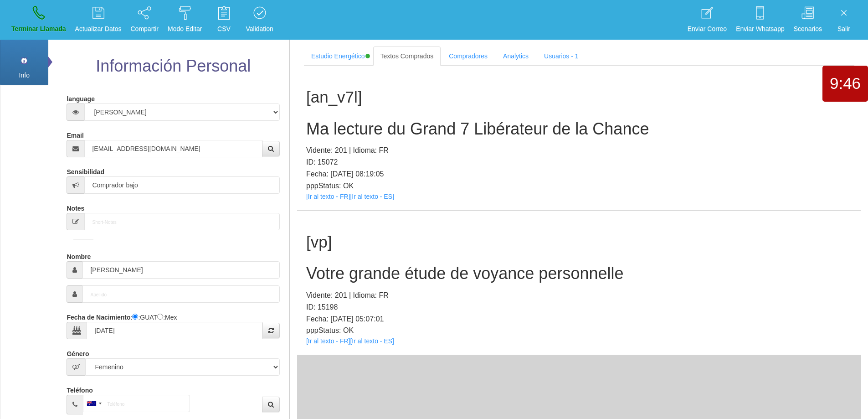
click at [402, 280] on h2 "Votre grande étude de voyance personnelle" at bounding box center [579, 273] width 546 height 18
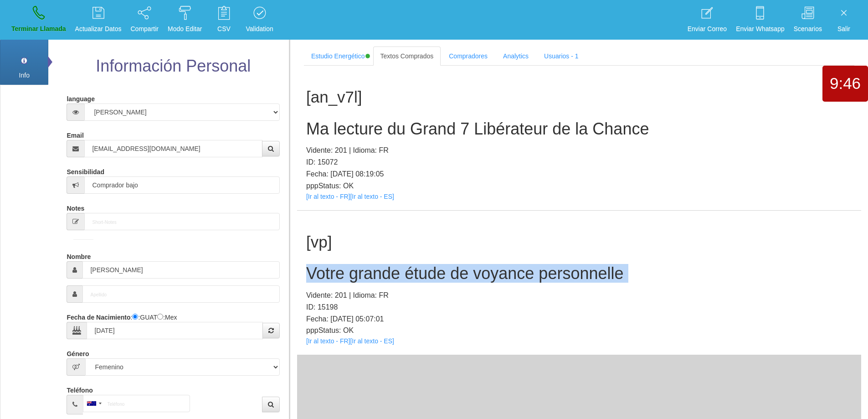
click at [402, 280] on h2 "Votre grande étude de voyance personnelle" at bounding box center [579, 273] width 546 height 18
click at [672, 278] on h2 "Votre grande étude de voyance personnelle" at bounding box center [579, 273] width 546 height 18
drag, startPoint x: 634, startPoint y: 271, endPoint x: 314, endPoint y: 262, distance: 321.0
click at [314, 262] on div "[vp] Votre grande étude de voyance personnelle Vidente: 201 | Idioma: FR ID: 15…" at bounding box center [579, 283] width 564 height 144
click at [314, 263] on div "[vp] Votre grande étude de voyance personnelle Vidente: 201 | Idioma: FR ID: 15…" at bounding box center [579, 283] width 564 height 144
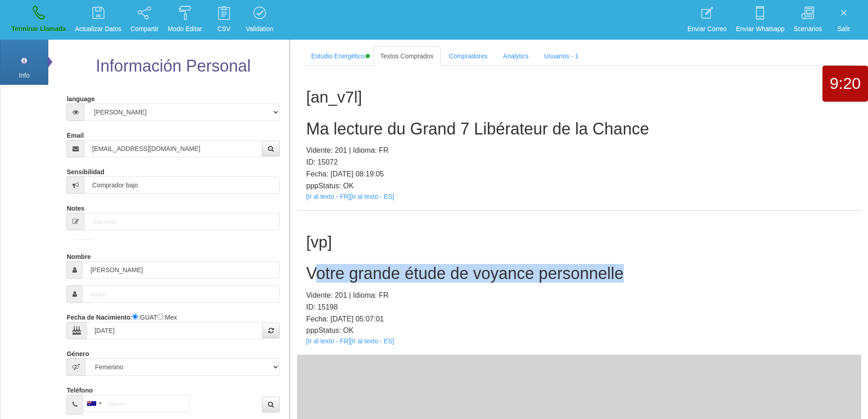
click at [314, 271] on h2 "Votre grande étude de voyance personnelle" at bounding box center [579, 273] width 546 height 18
drag, startPoint x: 308, startPoint y: 271, endPoint x: 630, endPoint y: 273, distance: 322.7
click at [630, 273] on h2 "Votre grande étude de voyance personnelle" at bounding box center [579, 273] width 546 height 18
click at [56, 14] on link "Terminar Llamada" at bounding box center [38, 20] width 61 height 34
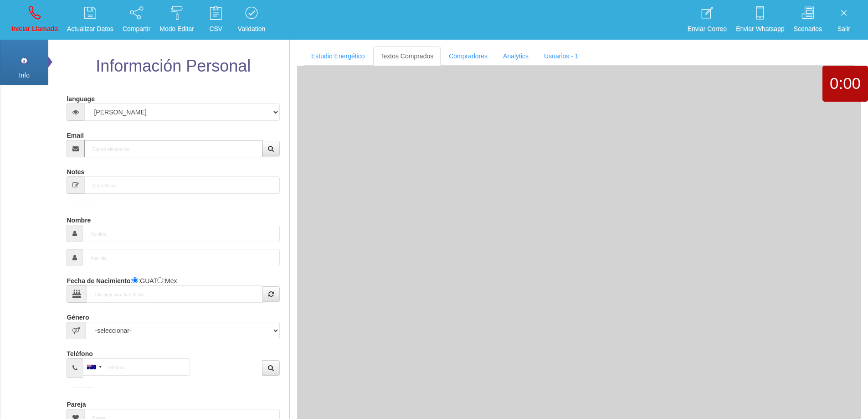
click at [113, 150] on input "Email" at bounding box center [173, 148] width 178 height 17
paste input "[EMAIL_ADDRESS][DOMAIN_NAME]"
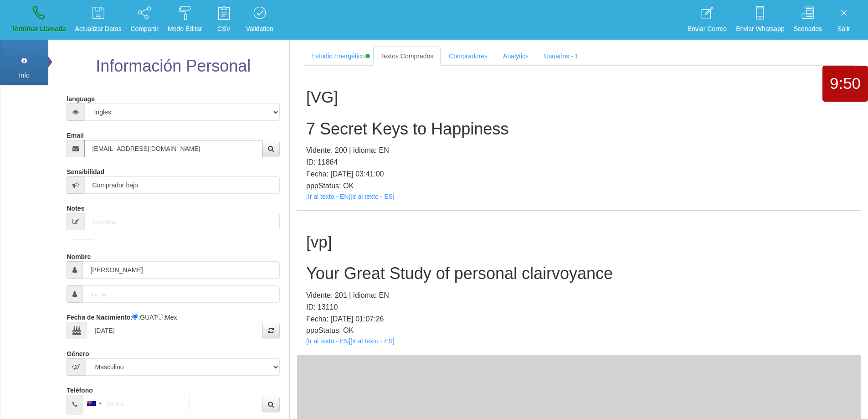
click at [168, 145] on input "[EMAIL_ADDRESS][DOMAIN_NAME]" at bounding box center [173, 148] width 178 height 17
click at [167, 144] on input "[EMAIL_ADDRESS][DOMAIN_NAME]" at bounding box center [173, 148] width 178 height 17
click at [104, 268] on input "[PERSON_NAME]" at bounding box center [180, 269] width 197 height 17
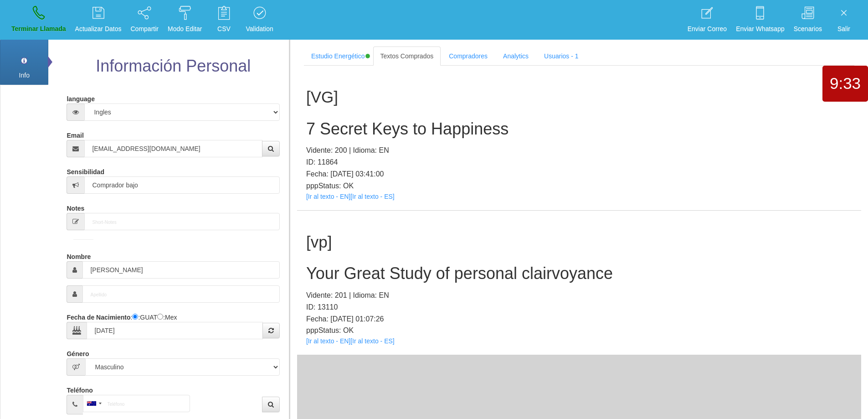
click at [439, 124] on h2 "7 Secret Keys to Happiness" at bounding box center [579, 129] width 546 height 18
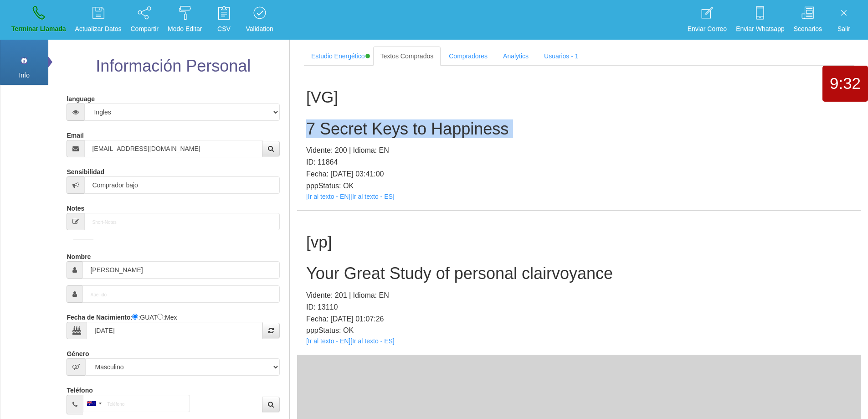
click at [439, 124] on h2 "7 Secret Keys to Happiness" at bounding box center [579, 129] width 546 height 18
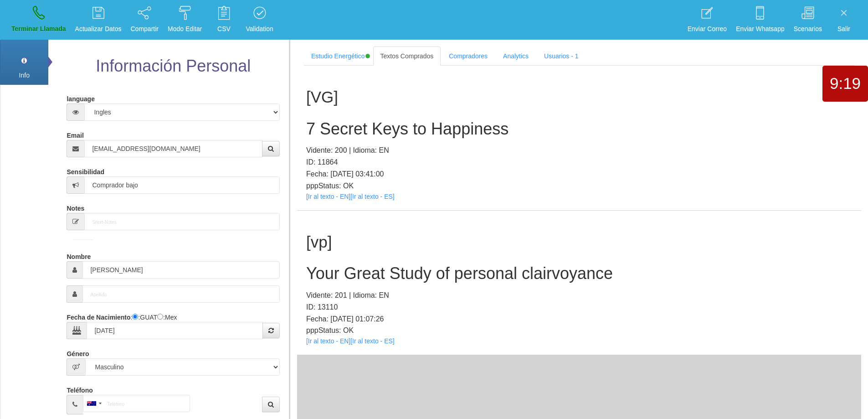
click at [494, 194] on div "[VG] 7 Secret Keys to Happiness Vidente: 200 | Idioma: EN ID: 11864 Fecha: [DAT…" at bounding box center [579, 138] width 564 height 144
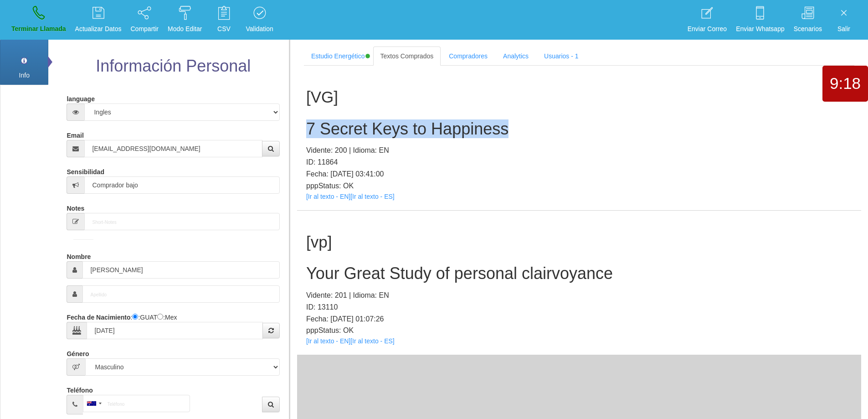
drag, startPoint x: 521, startPoint y: 129, endPoint x: 304, endPoint y: 134, distance: 217.4
click at [303, 129] on div "[VG] 7 Secret Keys to Happiness Vidente: 200 | Idioma: EN ID: 11864 Fecha: [DAT…" at bounding box center [579, 138] width 564 height 144
click at [14, 8] on link "Terminar Llamada" at bounding box center [38, 20] width 61 height 34
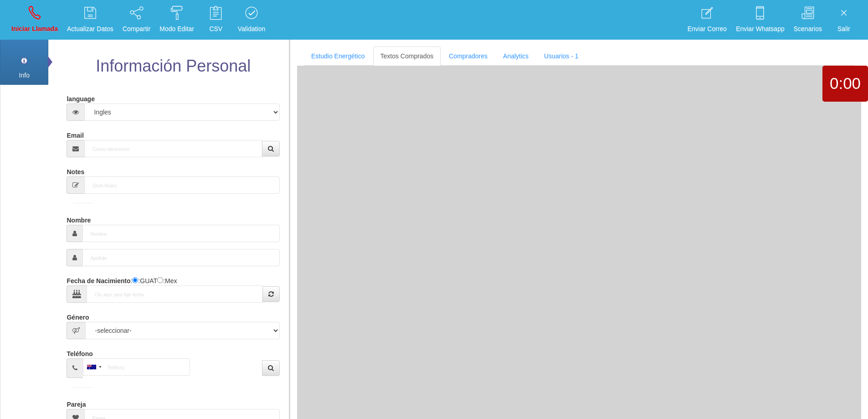
click at [189, 139] on div "Email" at bounding box center [173, 143] width 213 height 30
click at [186, 154] on input "Email" at bounding box center [173, 148] width 178 height 17
paste input "[EMAIL_ADDRESS][DOMAIN_NAME]"
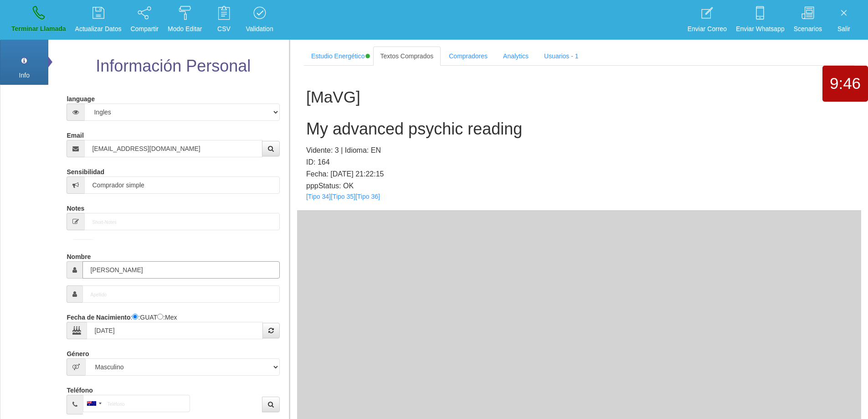
click at [97, 265] on input "[PERSON_NAME]" at bounding box center [180, 269] width 197 height 17
click at [459, 124] on h2 "My advanced psychic reading" at bounding box center [579, 129] width 546 height 18
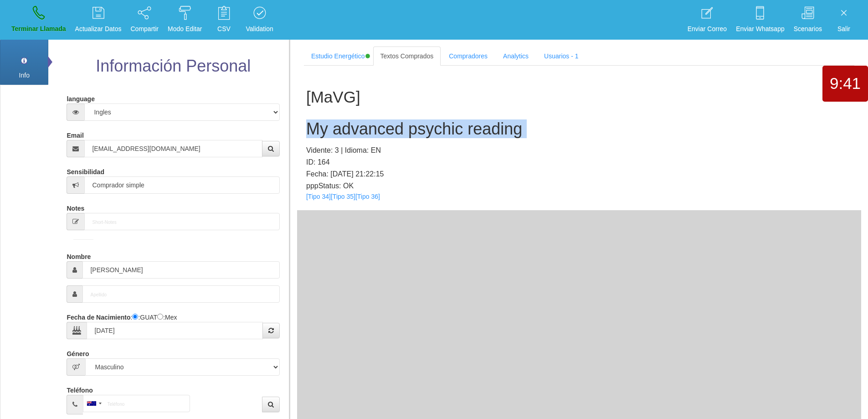
click at [459, 124] on h2 "My advanced psychic reading" at bounding box center [579, 129] width 546 height 18
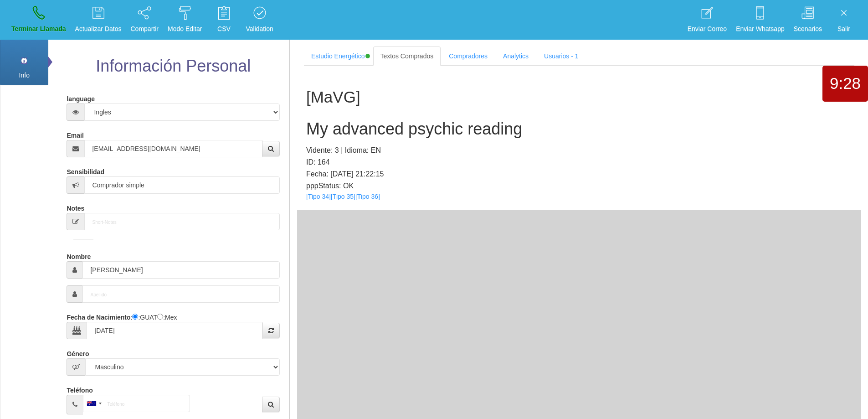
click at [636, 196] on div "[MaVG] My advanced psychic reading Vidente: 3 | Idioma: EN ID: 164 Fecha: [DATE…" at bounding box center [579, 138] width 564 height 144
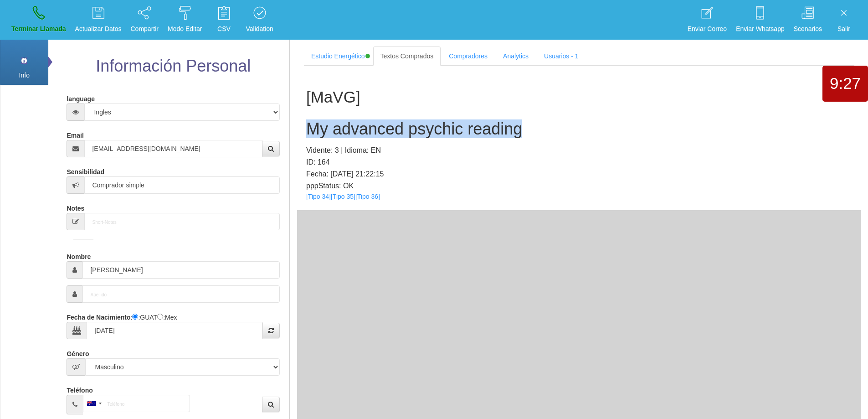
drag, startPoint x: 533, startPoint y: 127, endPoint x: 305, endPoint y: 118, distance: 228.5
click at [305, 118] on div "[MaVG] My advanced psychic reading Vidente: 3 | Idioma: EN ID: 164 Fecha: [DATE…" at bounding box center [579, 138] width 564 height 144
click at [41, 10] on icon at bounding box center [39, 12] width 12 height 15
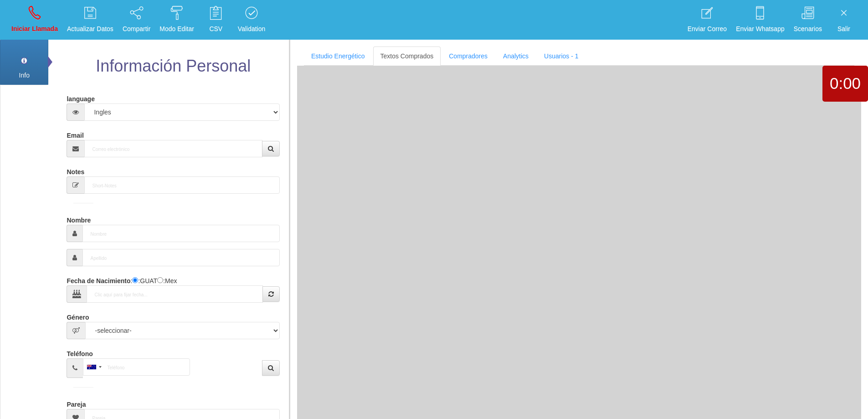
drag, startPoint x: 130, startPoint y: 159, endPoint x: 134, endPoint y: 144, distance: 15.5
click at [131, 152] on form "language Español Portugues [PERSON_NAME] Email Sensibilidad Notes Comprador de …" at bounding box center [172, 301] width 199 height 420
click at [134, 144] on input "Email" at bounding box center [173, 148] width 178 height 17
click at [135, 149] on input "Email" at bounding box center [173, 148] width 178 height 17
paste input "[EMAIL_ADDRESS][DOMAIN_NAME]"
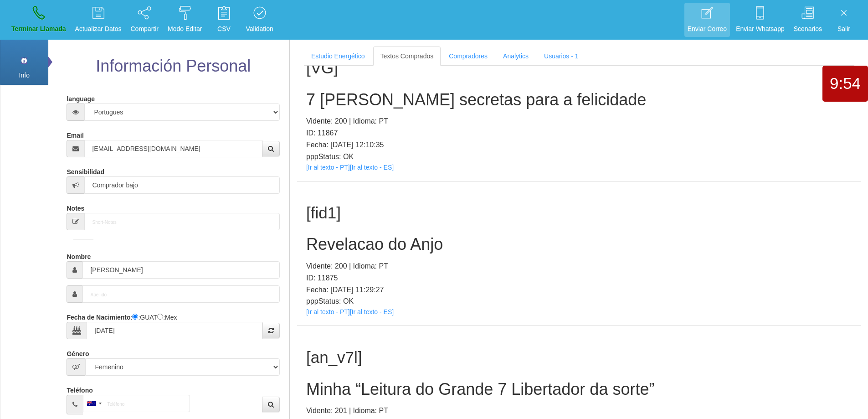
scroll to position [199, 0]
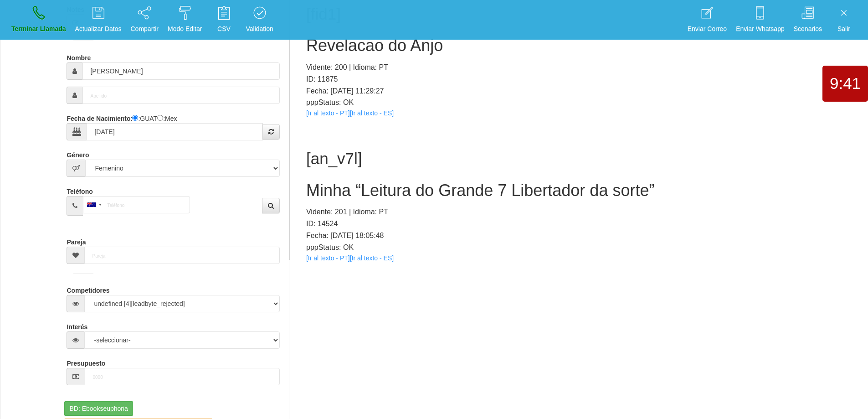
click at [473, 189] on h2 "Minha “Leitura do Grande 7 Libertador da sorte”" at bounding box center [579, 190] width 546 height 18
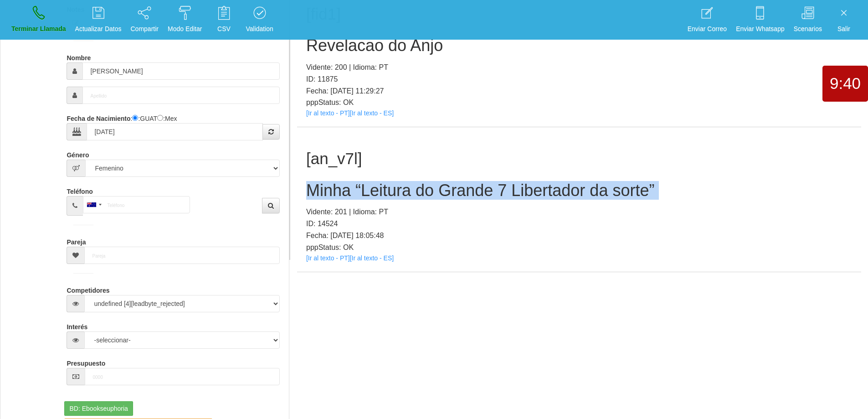
click at [473, 190] on h2 "Minha “Leitura do Grande 7 Libertador da sorte”" at bounding box center [579, 190] width 546 height 18
click at [716, 172] on div "[an_v7l] Minha “Leitura do Grande 7 Libertador da sorte” Vidente: 201 | Idioma:…" at bounding box center [579, 199] width 564 height 144
drag, startPoint x: 669, startPoint y: 187, endPoint x: 307, endPoint y: 179, distance: 361.5
click at [307, 179] on div "[an_v7l] Minha “Leitura do Grande 7 Libertador da sorte” Vidente: 201 | Idioma:…" at bounding box center [579, 199] width 564 height 144
click at [46, 14] on link "Terminar Llamada" at bounding box center [38, 20] width 61 height 34
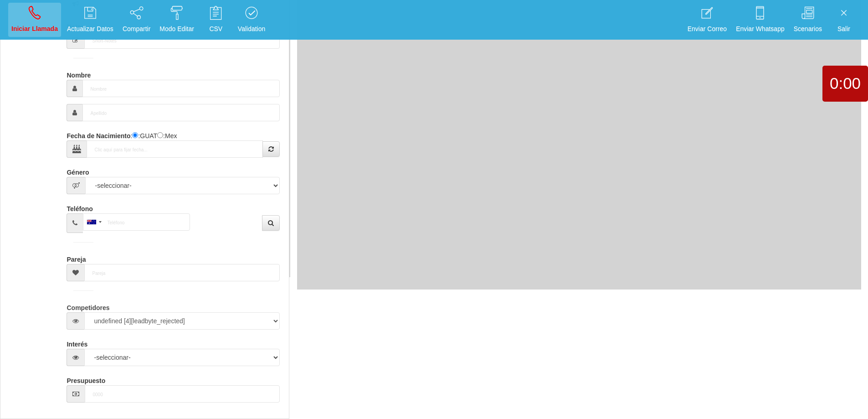
scroll to position [0, 0]
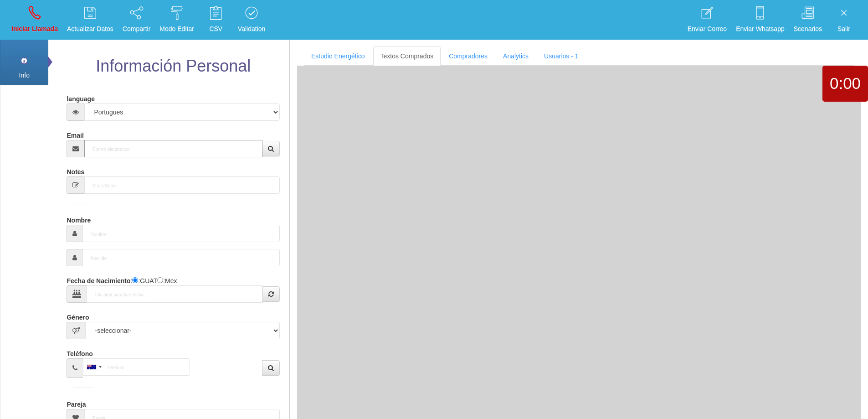
click at [134, 142] on input "Email" at bounding box center [173, 148] width 178 height 17
paste input "[EMAIL_ADDRESS][DOMAIN_NAME]"
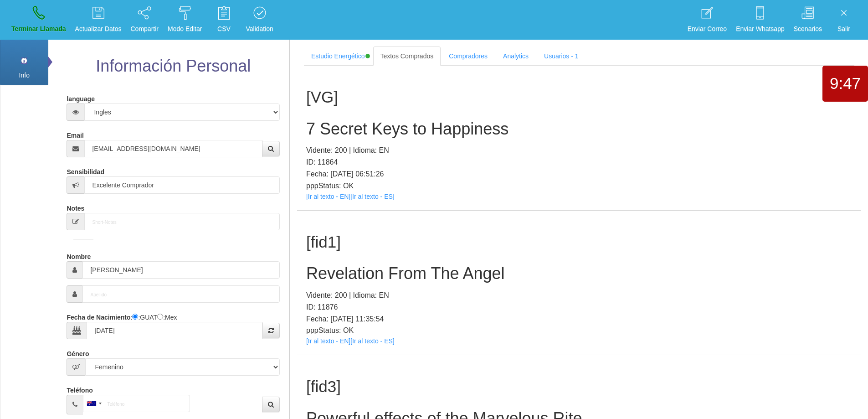
scroll to position [1064, 0]
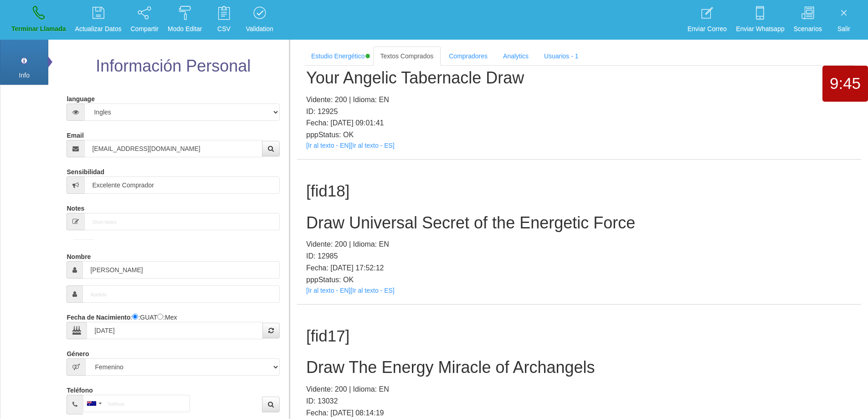
click at [473, 220] on h2 "Draw Universal Secret of the Energetic Force" at bounding box center [579, 223] width 546 height 18
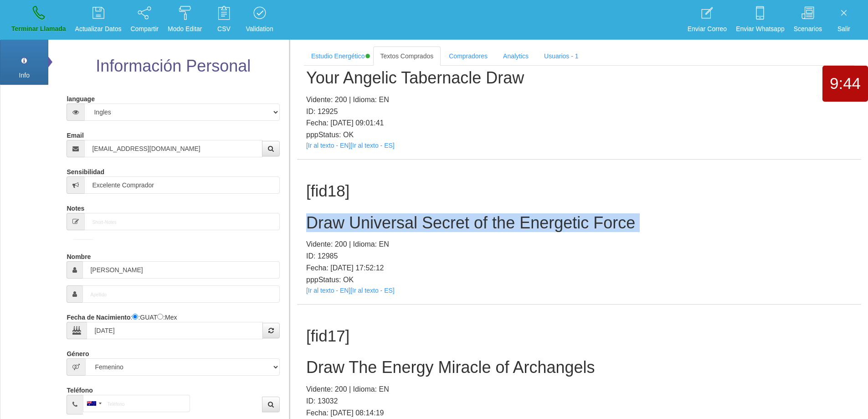
click at [473, 220] on h2 "Draw Universal Secret of the Energetic Force" at bounding box center [579, 223] width 546 height 18
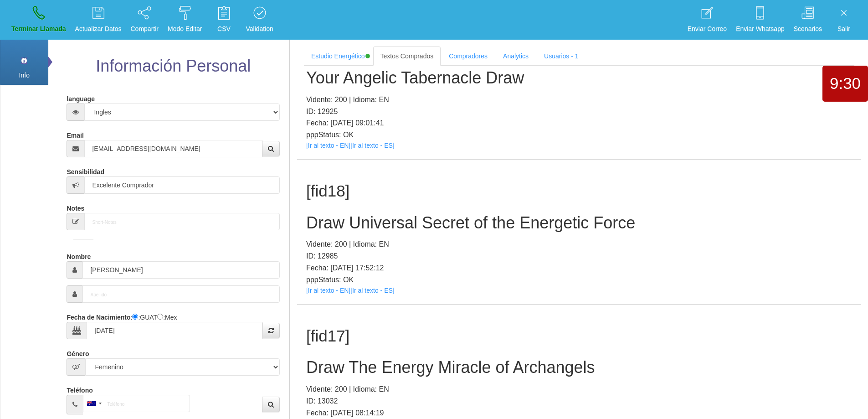
click at [583, 233] on div "[fid18] Draw Universal Secret of the Energetic Force Vidente: 200 | Idioma: EN …" at bounding box center [579, 232] width 564 height 144
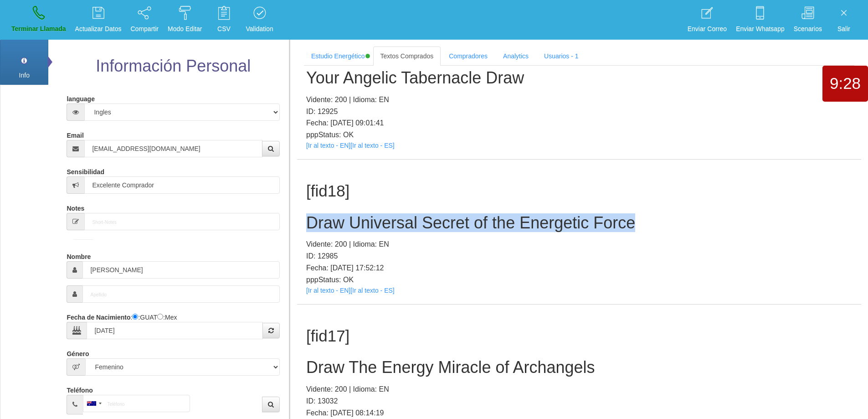
drag, startPoint x: 640, startPoint y: 223, endPoint x: 304, endPoint y: 215, distance: 336.0
click at [304, 215] on div "[fid18] Draw Universal Secret of the Energetic Force Vidente: 200 | Idioma: EN …" at bounding box center [579, 232] width 564 height 144
click at [22, 20] on link "Terminar Llamada" at bounding box center [38, 20] width 61 height 34
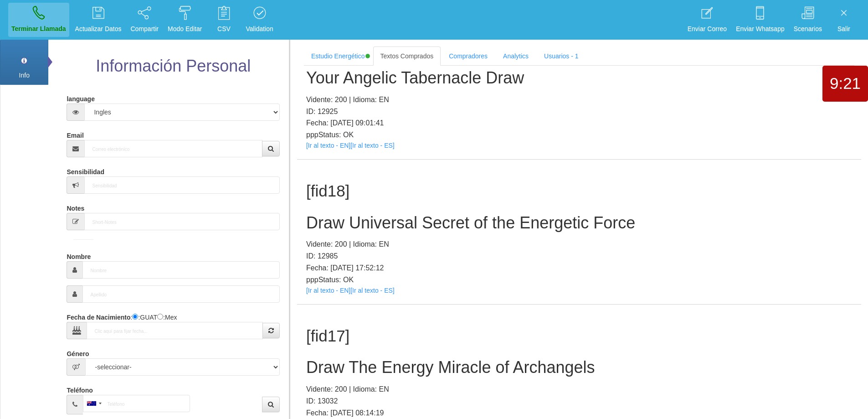
scroll to position [0, 0]
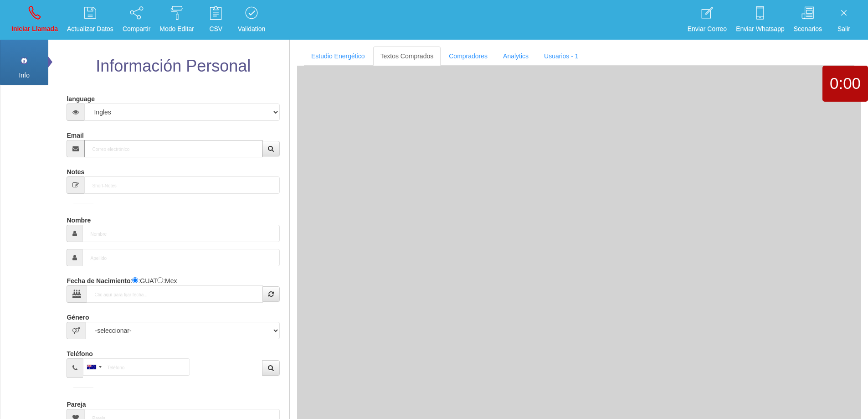
click at [201, 147] on input "Email" at bounding box center [173, 148] width 178 height 17
paste input "[EMAIL_ADDRESS][DOMAIN_NAME]"
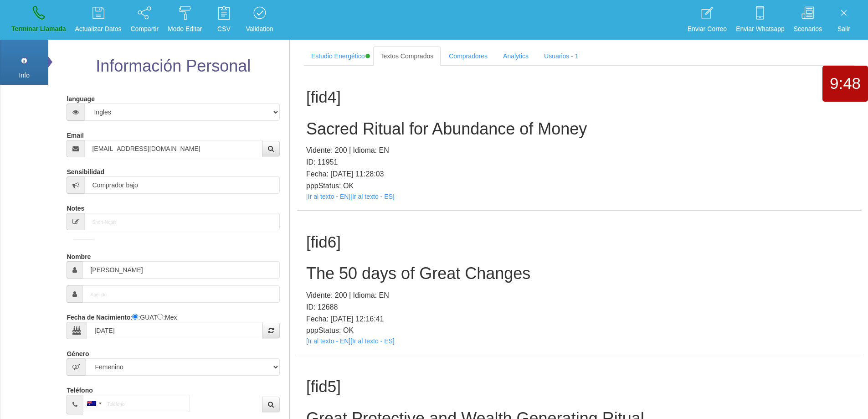
click at [427, 279] on h2 "The 50 days of Great Changes" at bounding box center [579, 273] width 546 height 18
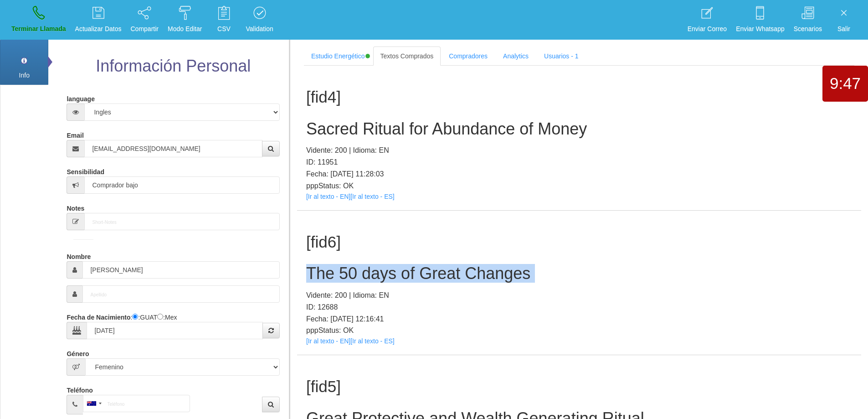
click at [427, 279] on h2 "The 50 days of Great Changes" at bounding box center [579, 273] width 546 height 18
click at [453, 267] on h2 "The 50 days of Great Changes" at bounding box center [579, 273] width 546 height 18
drag, startPoint x: 537, startPoint y: 276, endPoint x: 308, endPoint y: 272, distance: 228.8
click at [308, 272] on h2 "The 50 days of Great Changes" at bounding box center [579, 273] width 546 height 18
click at [31, 15] on link "Terminar Llamada" at bounding box center [38, 20] width 61 height 34
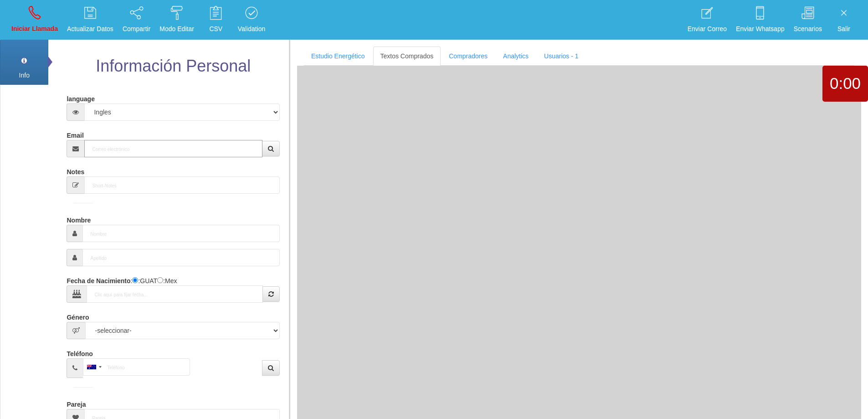
click at [173, 150] on input "Email" at bounding box center [173, 148] width 178 height 17
paste input "[EMAIL_ADDRESS][DOMAIN_NAME]"
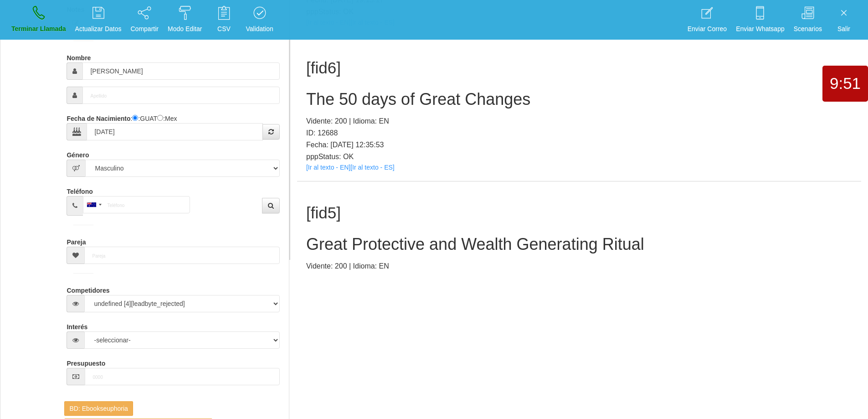
scroll to position [249, 0]
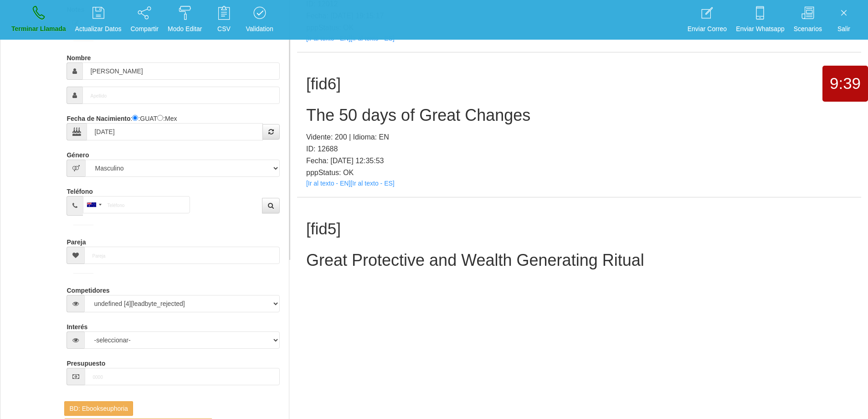
click at [427, 114] on h2 "The 50 days of Great Changes" at bounding box center [579, 115] width 546 height 18
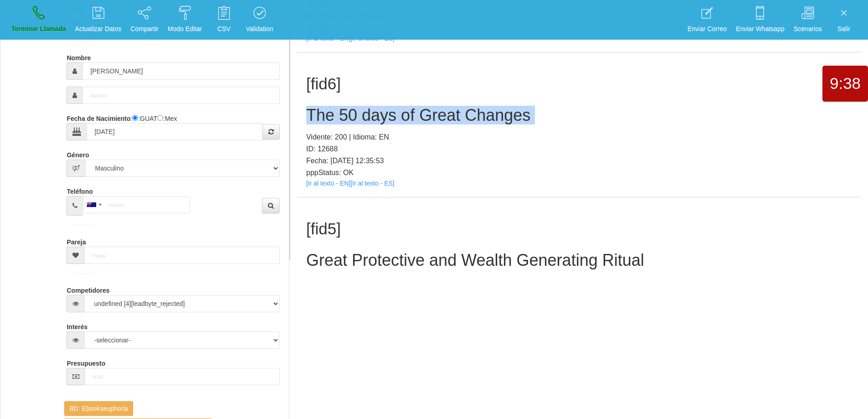
click at [427, 114] on h2 "The 50 days of Great Changes" at bounding box center [579, 115] width 546 height 18
click at [498, 102] on div "[fid6] The 50 days of Great Changes Vidente: 200 | Idioma: EN ID: 12688 Fecha: …" at bounding box center [579, 124] width 564 height 144
drag, startPoint x: 530, startPoint y: 115, endPoint x: 315, endPoint y: 119, distance: 215.2
click at [301, 119] on div "[fid6] The 50 days of Great Changes Vidente: 200 | Idioma: EN ID: 12688 Fecha: …" at bounding box center [579, 124] width 564 height 144
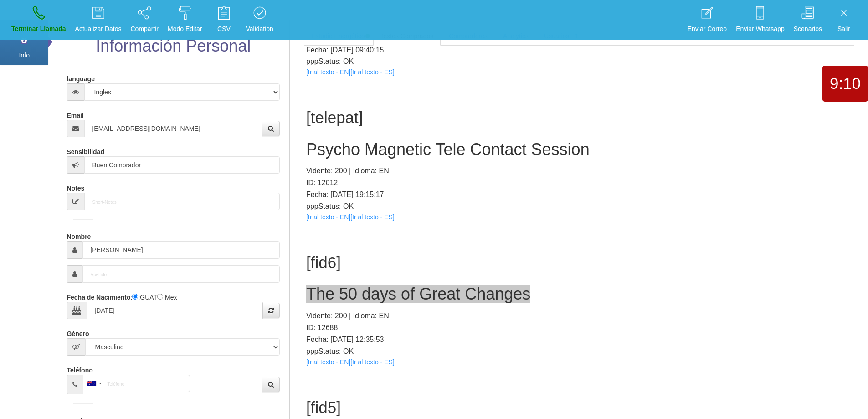
scroll to position [16, 0]
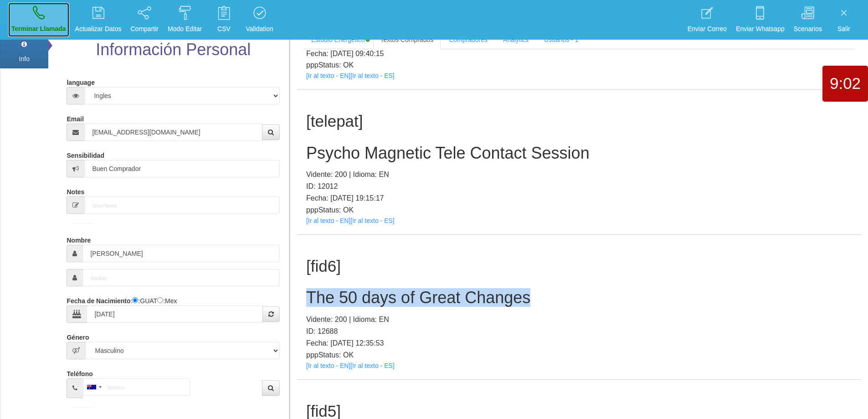
click at [46, 23] on link "Terminar Llamada" at bounding box center [38, 20] width 61 height 34
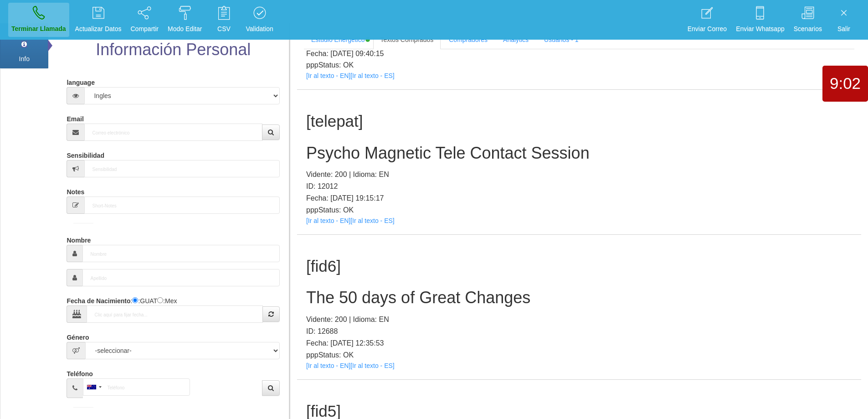
scroll to position [0, 0]
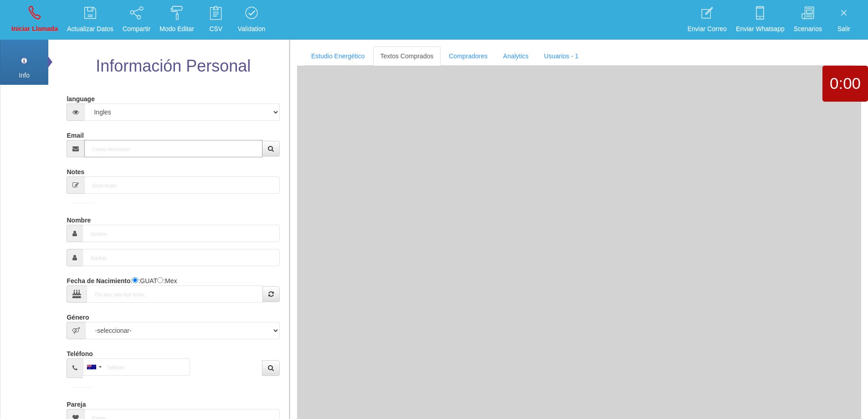
click at [135, 143] on input "Email" at bounding box center [173, 148] width 178 height 17
paste input "[EMAIL_ADDRESS][DOMAIN_NAME]"
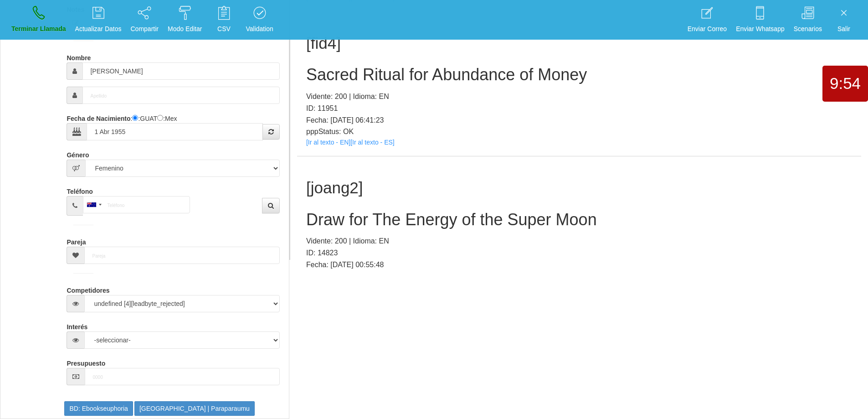
scroll to position [608, 0]
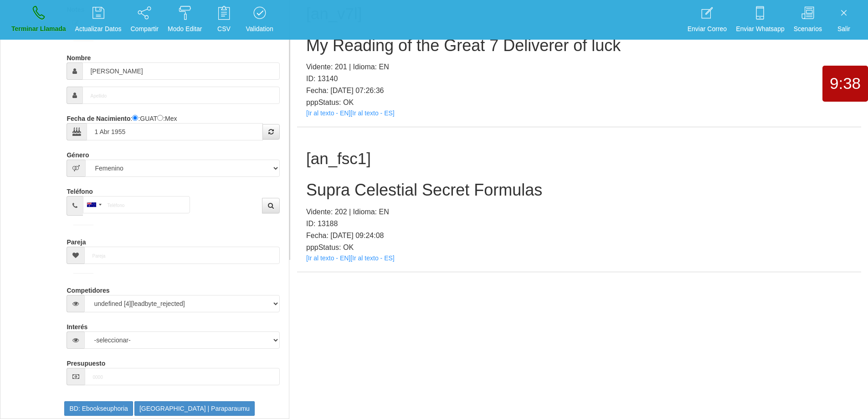
click at [448, 191] on h2 "Supra Celestial Secret Formulas" at bounding box center [579, 190] width 546 height 18
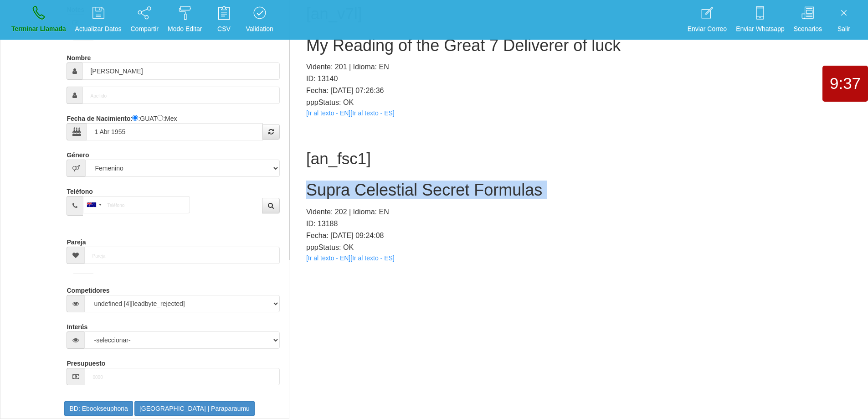
click at [448, 191] on h2 "Supra Celestial Secret Formulas" at bounding box center [579, 190] width 546 height 18
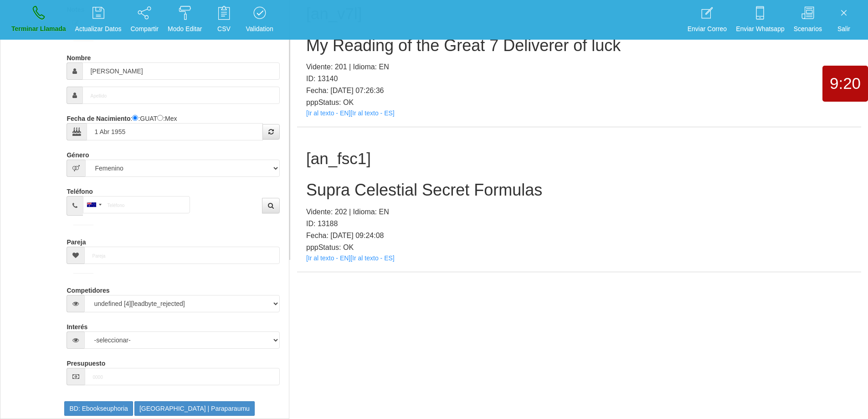
click at [340, 161] on h1 "[an_fsc1]" at bounding box center [579, 159] width 546 height 18
click at [364, 191] on h2 "Supra Celestial Secret Formulas" at bounding box center [579, 190] width 546 height 18
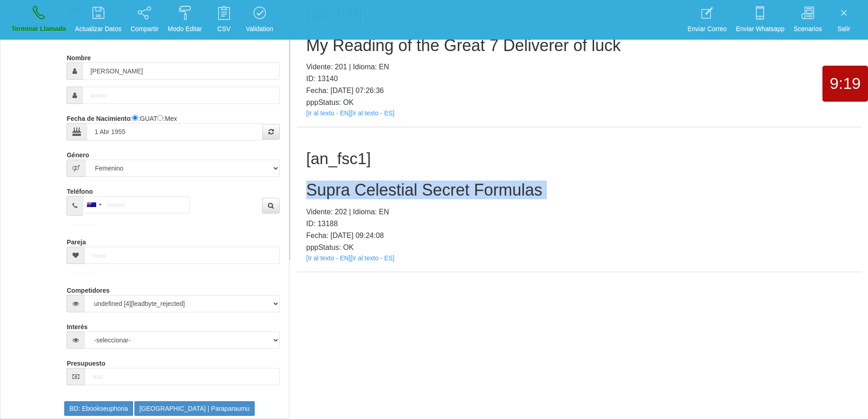
click at [364, 191] on h2 "Supra Celestial Secret Formulas" at bounding box center [579, 190] width 546 height 18
click at [40, 15] on icon at bounding box center [39, 12] width 12 height 15
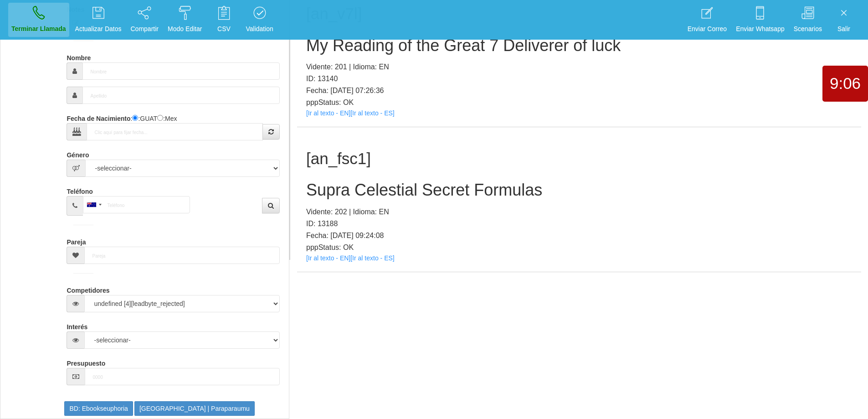
scroll to position [0, 0]
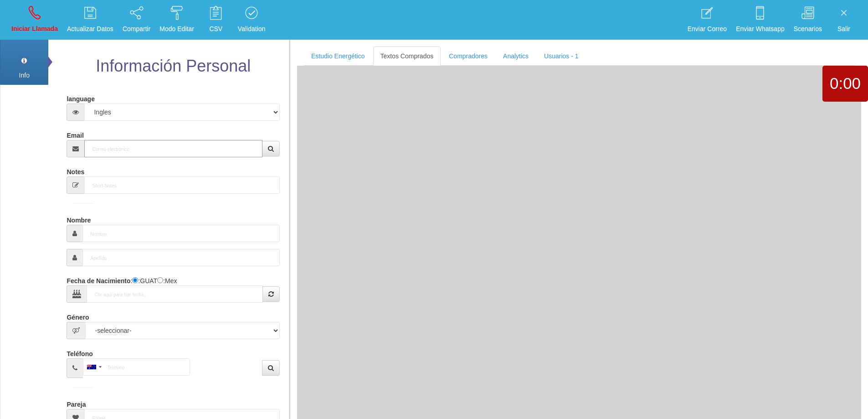
click at [131, 148] on input "Email" at bounding box center [173, 148] width 178 height 17
paste input "[EMAIL_ADDRESS][DOMAIN_NAME]"
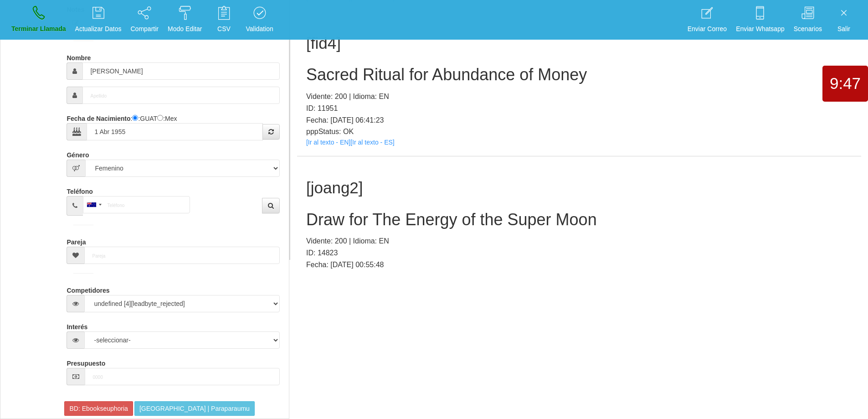
scroll to position [608, 0]
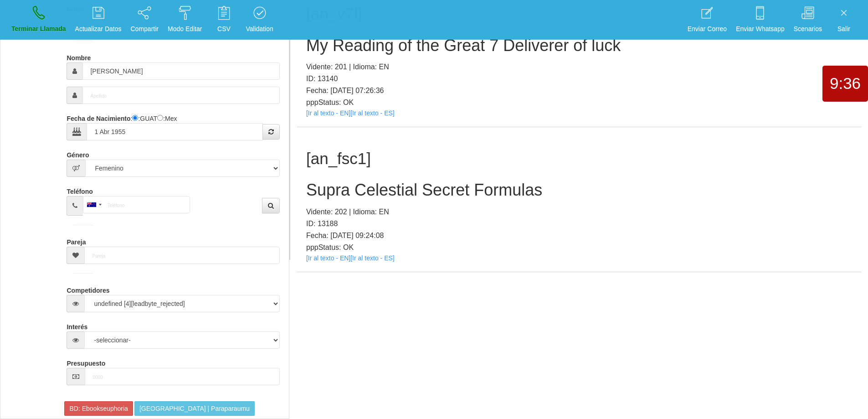
click at [397, 194] on h2 "Supra Celestial Secret Formulas" at bounding box center [579, 190] width 546 height 18
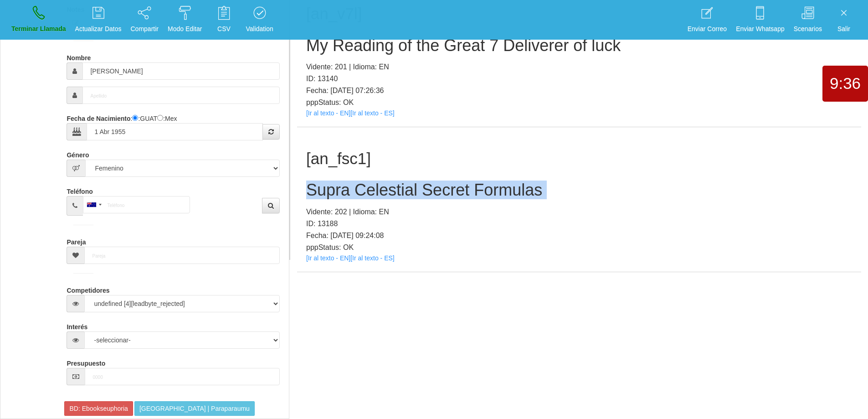
click at [397, 194] on h2 "Supra Celestial Secret Formulas" at bounding box center [579, 190] width 546 height 18
click at [569, 195] on h2 "Supra Celestial Secret Formulas" at bounding box center [579, 190] width 546 height 18
drag, startPoint x: 556, startPoint y: 192, endPoint x: 299, endPoint y: 185, distance: 256.2
click at [299, 185] on div "[an_fsc1] Supra Celestial Secret Formulas Vidente: 202 | Idioma: EN ID: 13188 F…" at bounding box center [579, 199] width 564 height 144
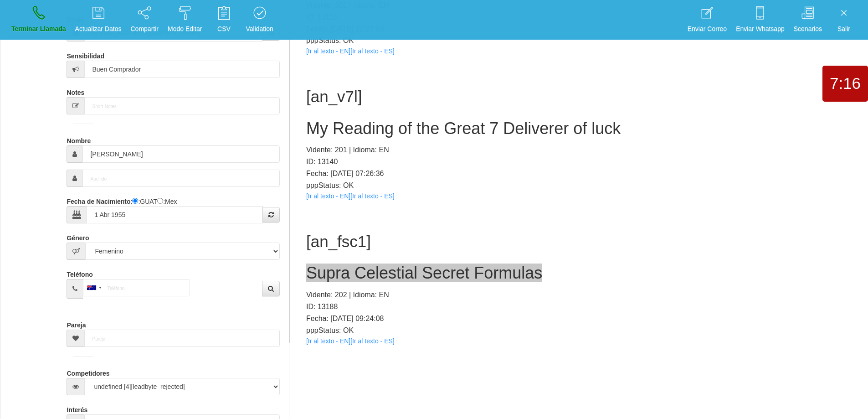
scroll to position [0, 0]
